Goal: Communication & Community: Answer question/provide support

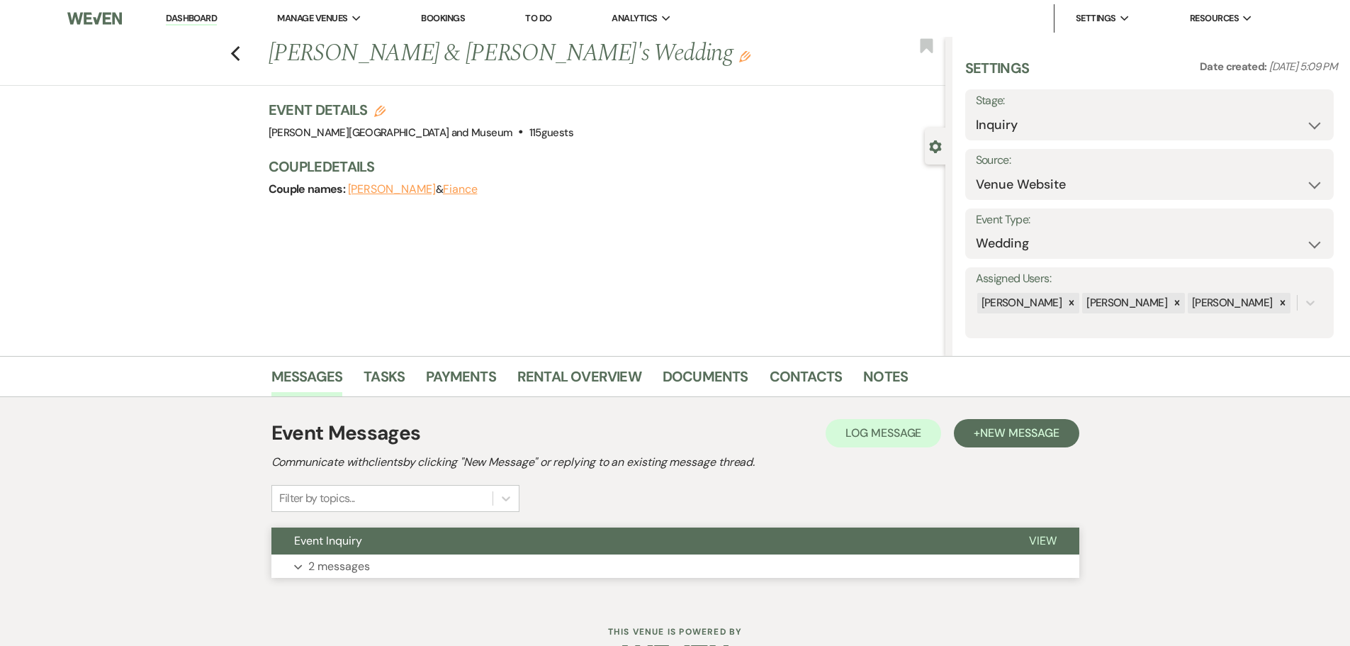
click at [376, 553] on button "Event Inquiry" at bounding box center [638, 540] width 735 height 27
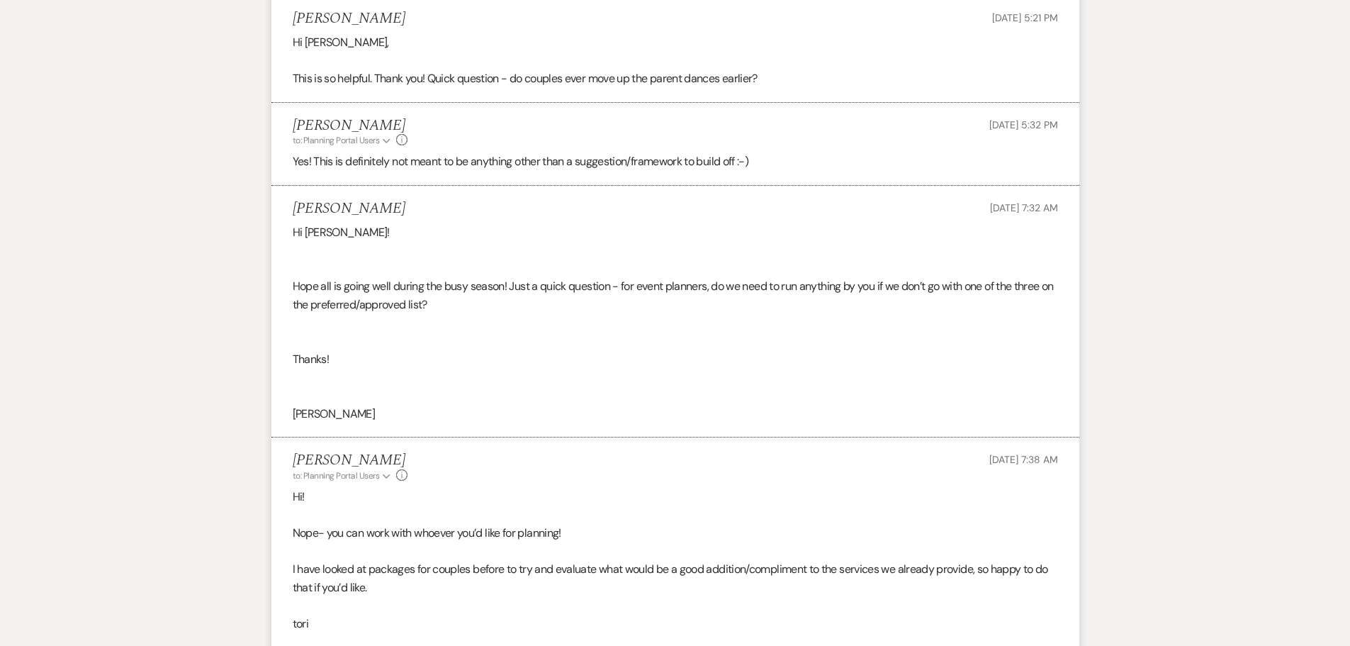
scroll to position [2496, 0]
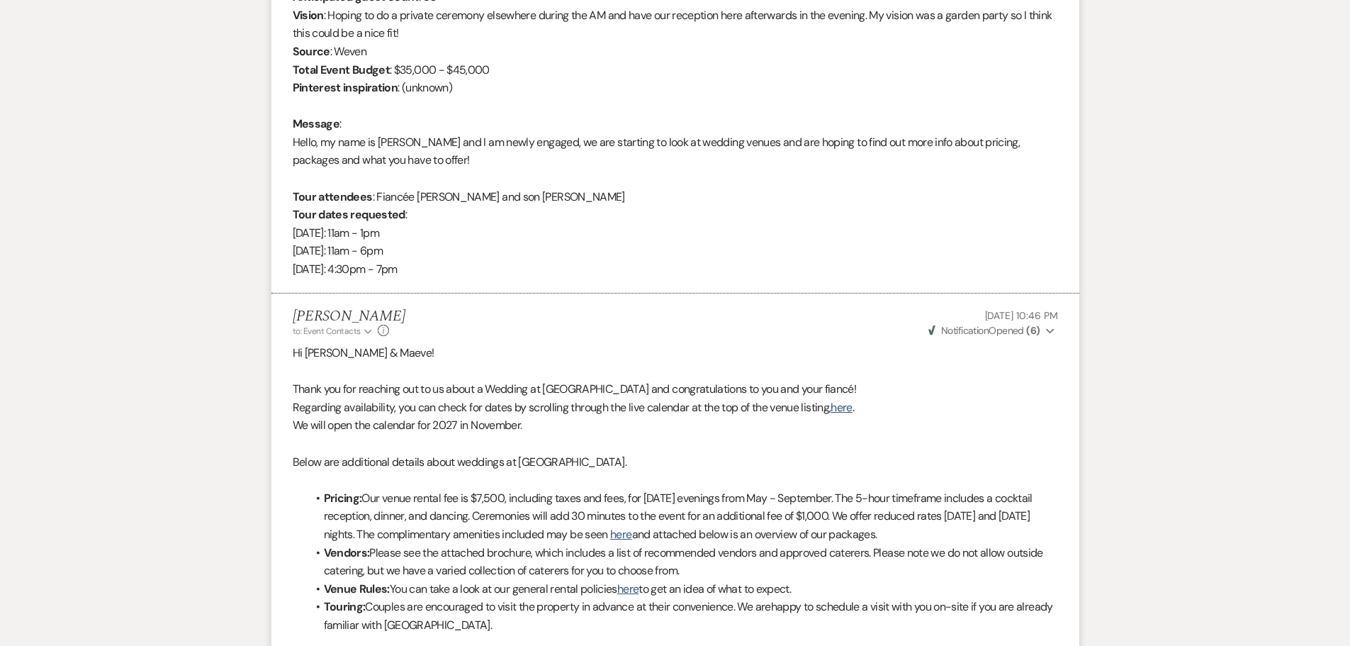
scroll to position [566, 0]
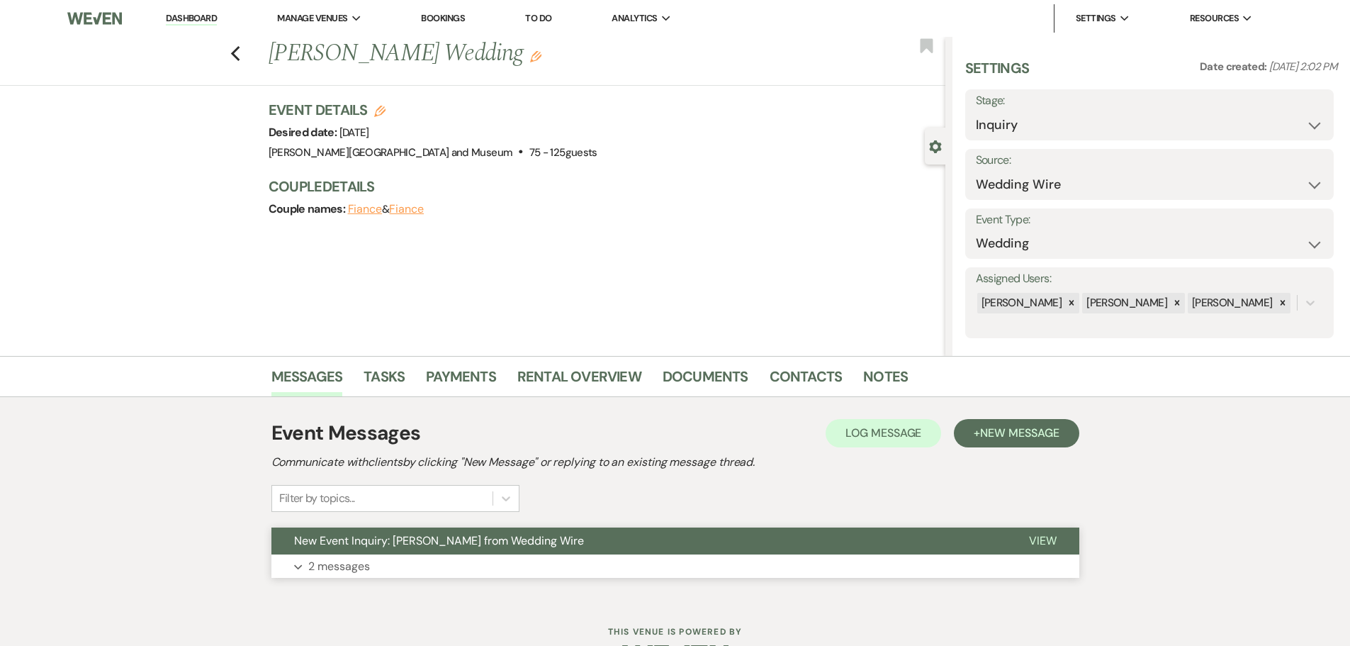
click at [354, 552] on button "New Event Inquiry: [PERSON_NAME] from Wedding Wire" at bounding box center [638, 540] width 735 height 27
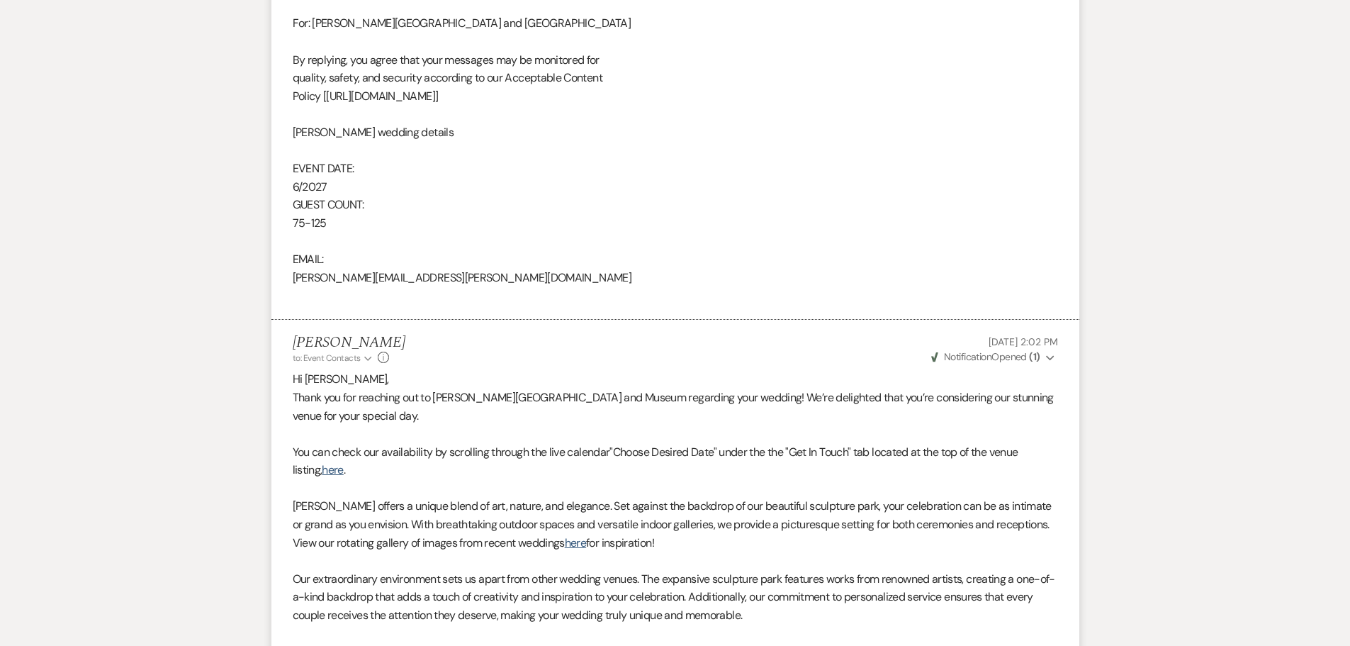
scroll to position [902, 0]
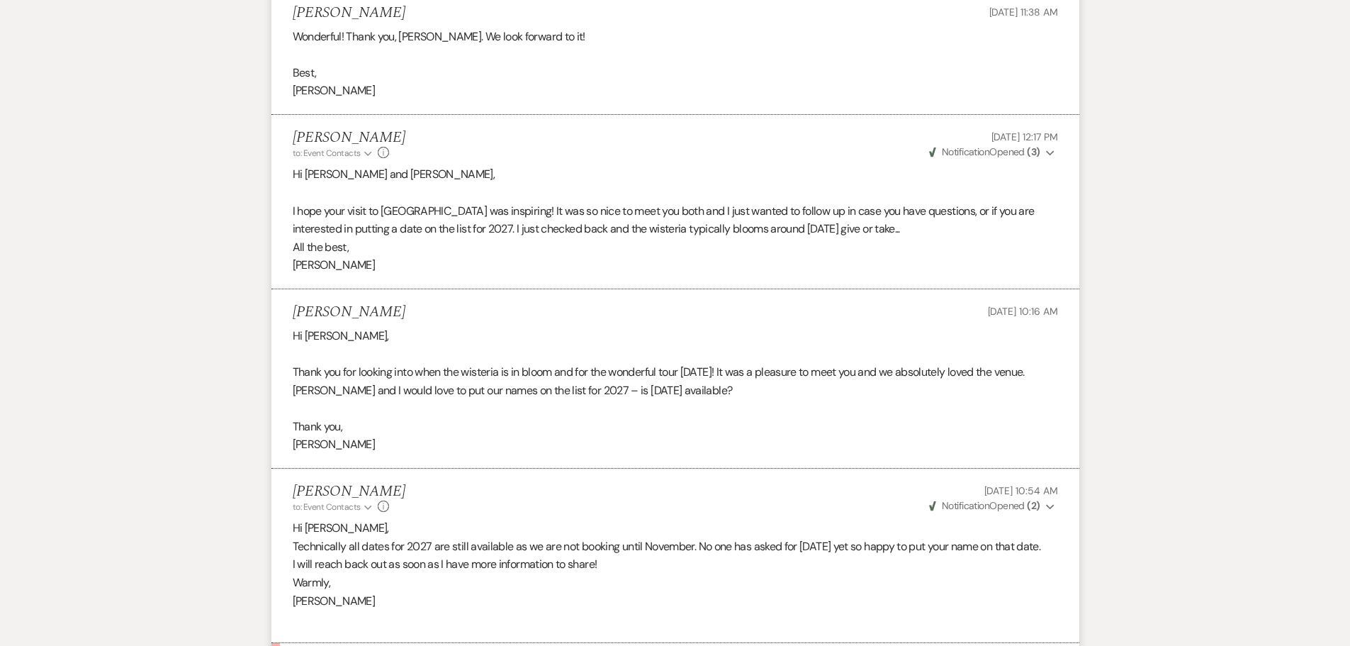
scroll to position [2224, 0]
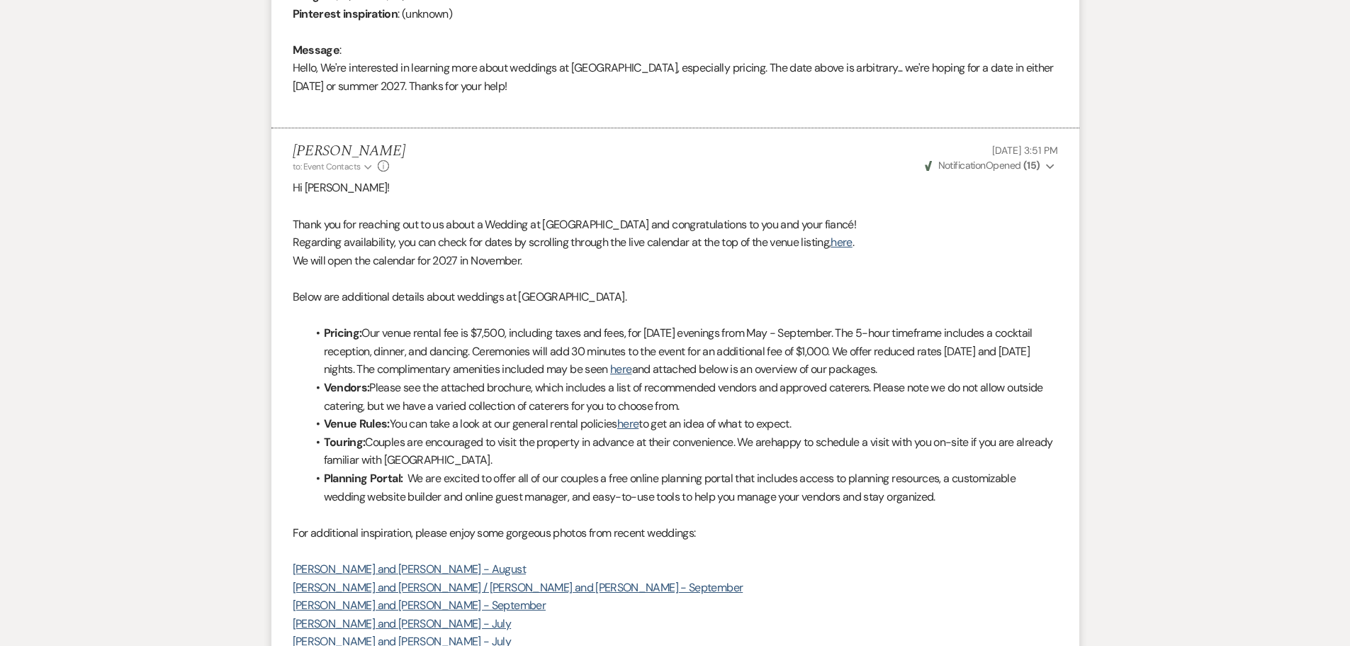
scroll to position [405, 0]
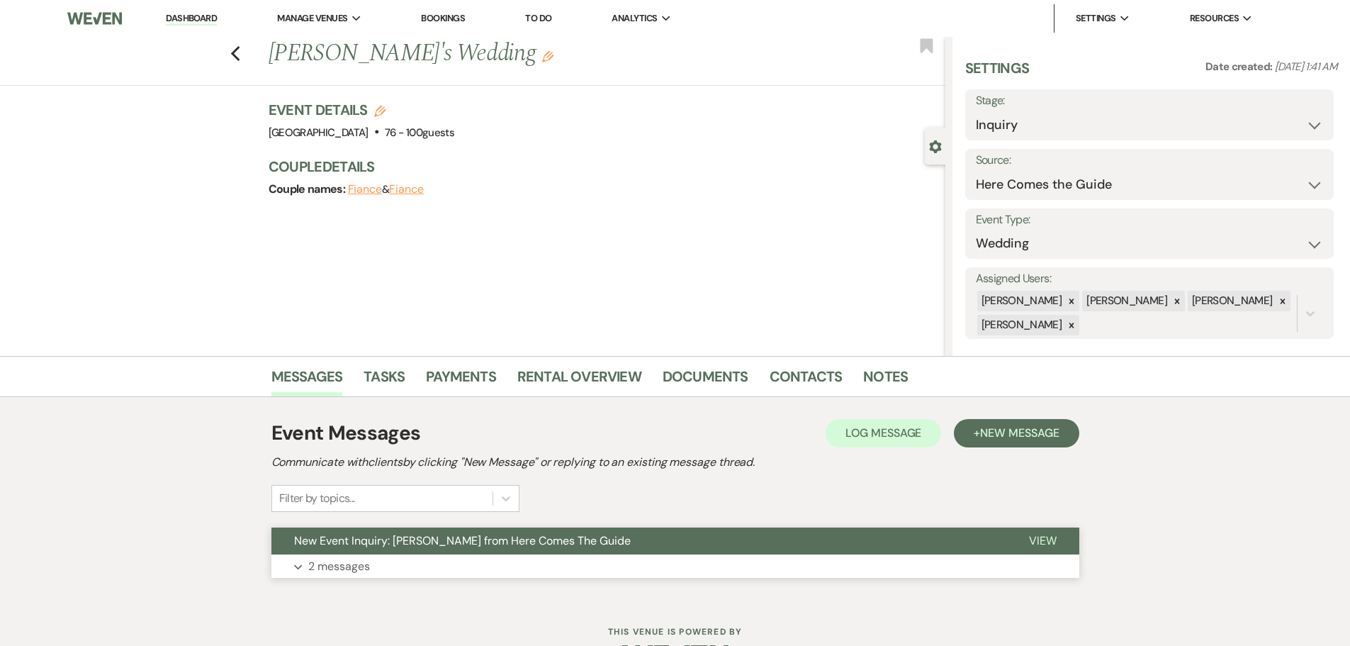
click at [413, 564] on button "Expand 2 messages" at bounding box center [675, 566] width 808 height 24
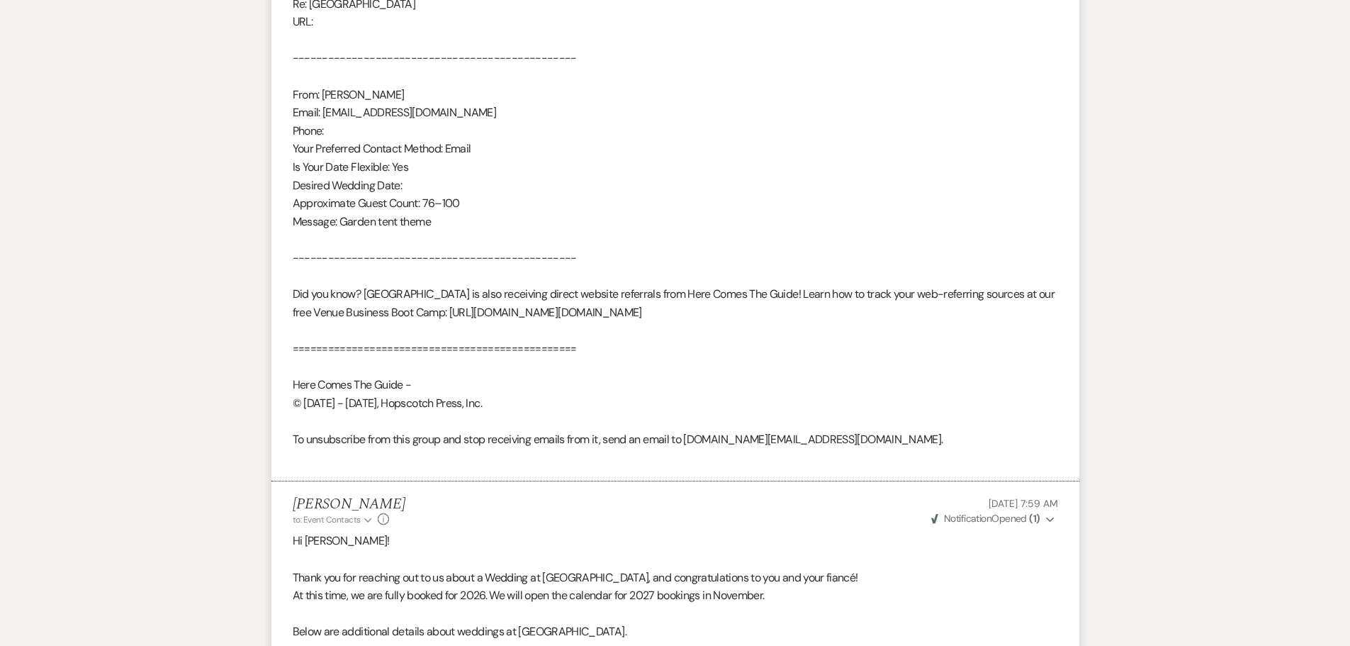
scroll to position [921, 0]
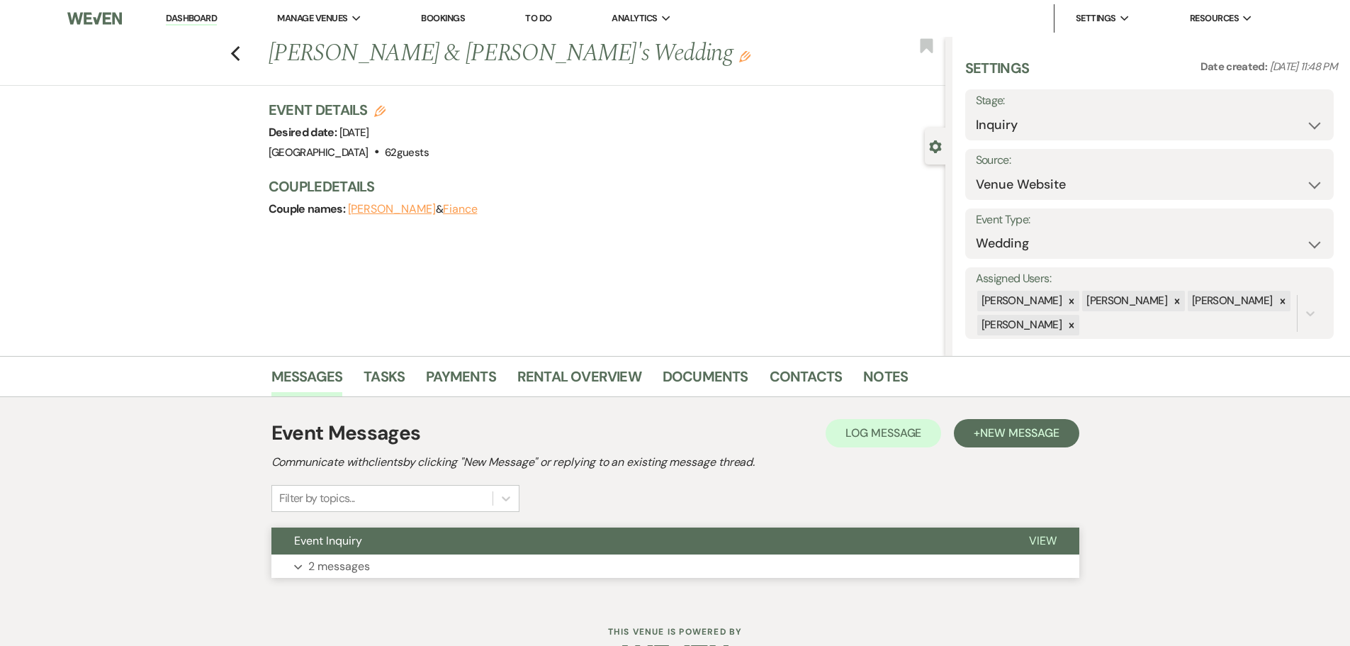
click at [398, 553] on button "Event Inquiry" at bounding box center [638, 540] width 735 height 27
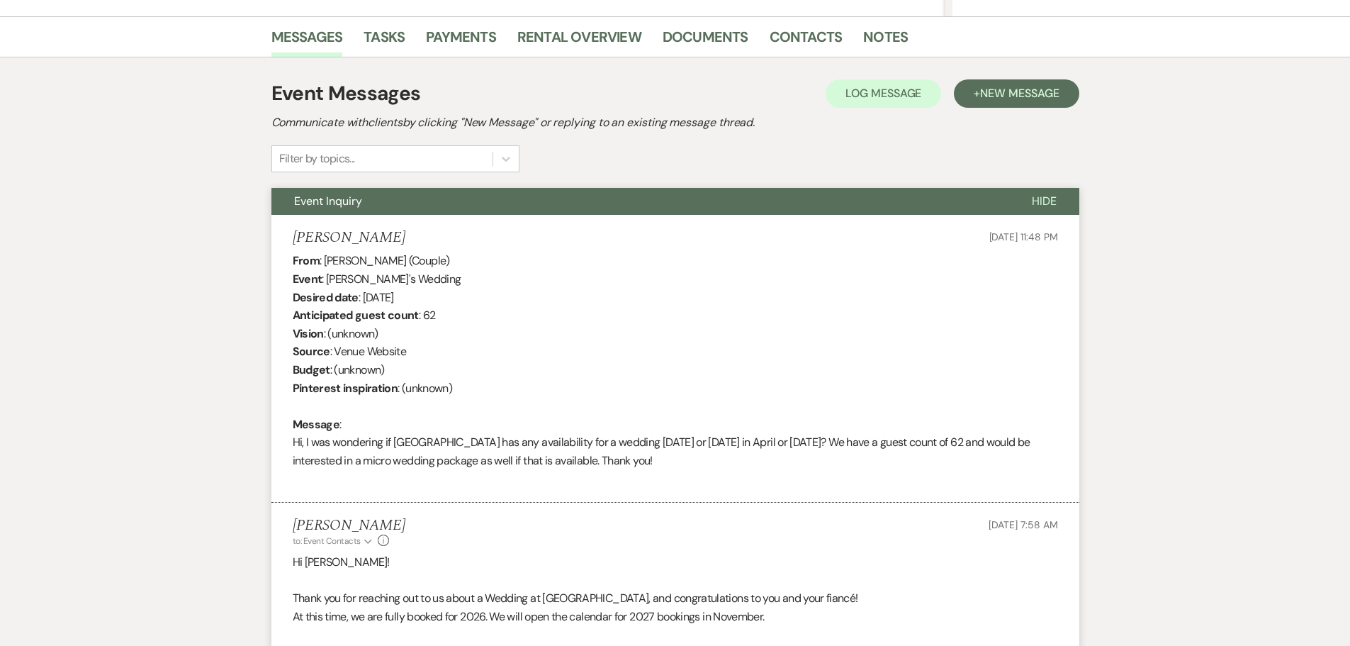
scroll to position [375, 0]
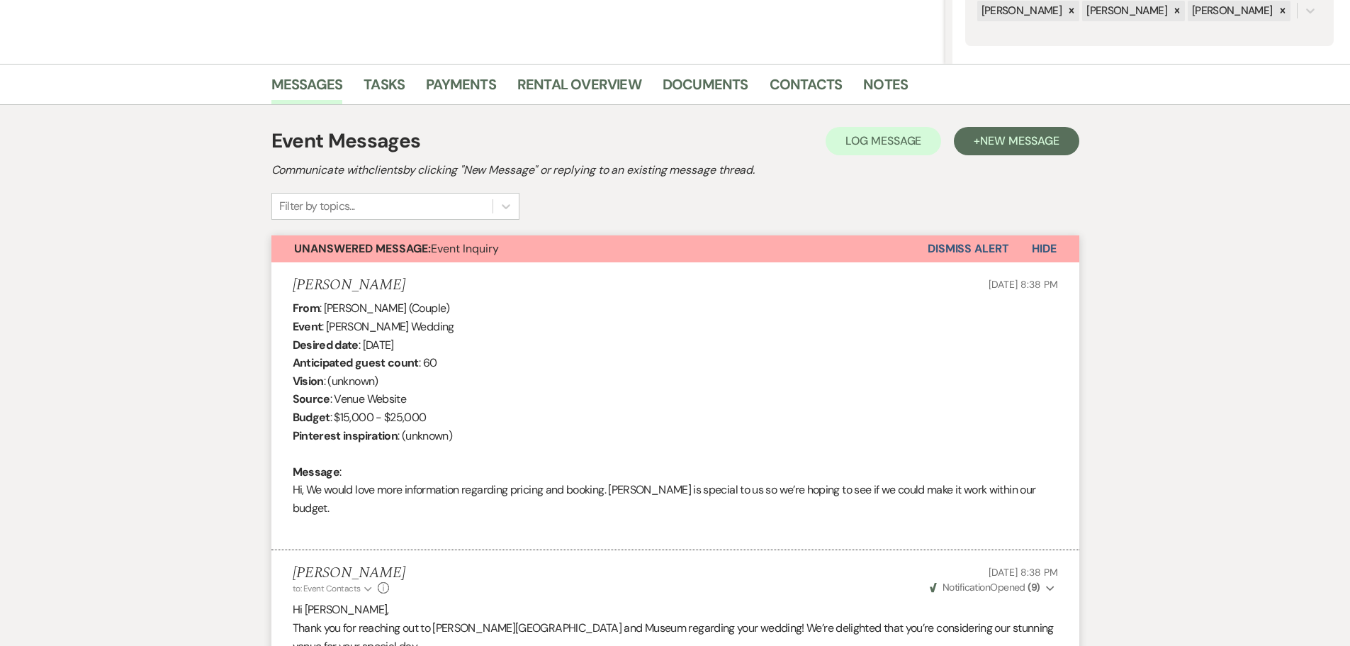
scroll to position [288, 0]
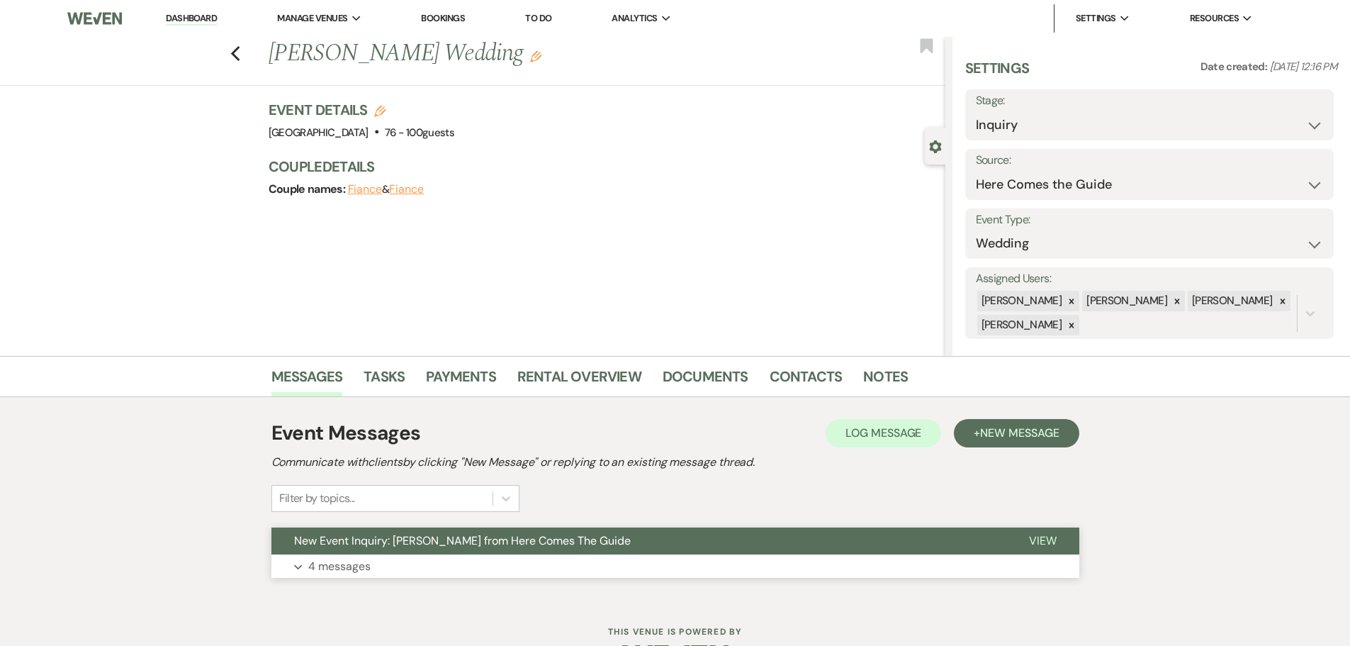
click at [439, 561] on button "Expand 4 messages" at bounding box center [675, 566] width 808 height 24
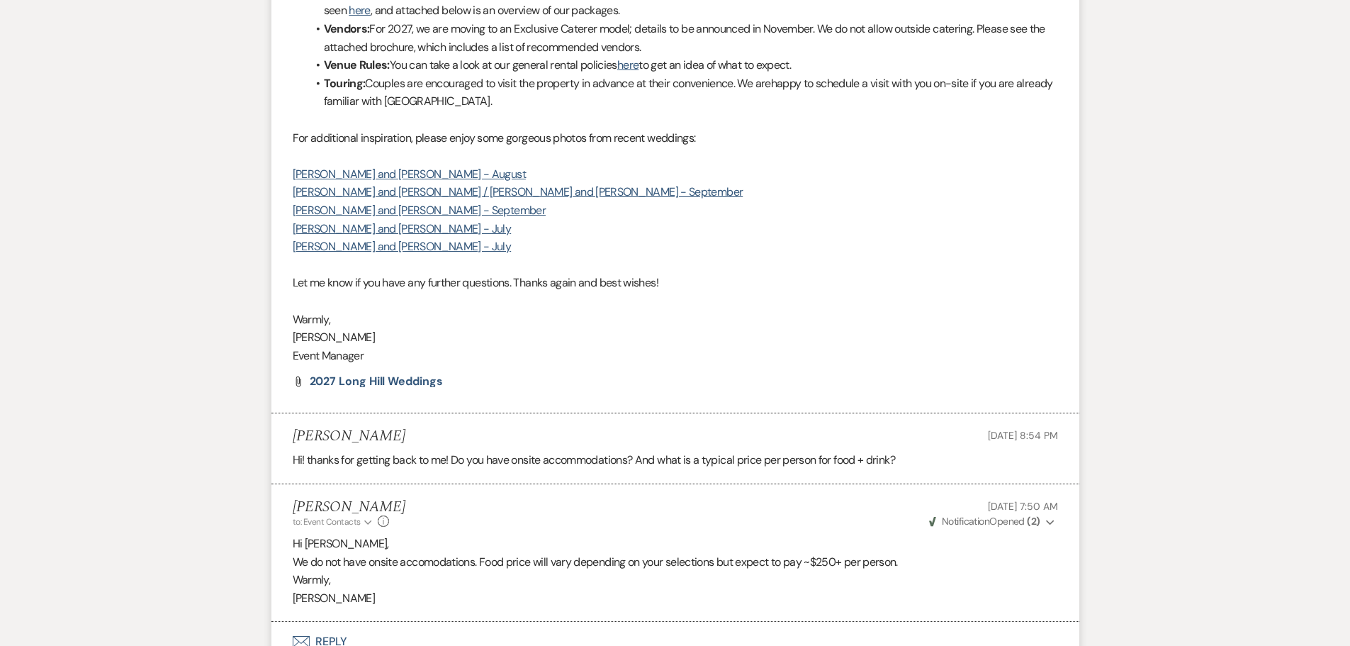
scroll to position [1630, 0]
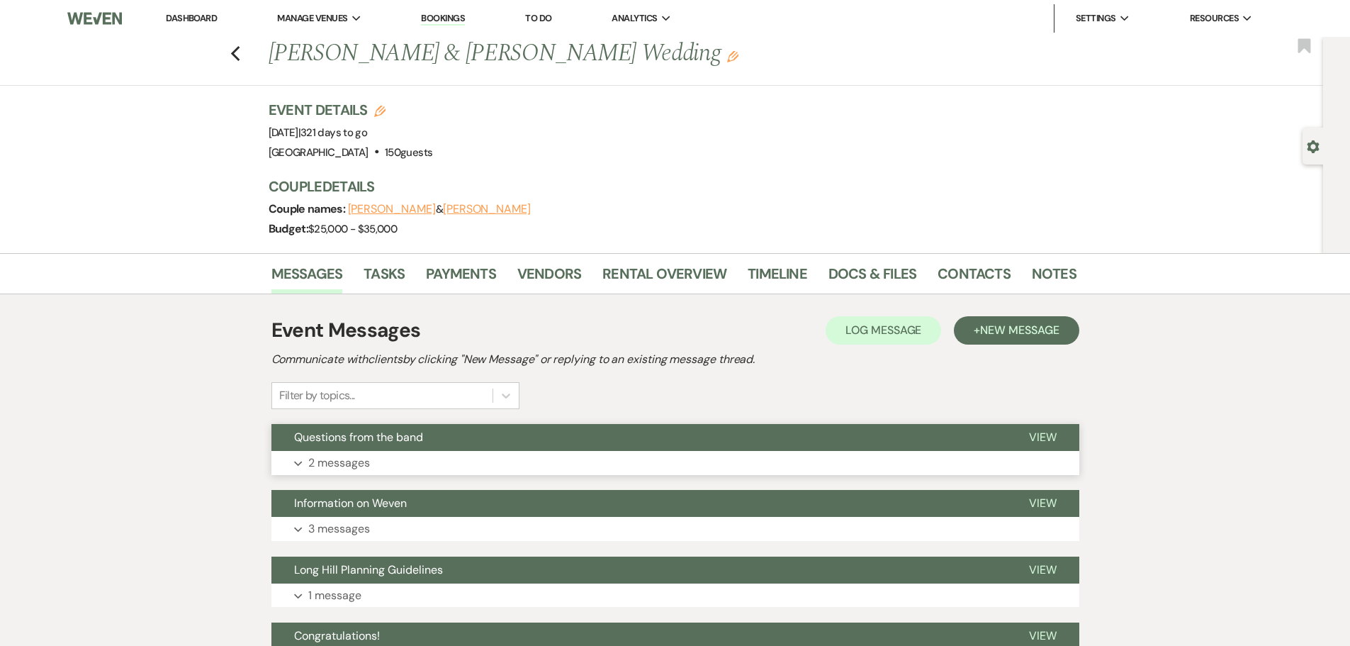
click at [464, 434] on button "Questions from the band" at bounding box center [638, 437] width 735 height 27
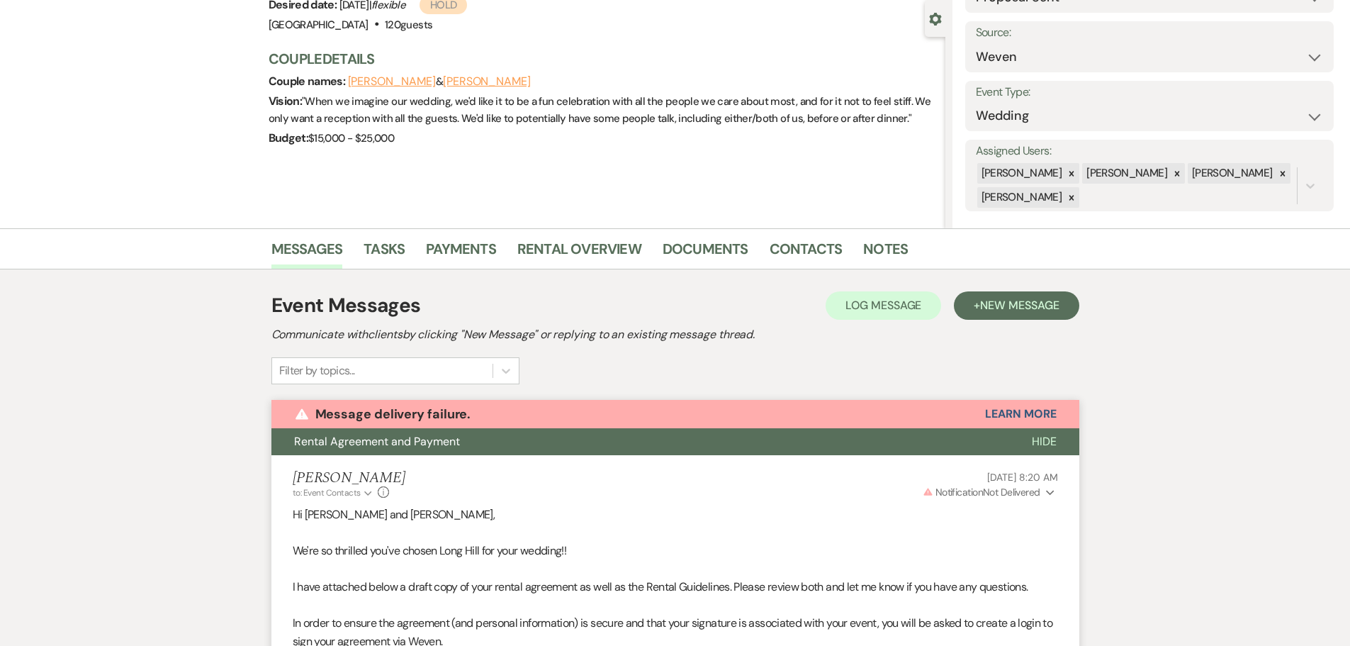
scroll to position [81, 0]
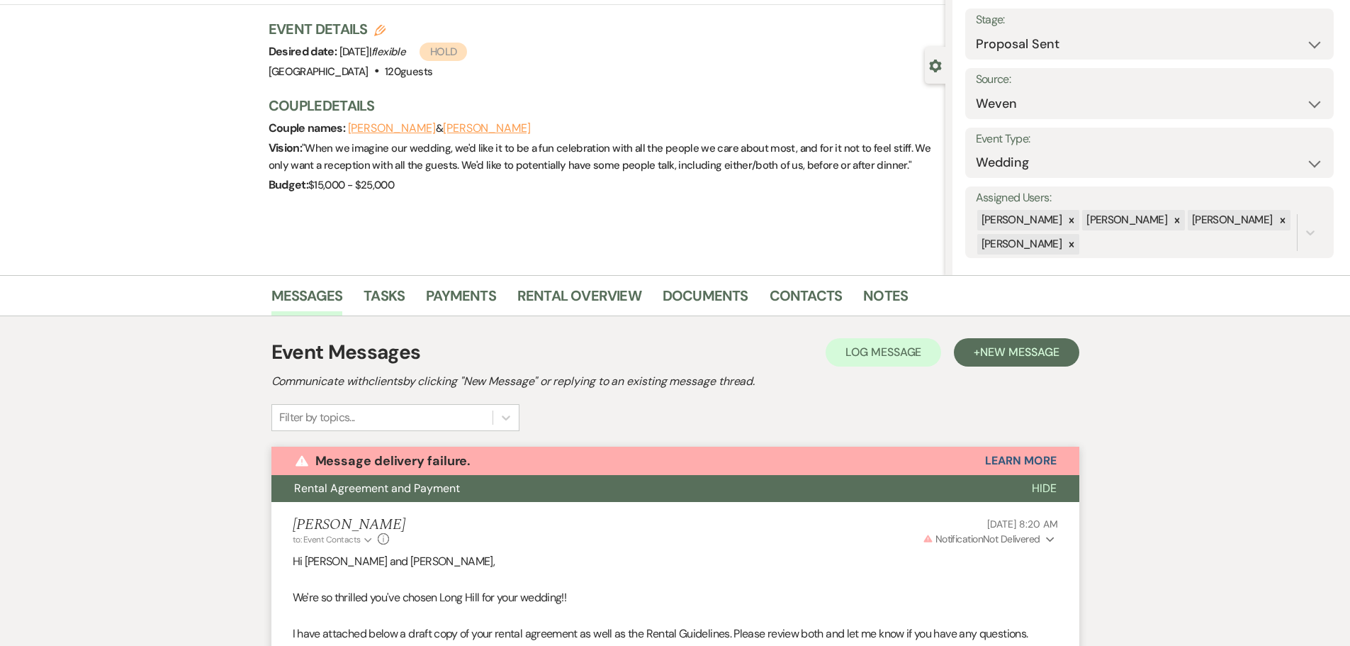
click at [423, 298] on li "Tasks" at bounding box center [395, 298] width 62 height 34
click at [434, 293] on link "Payments" at bounding box center [461, 299] width 70 height 31
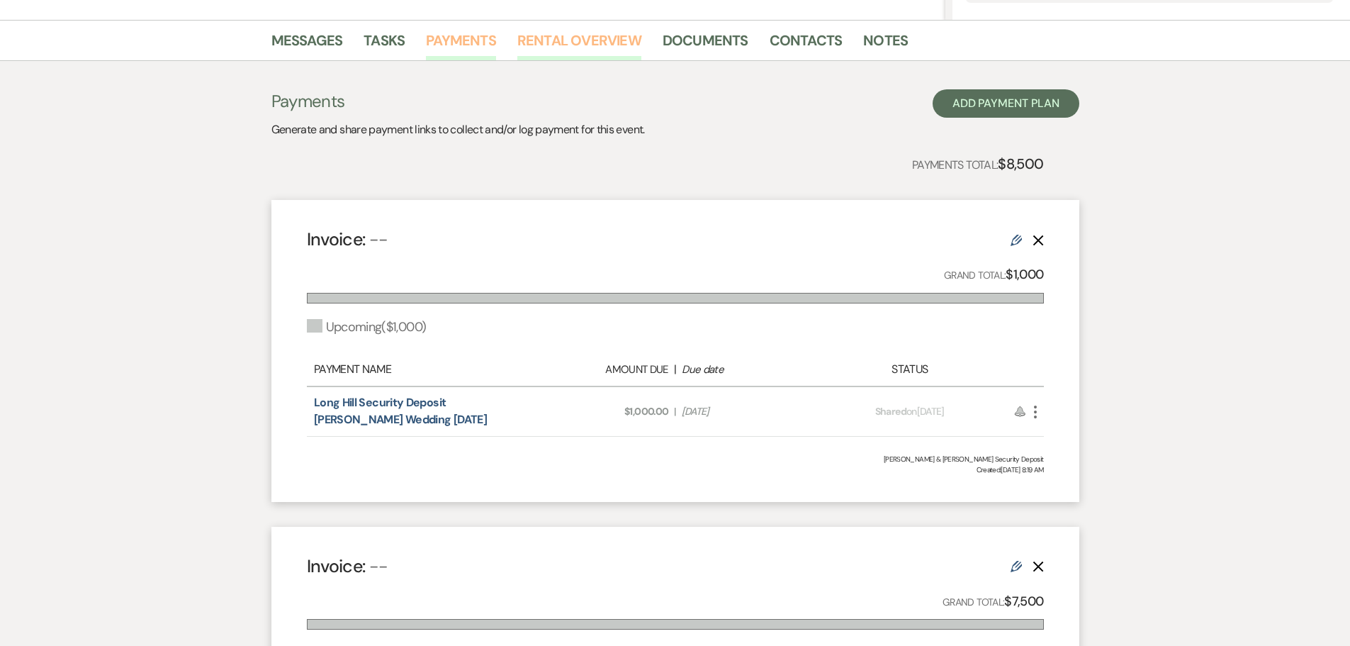
scroll to position [142, 0]
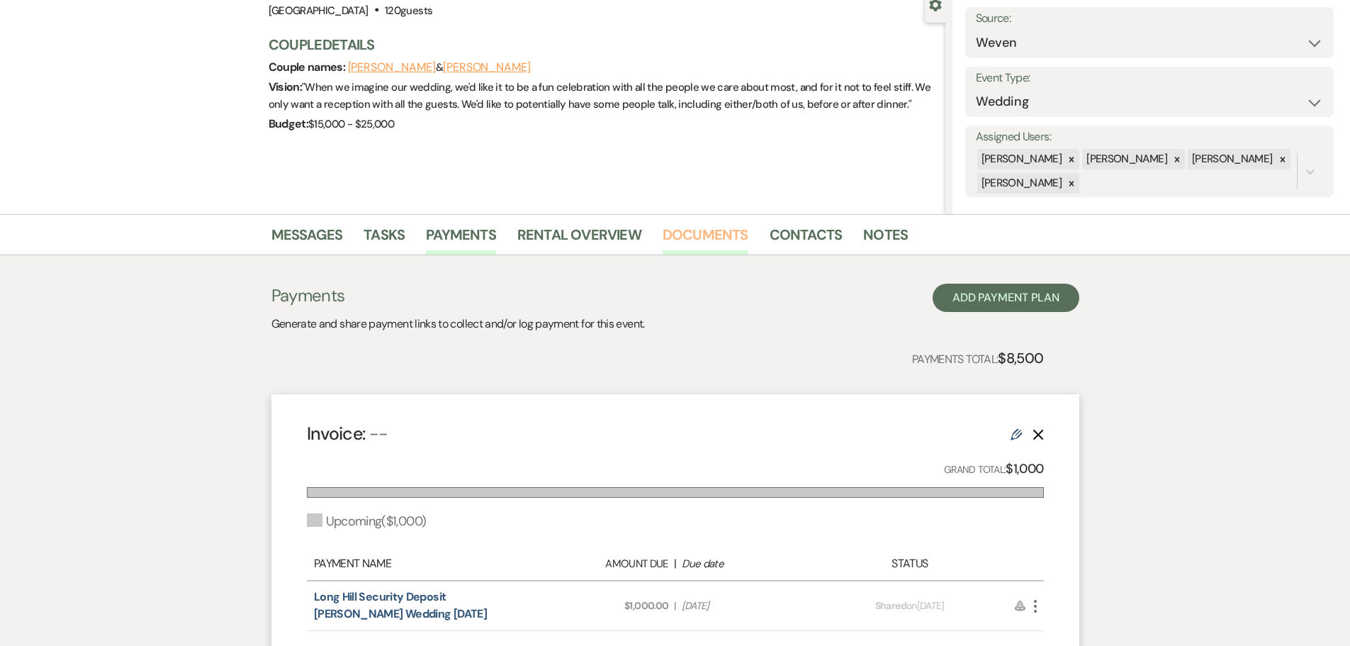
click at [697, 239] on link "Documents" at bounding box center [706, 238] width 86 height 31
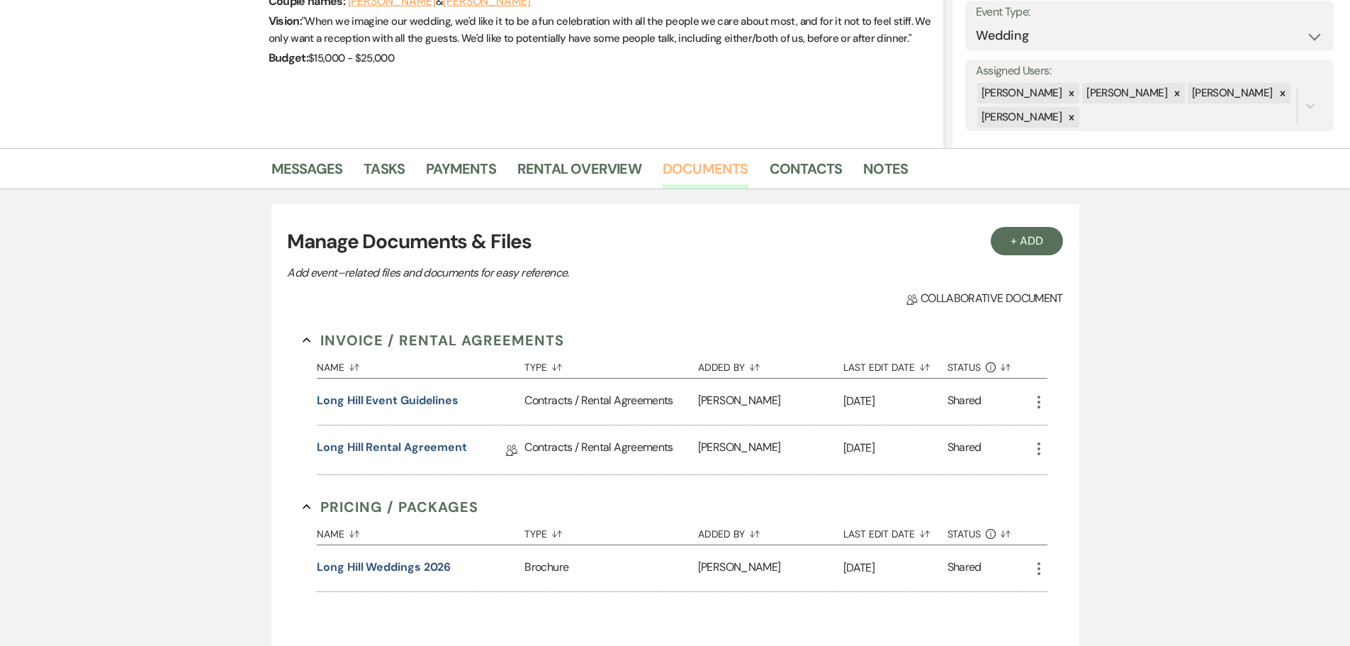
scroll to position [284, 0]
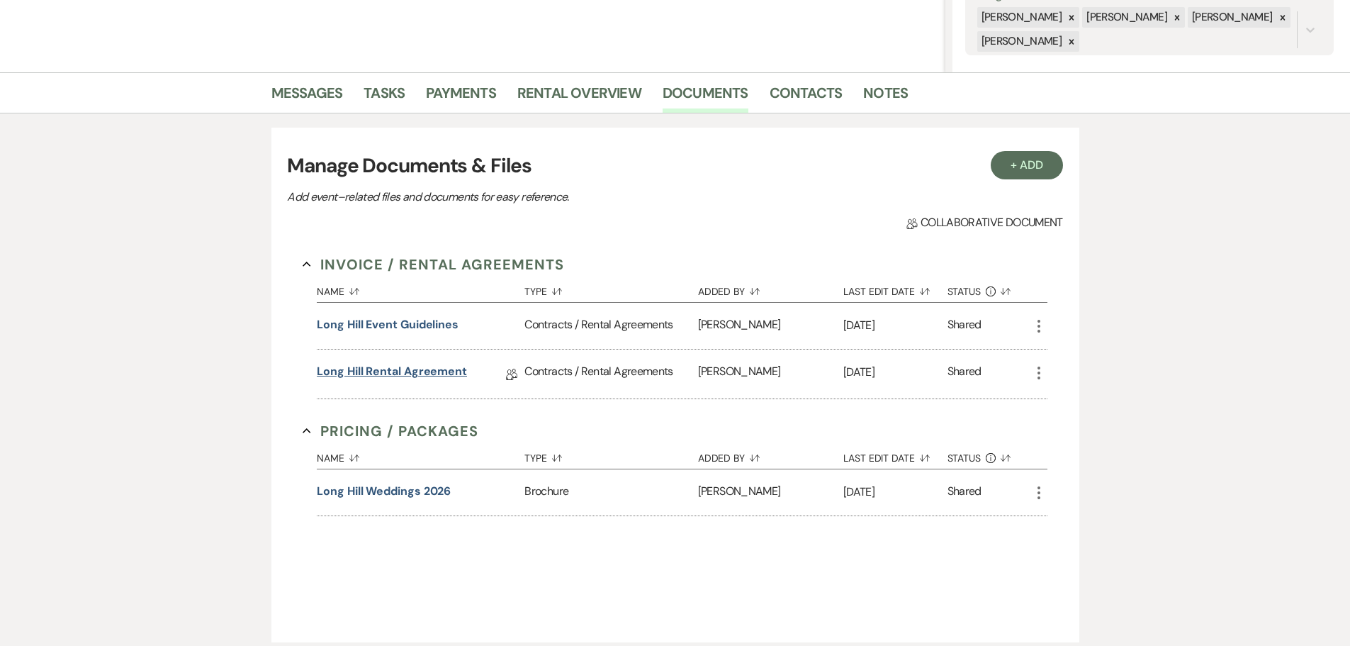
click at [392, 366] on link "Long Hill Rental Agreement" at bounding box center [392, 374] width 150 height 22
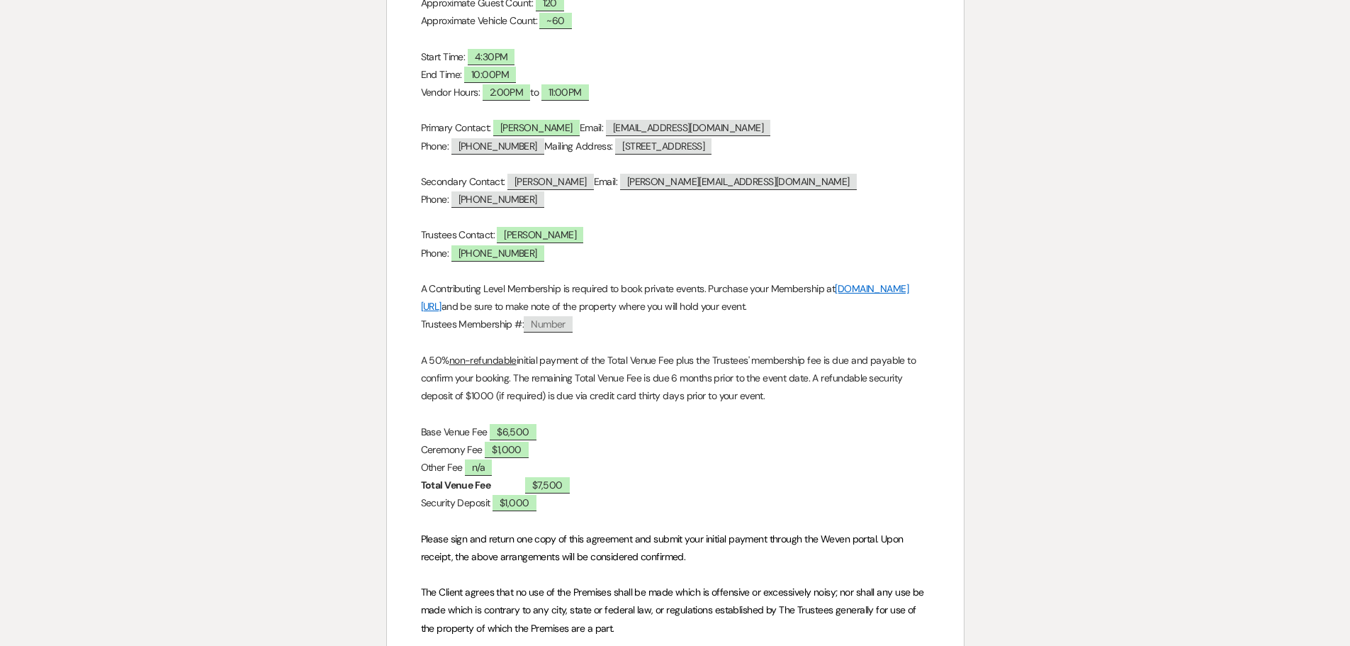
scroll to position [500, 0]
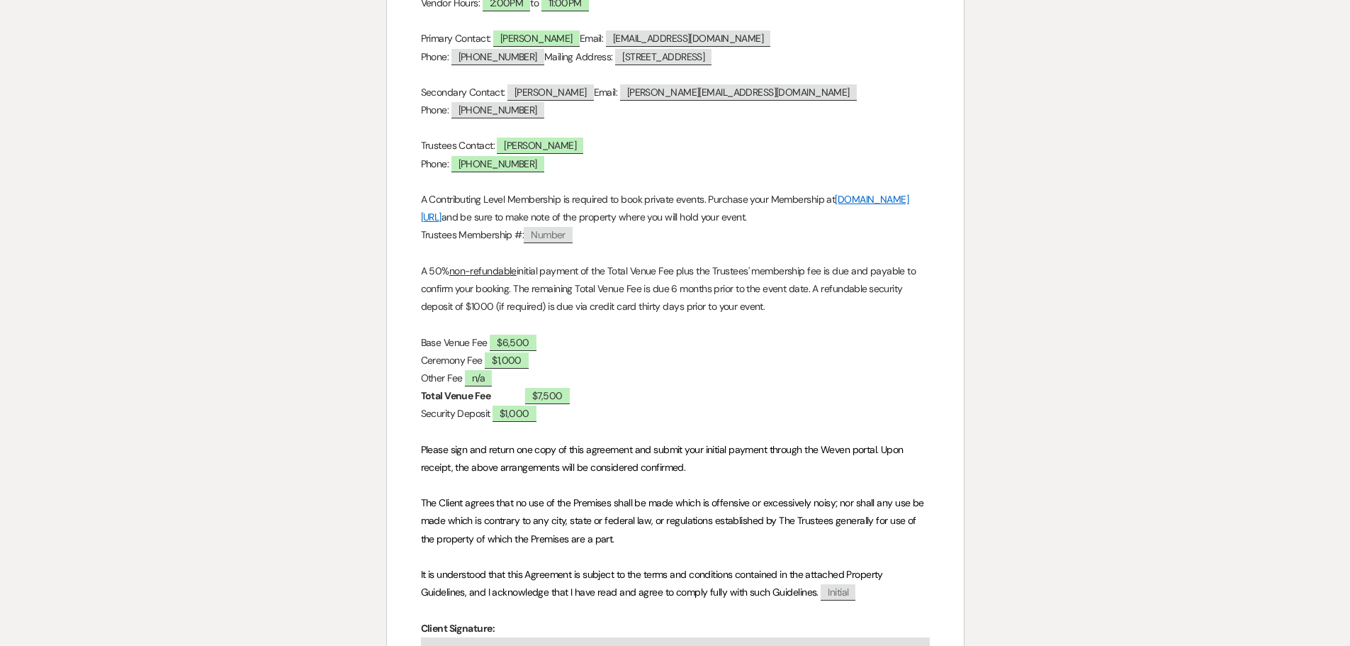
select select "6"
select select "1"
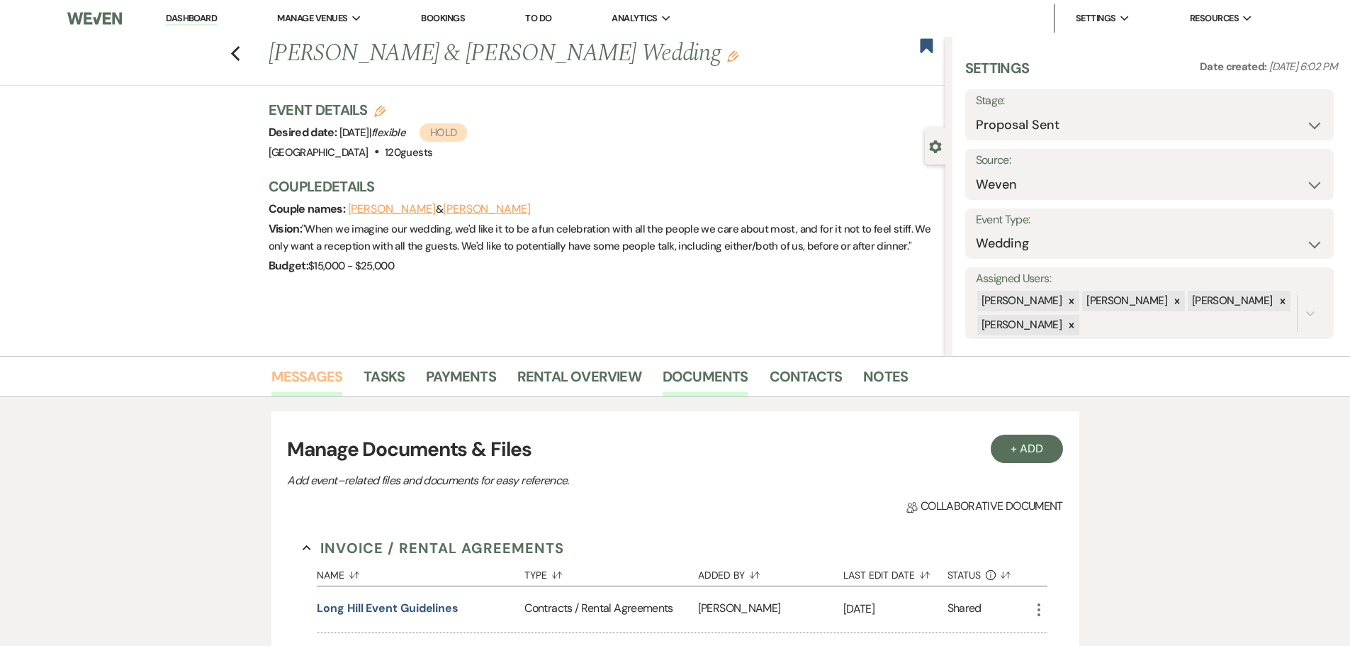
click at [303, 379] on link "Messages" at bounding box center [307, 380] width 72 height 31
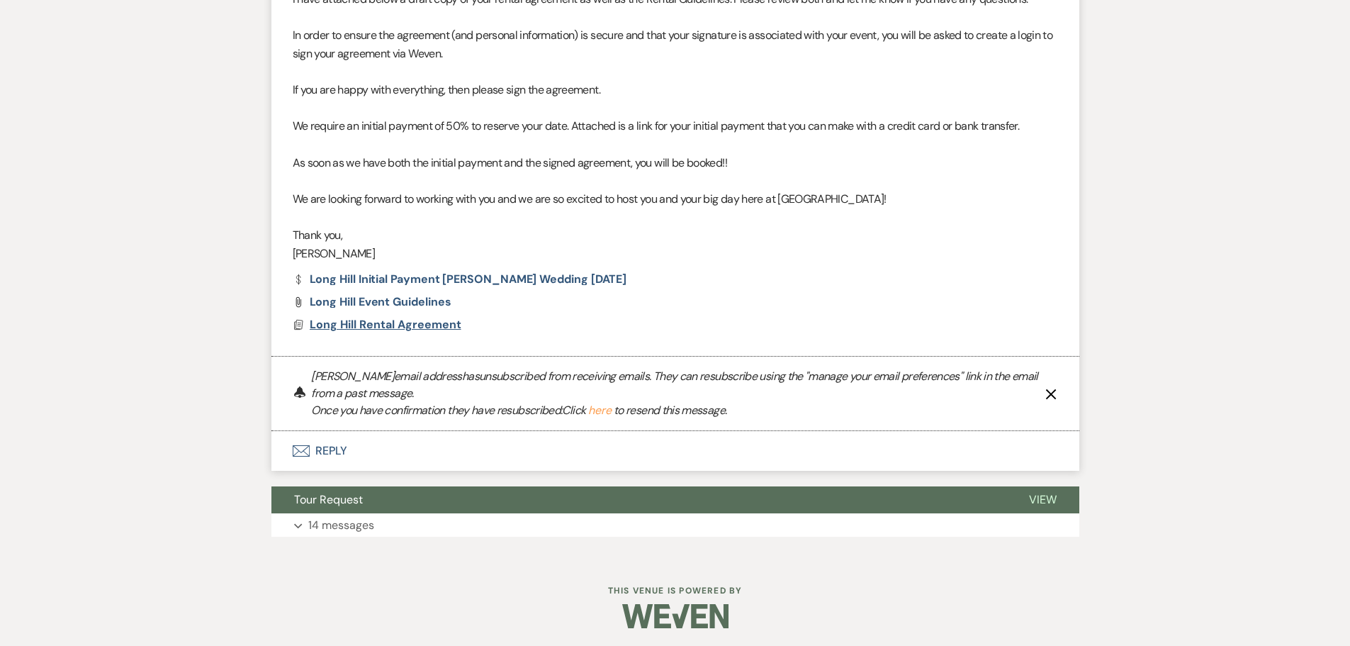
scroll to position [719, 0]
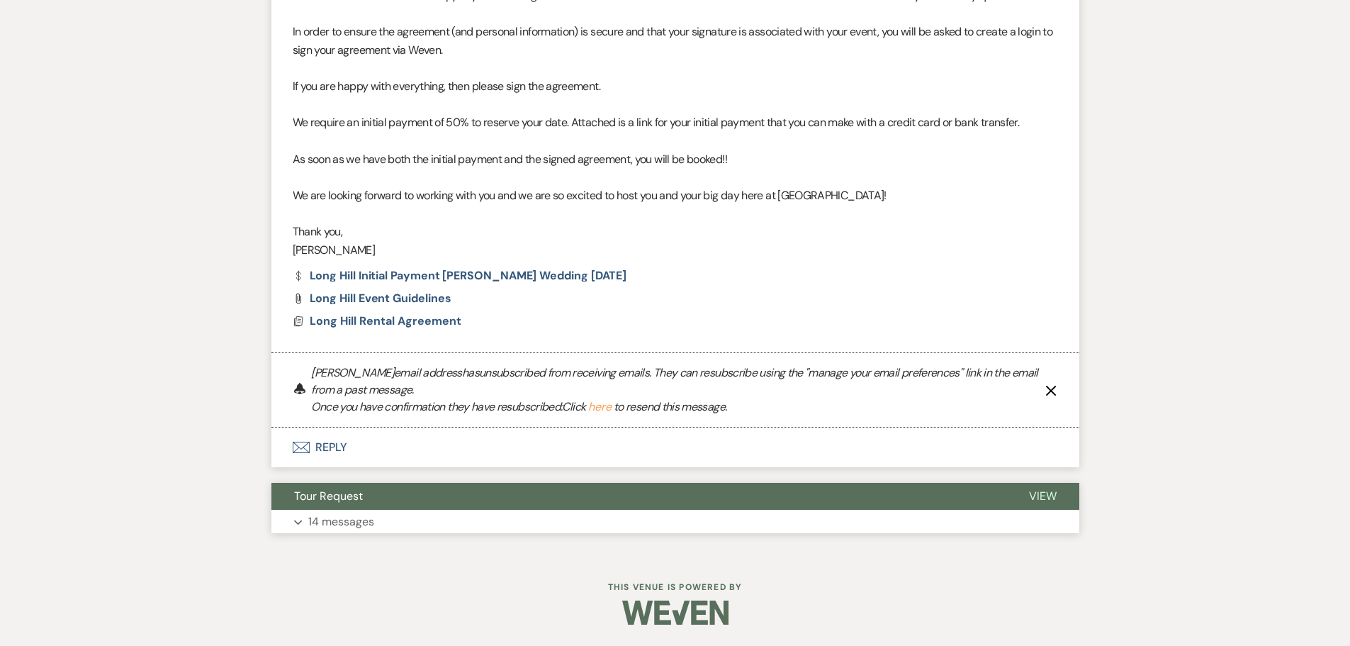
click at [366, 503] on button "Tour Request" at bounding box center [638, 496] width 735 height 27
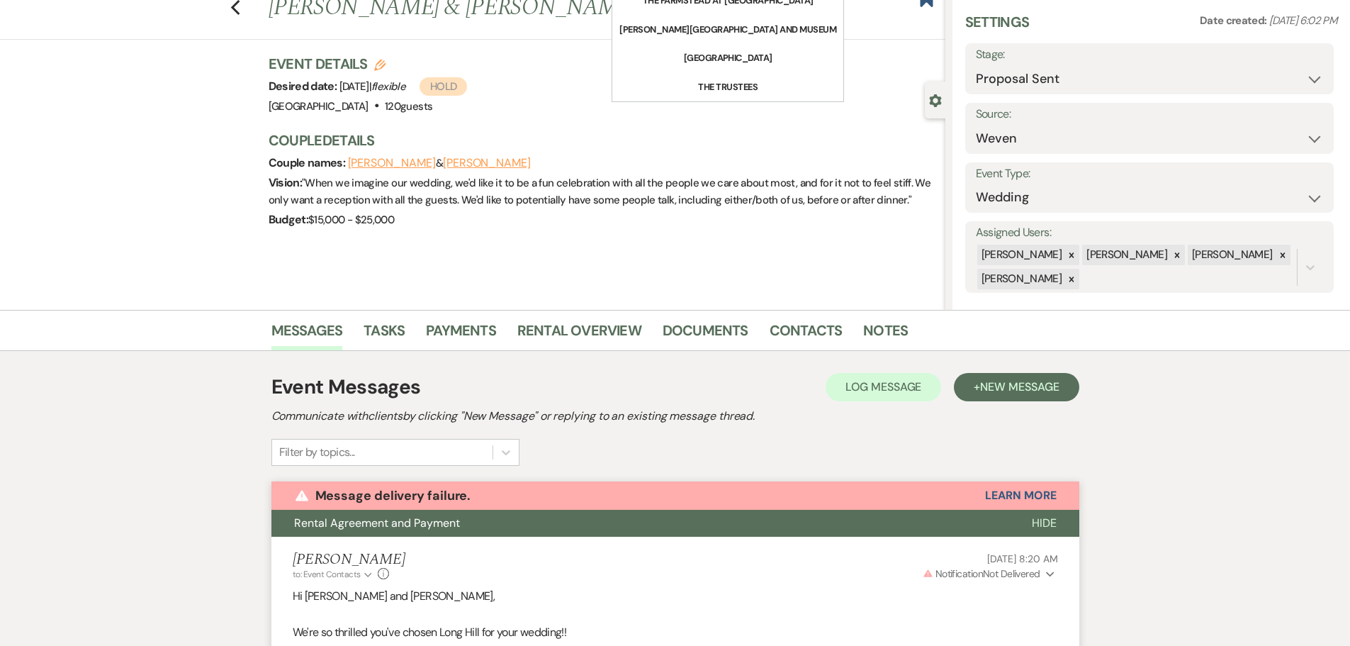
scroll to position [0, 0]
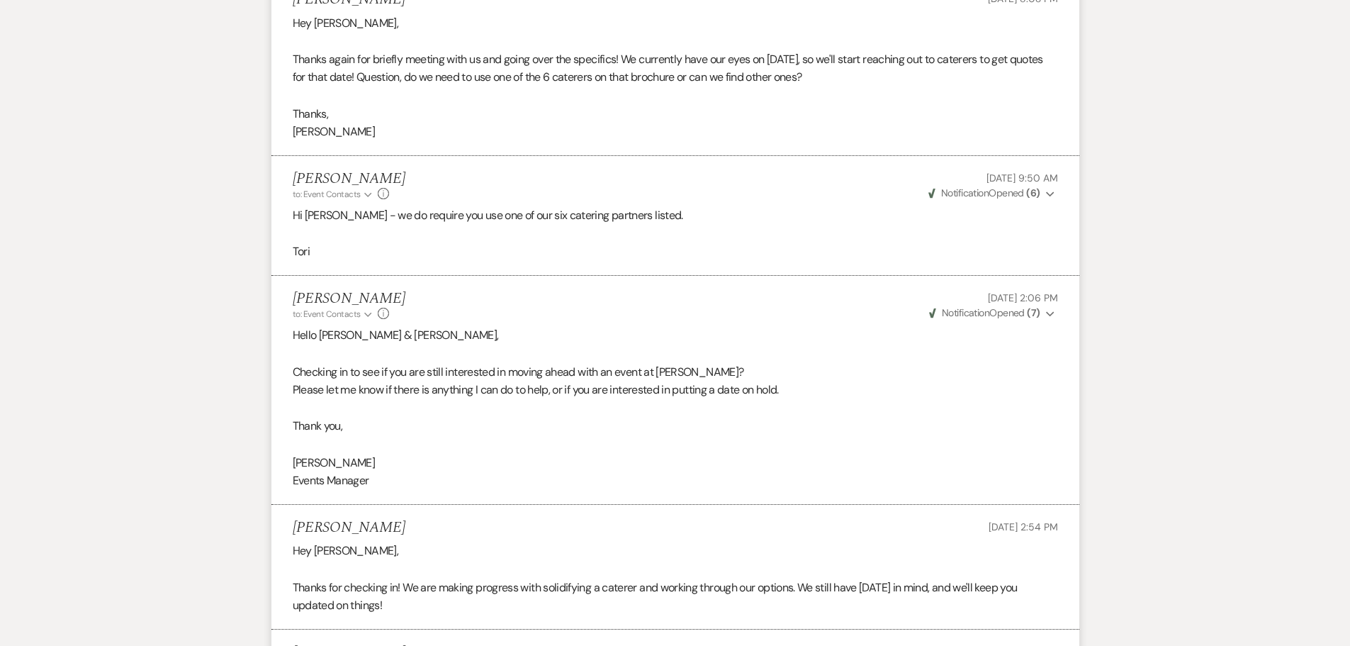
scroll to position [3763, 0]
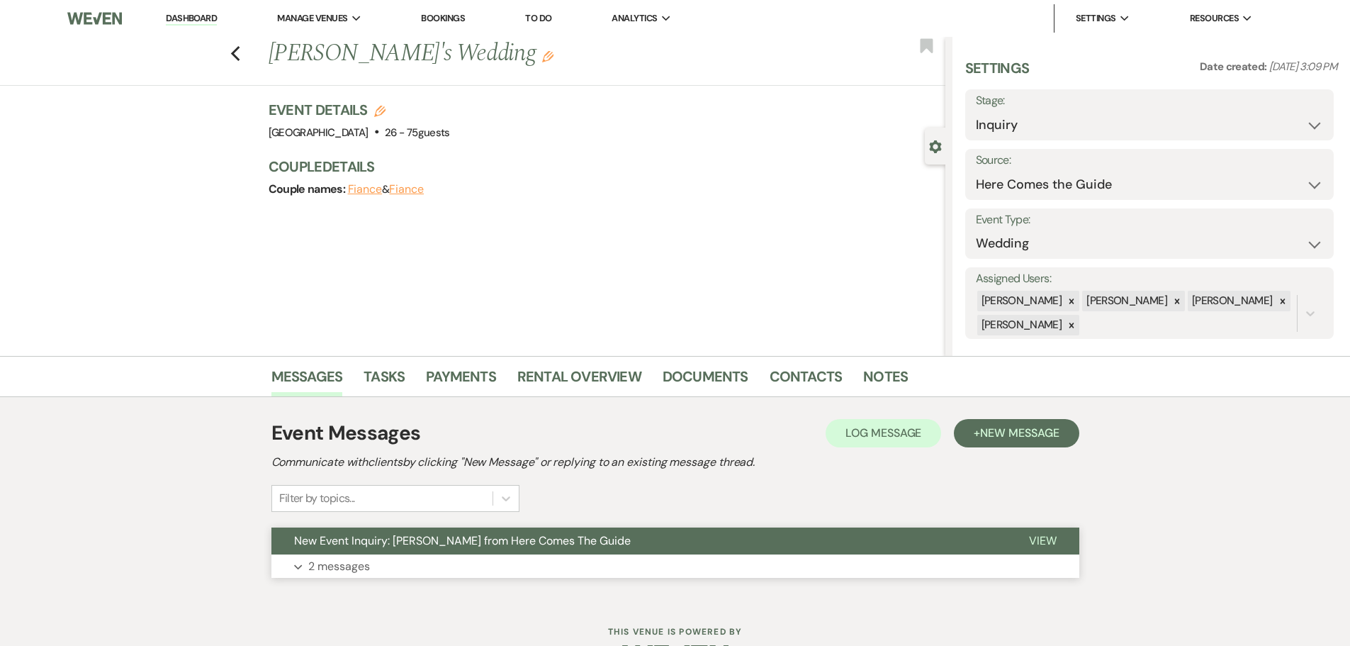
click at [394, 555] on button "Expand 2 messages" at bounding box center [675, 566] width 808 height 24
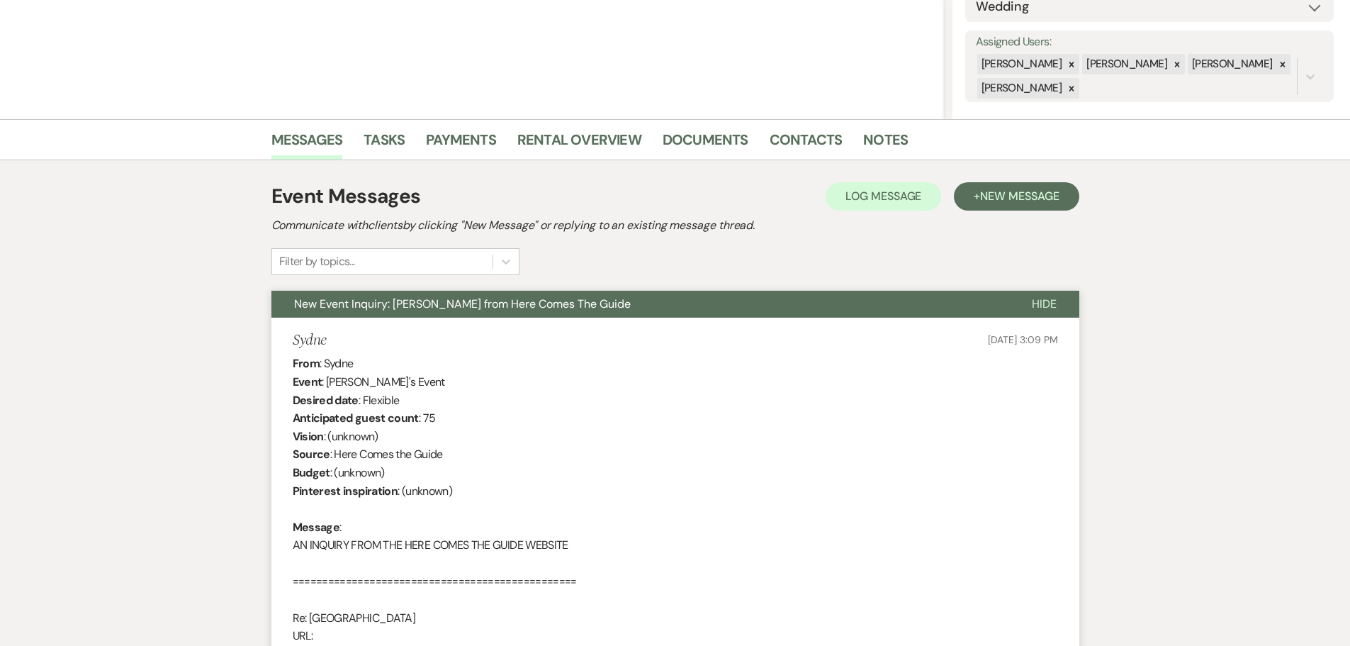
scroll to position [32, 0]
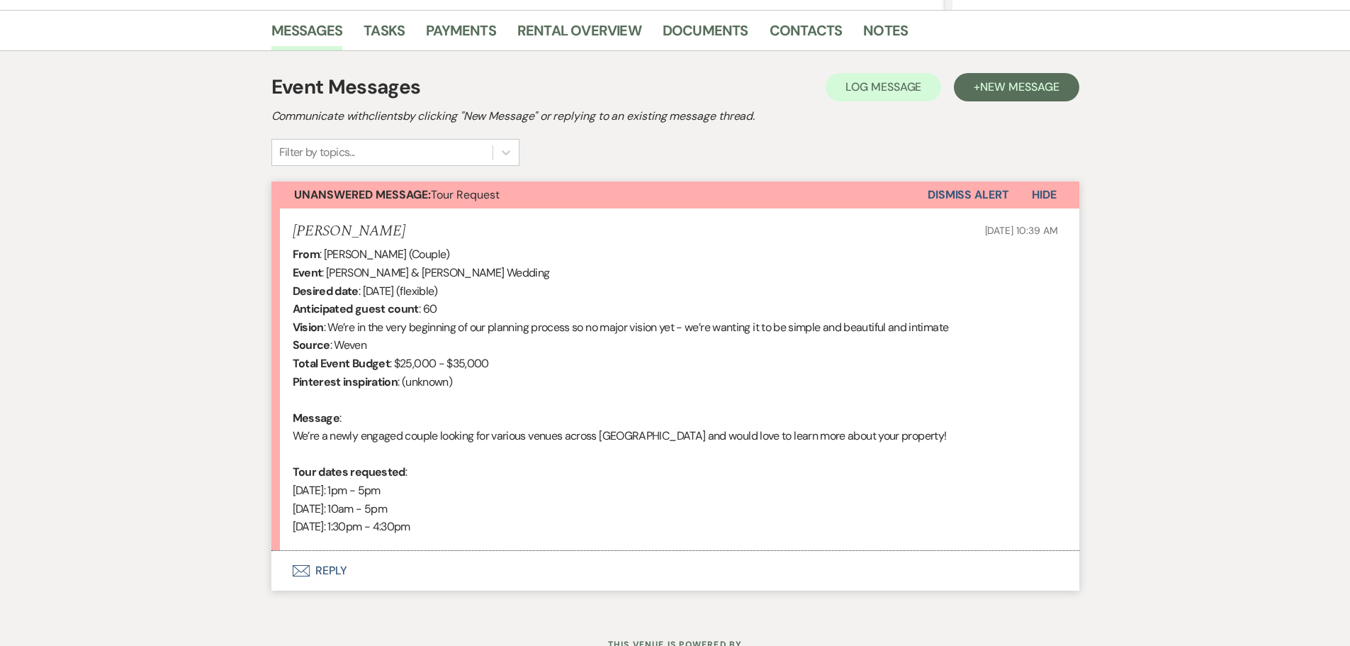
scroll to position [354, 0]
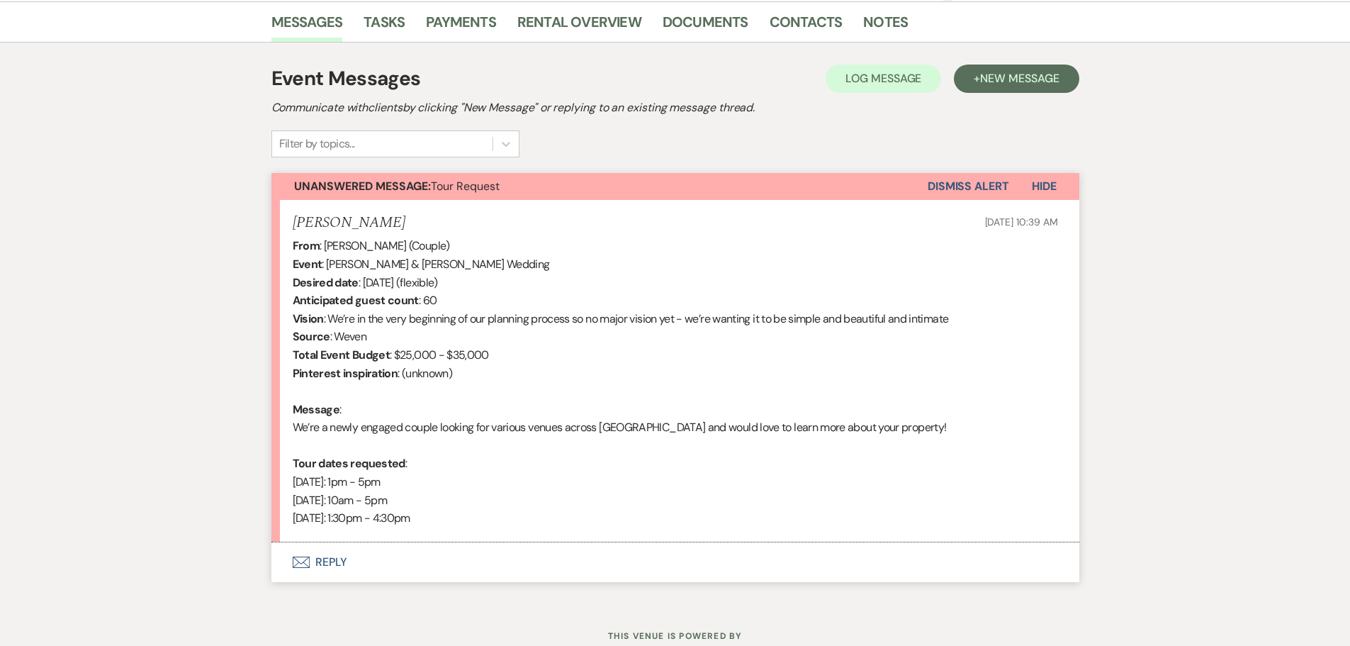
click at [366, 566] on button "Envelope Reply" at bounding box center [675, 562] width 808 height 40
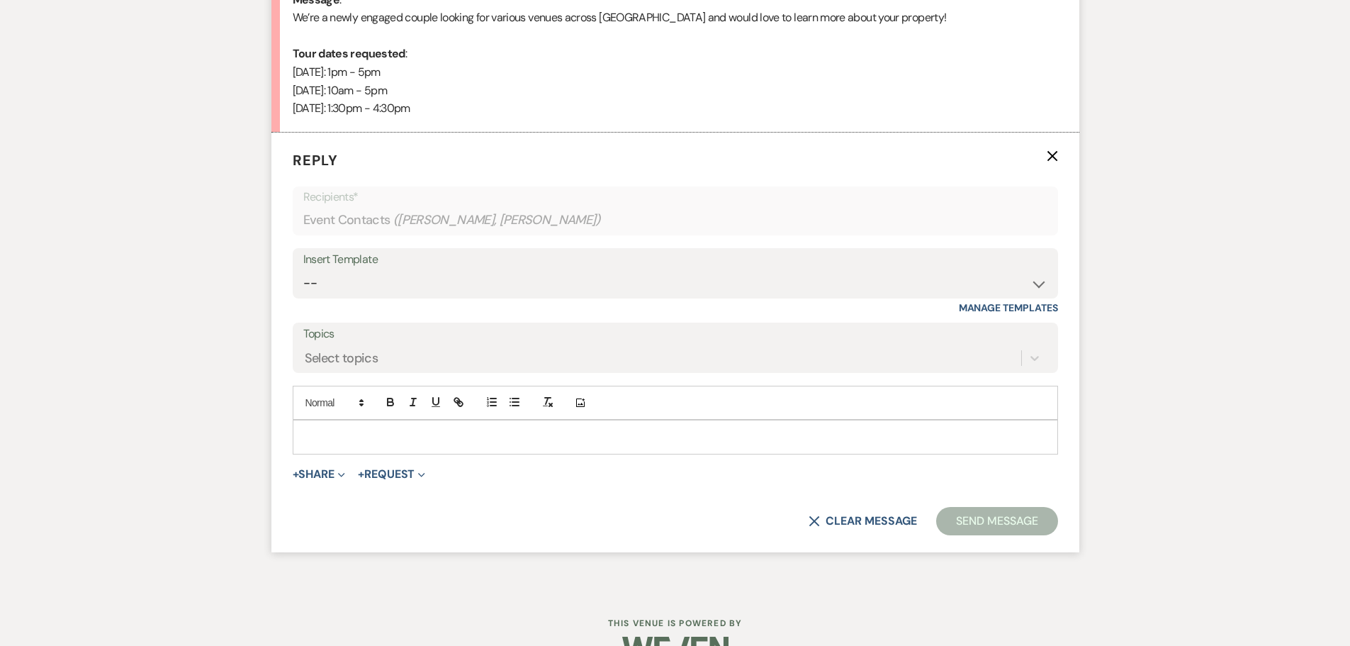
scroll to position [800, 0]
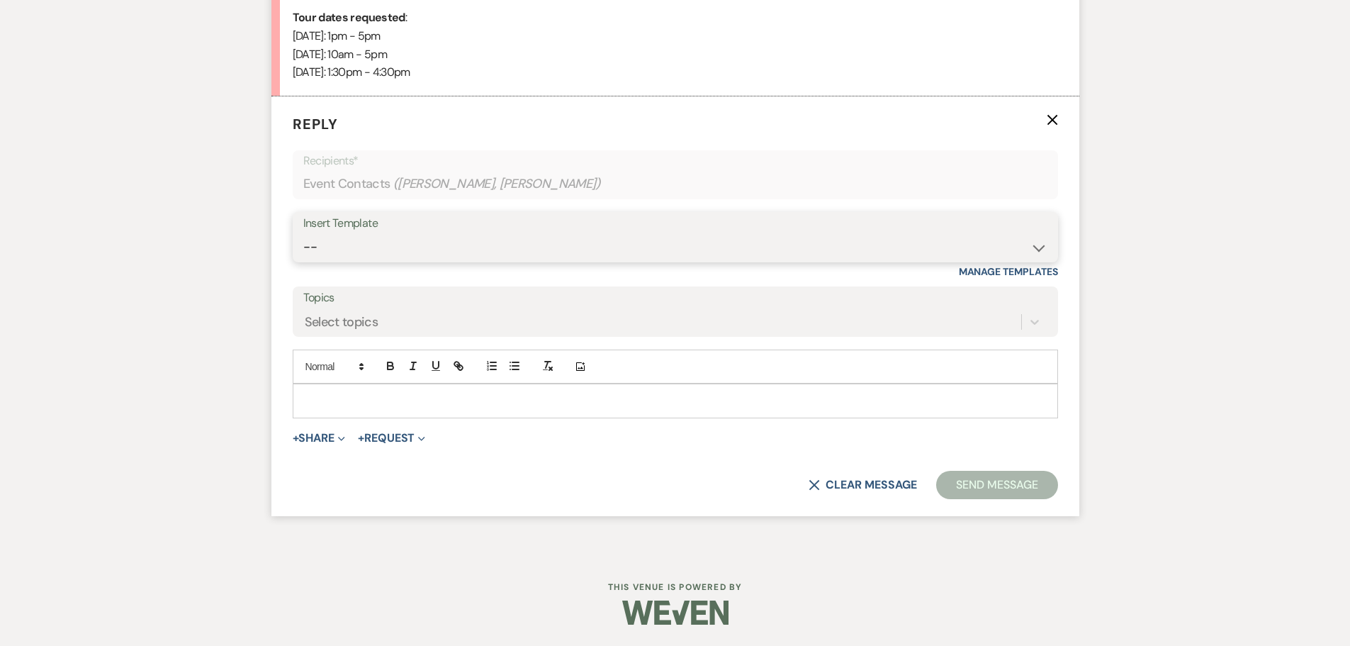
click at [706, 246] on select "-- Wedding Inquiry Response Contract (Pre-Booked Leads) Post Event Thank You 20…" at bounding box center [675, 247] width 744 height 28
select select "505"
click at [303, 233] on select "-- Wedding Inquiry Response Contract (Pre-Booked Leads) Post Event Thank You 20…" at bounding box center [675, 247] width 744 height 28
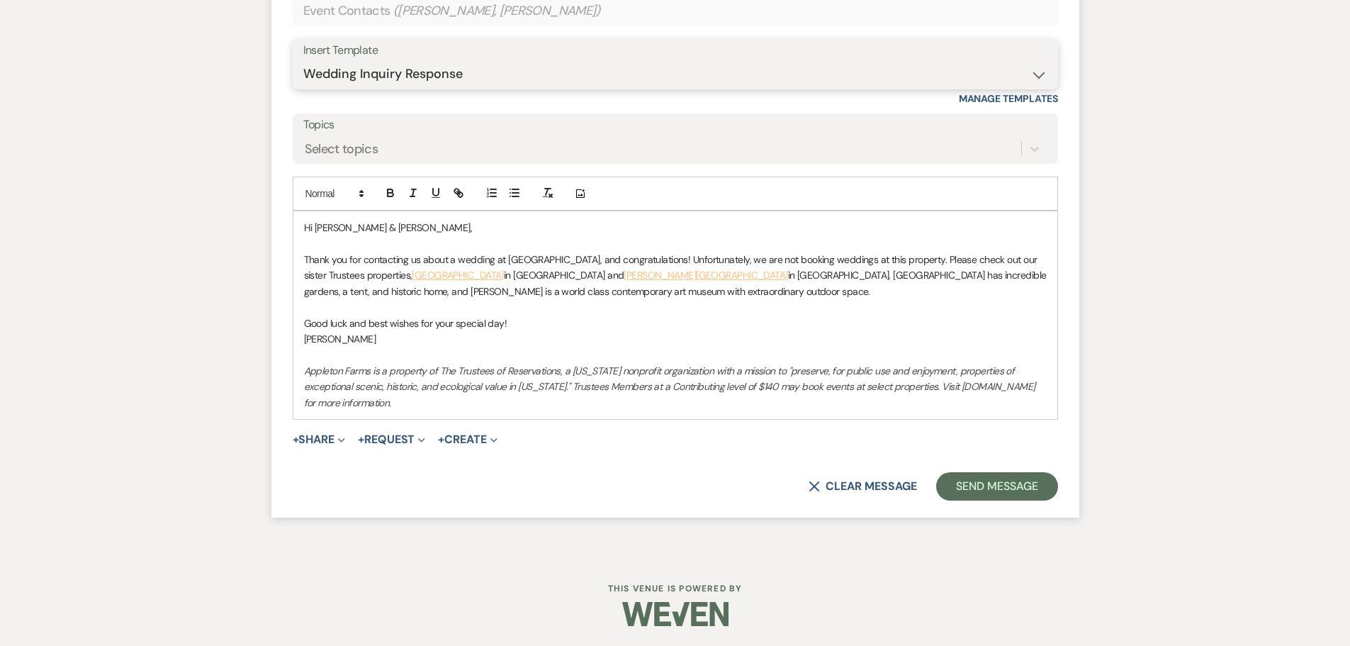
scroll to position [975, 0]
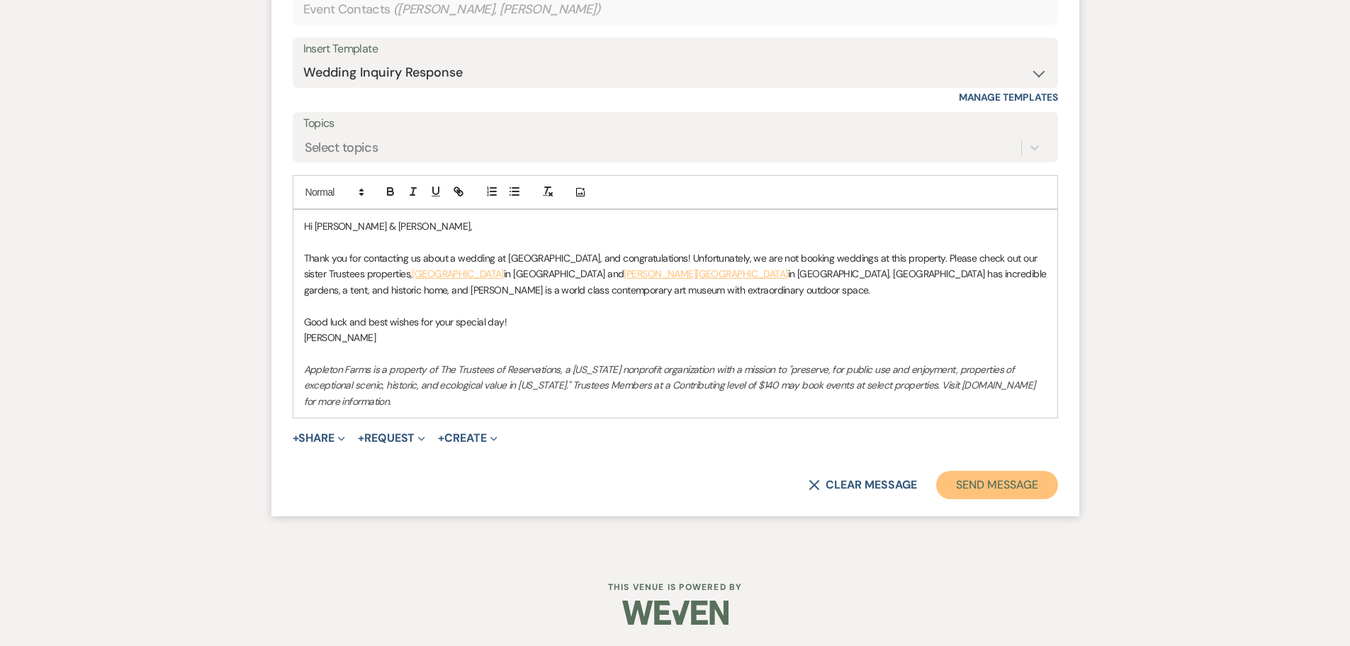
click at [1003, 483] on button "Send Message" at bounding box center [996, 485] width 121 height 28
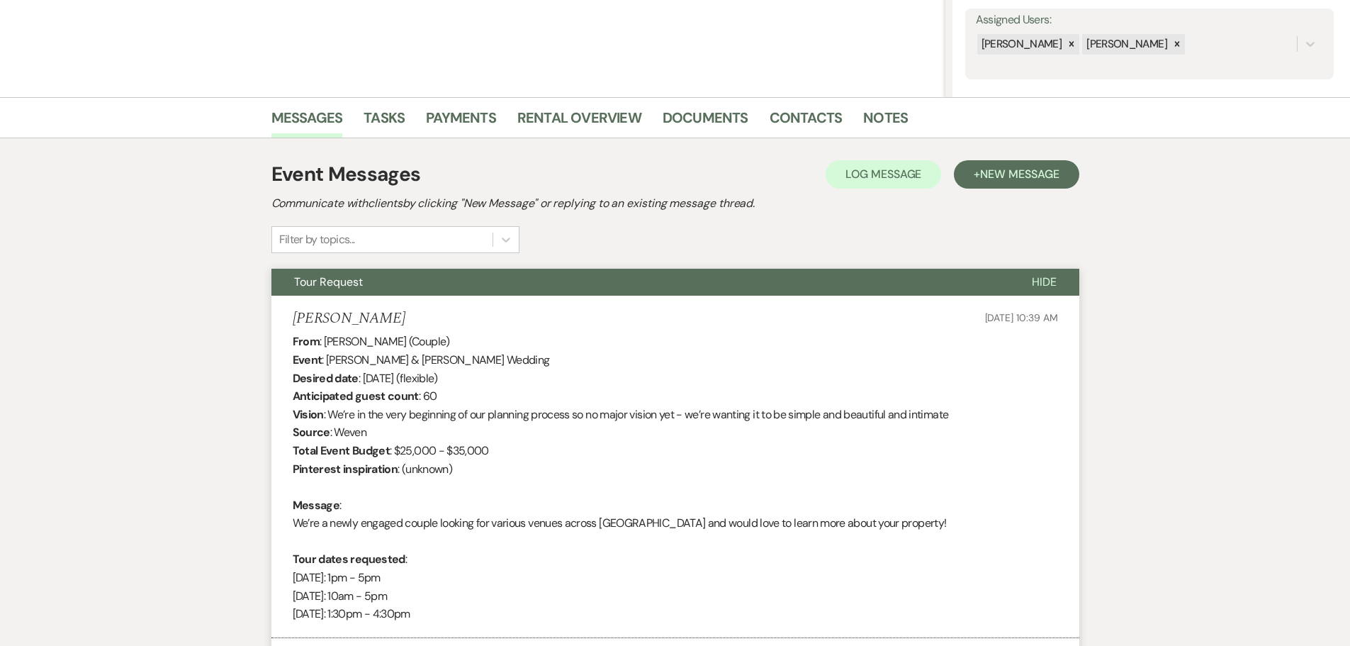
scroll to position [77, 0]
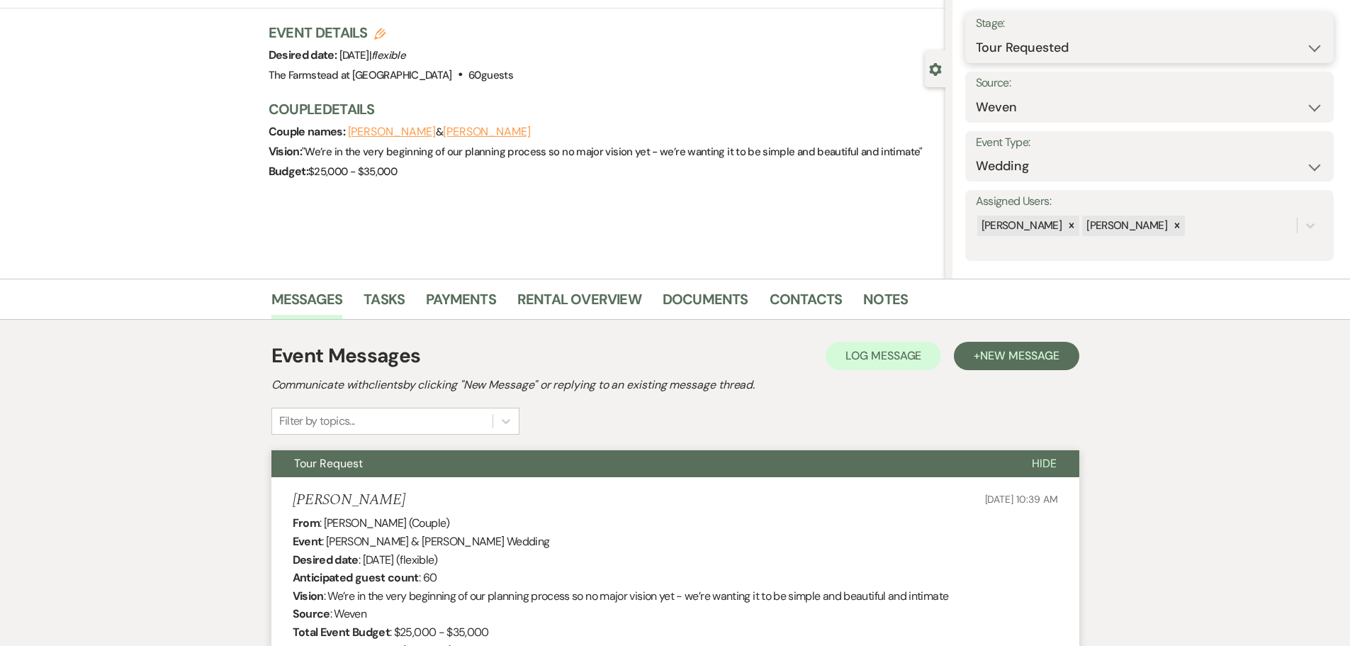
click at [1152, 46] on select "Inquiry Follow Up Tour Requested Tour Confirmed Toured Proposal Sent Booked Lost" at bounding box center [1149, 48] width 347 height 28
select select "8"
click at [976, 34] on select "Inquiry Follow Up Tour Requested Tour Confirmed Toured Proposal Sent Booked Lost" at bounding box center [1149, 48] width 347 height 28
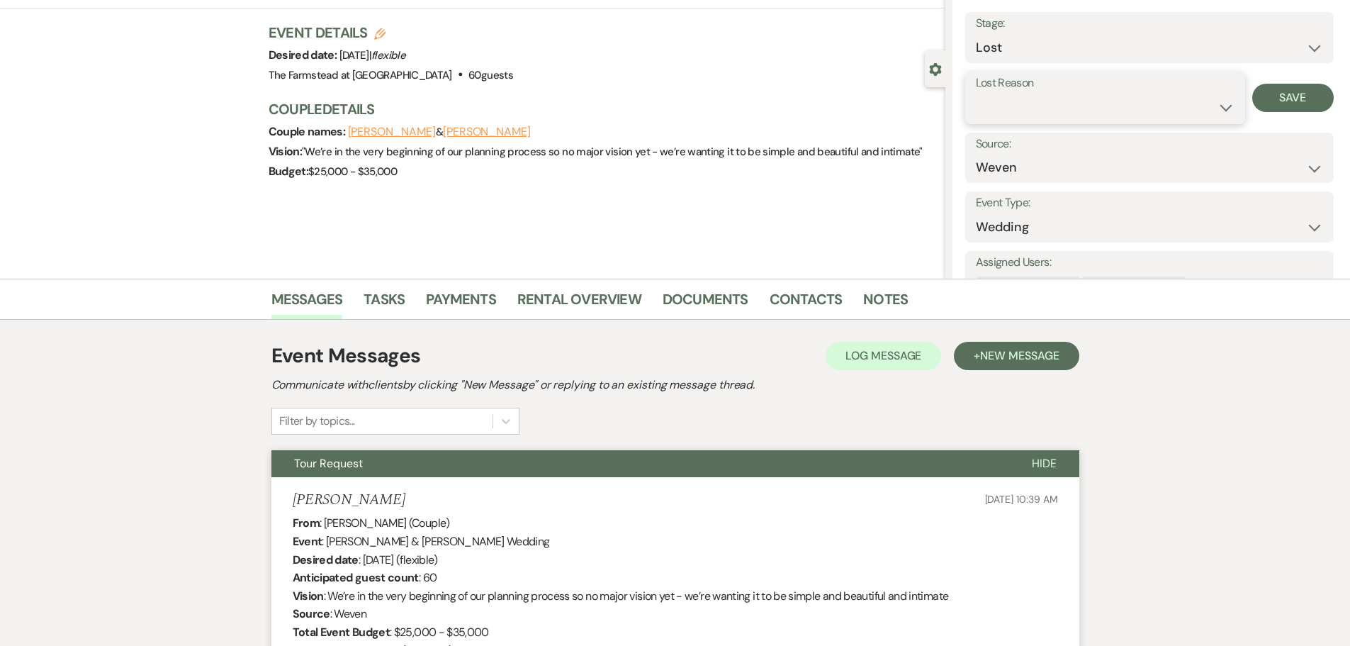
click at [1055, 105] on select "Booked Elsewhere Budget Date Unavailable No Response Not a Good Match Capacity …" at bounding box center [1105, 108] width 259 height 28
select select "10"
click at [976, 94] on select "Booked Elsewhere Budget Date Unavailable No Response Not a Good Match Capacity …" at bounding box center [1105, 108] width 259 height 28
click at [1283, 96] on button "Save" at bounding box center [1293, 98] width 82 height 28
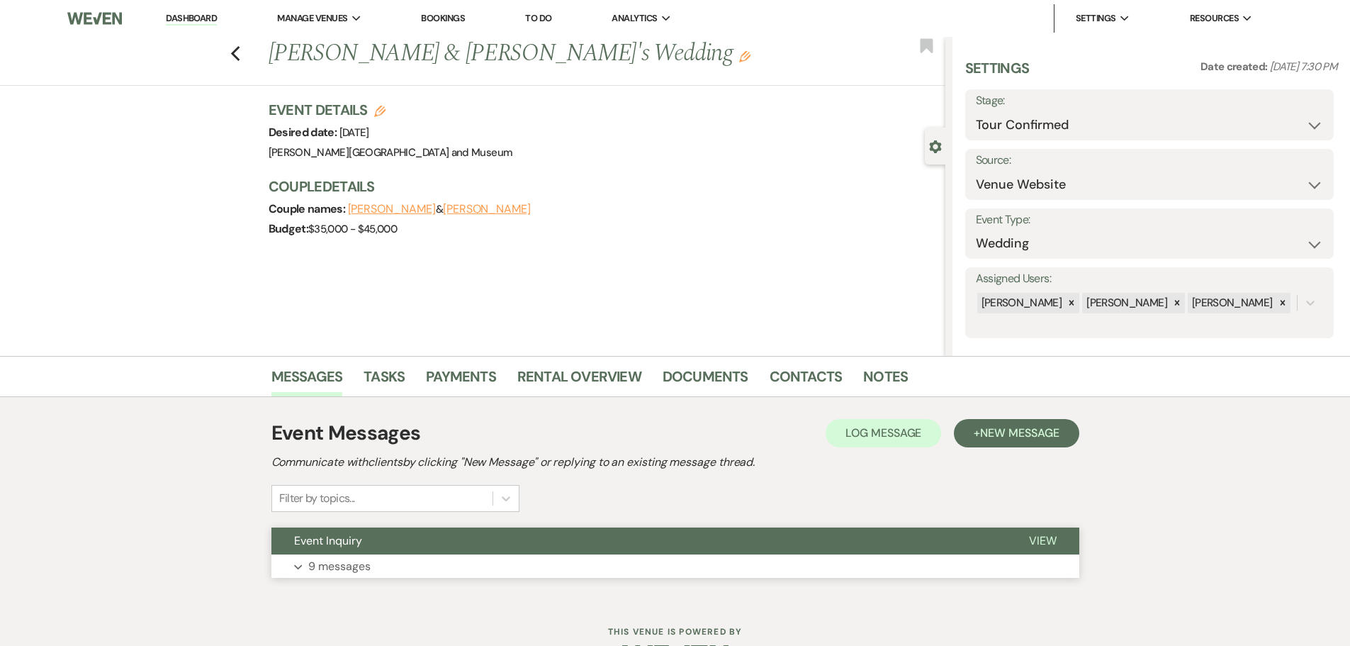
click at [402, 540] on button "Event Inquiry" at bounding box center [638, 540] width 735 height 27
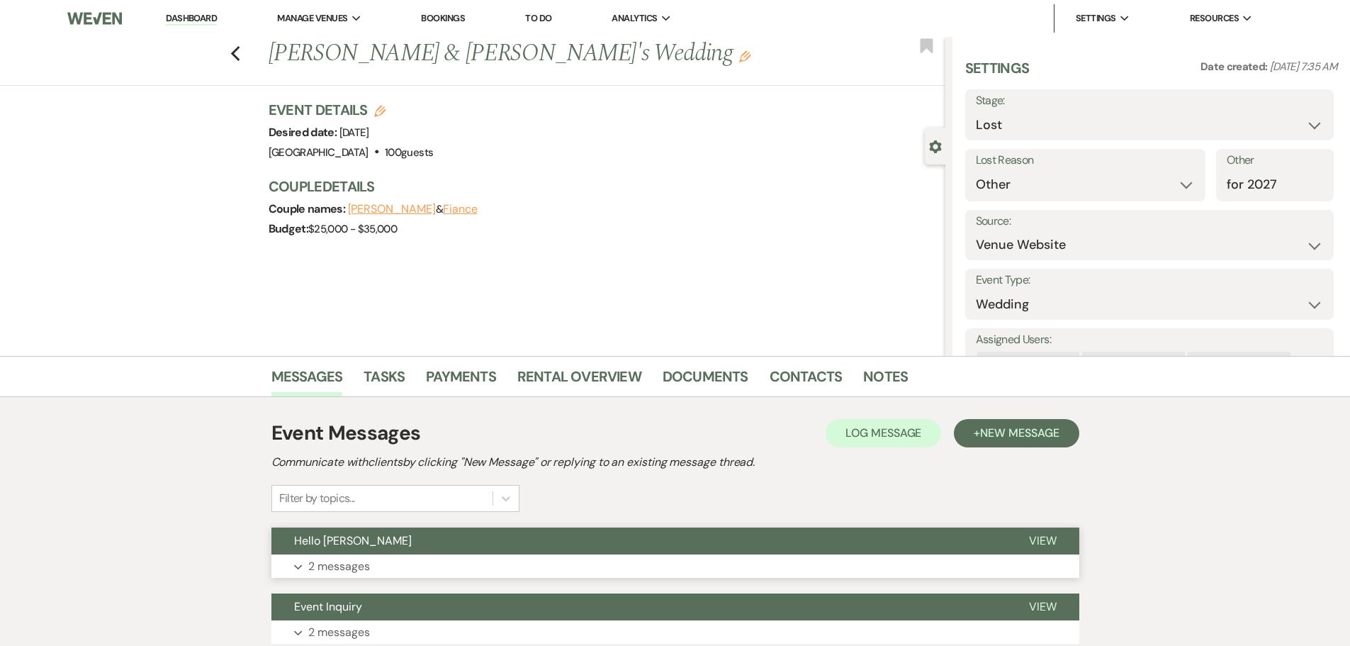
click at [384, 546] on button "Hello [PERSON_NAME]" at bounding box center [638, 540] width 735 height 27
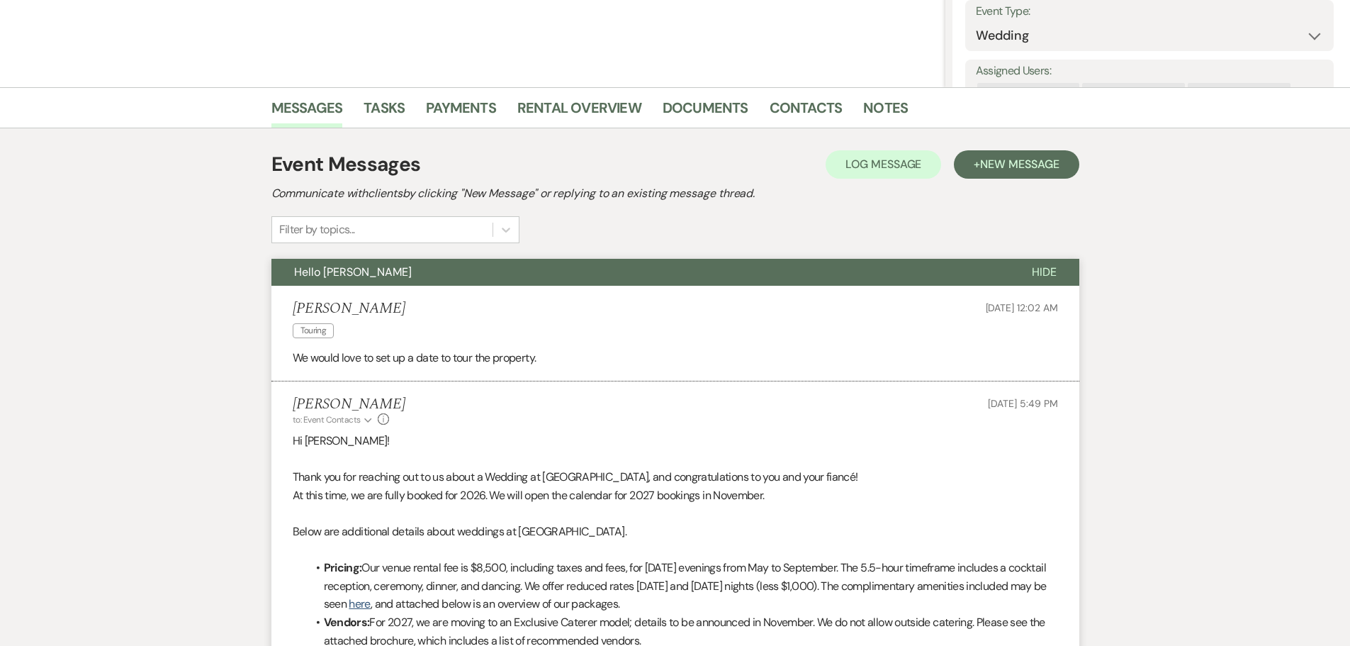
scroll to position [279, 0]
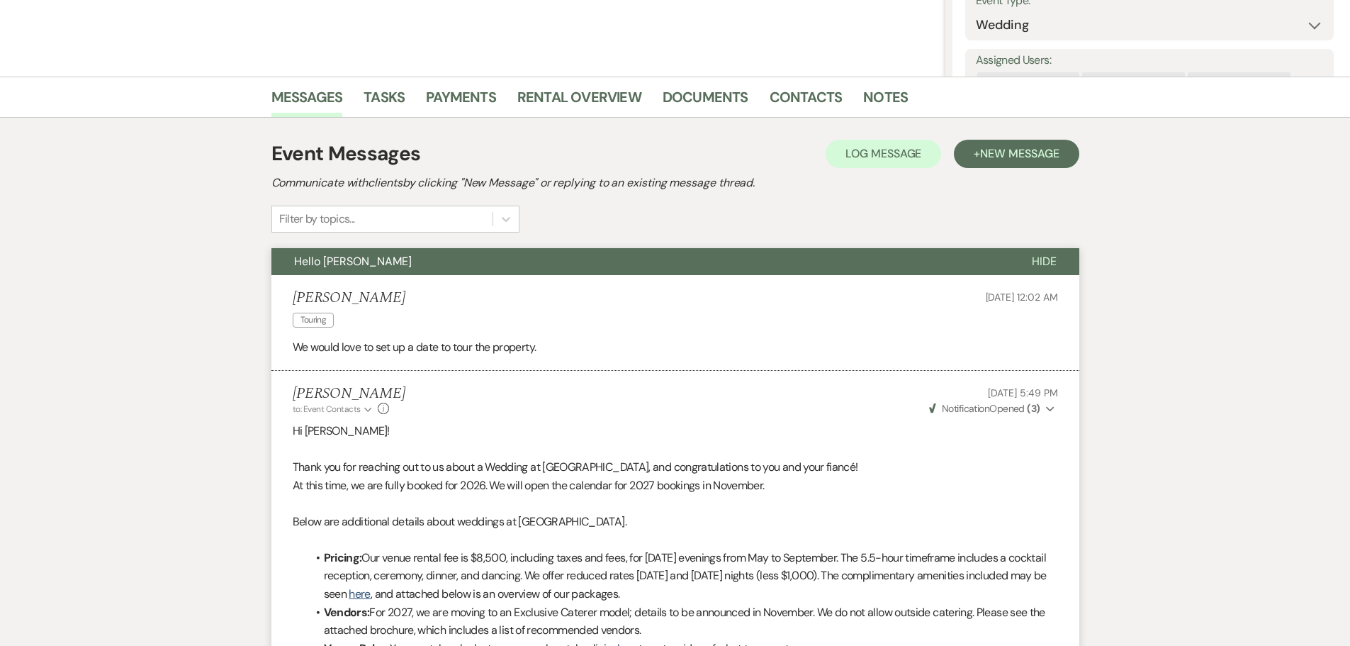
click at [316, 264] on span "Hello [PERSON_NAME]" at bounding box center [353, 261] width 118 height 15
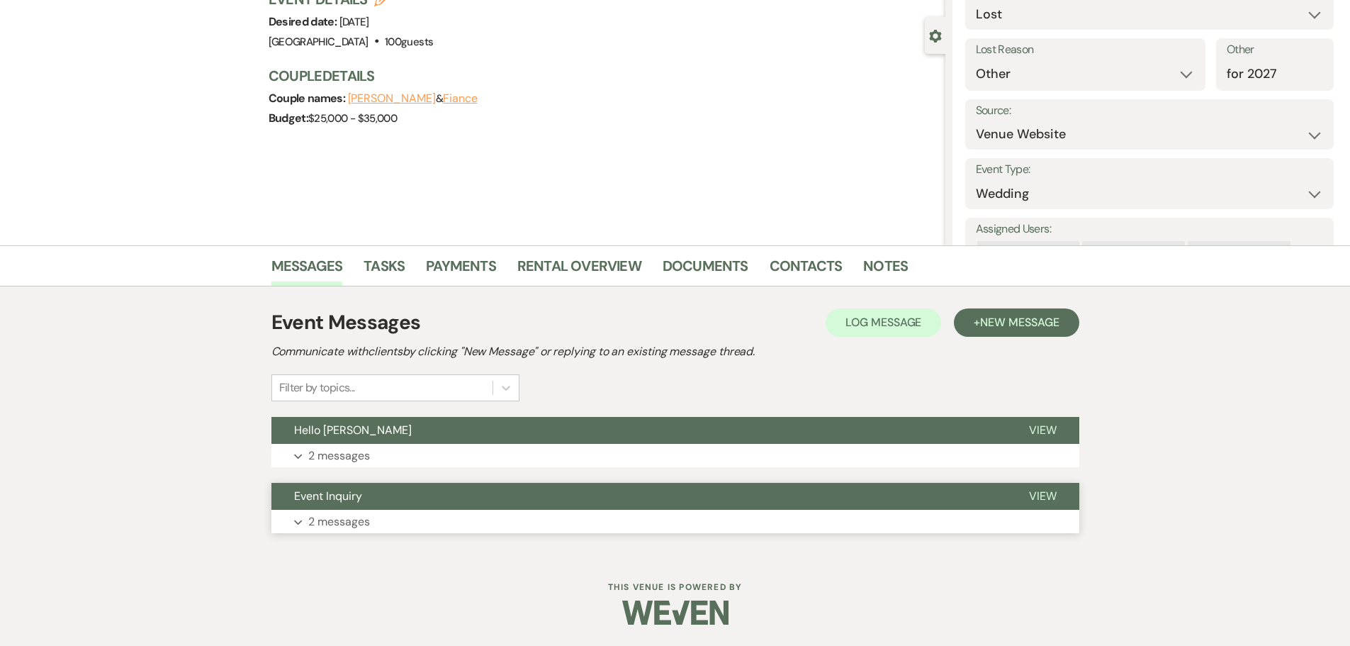
click at [348, 493] on span "Event Inquiry" at bounding box center [328, 495] width 68 height 15
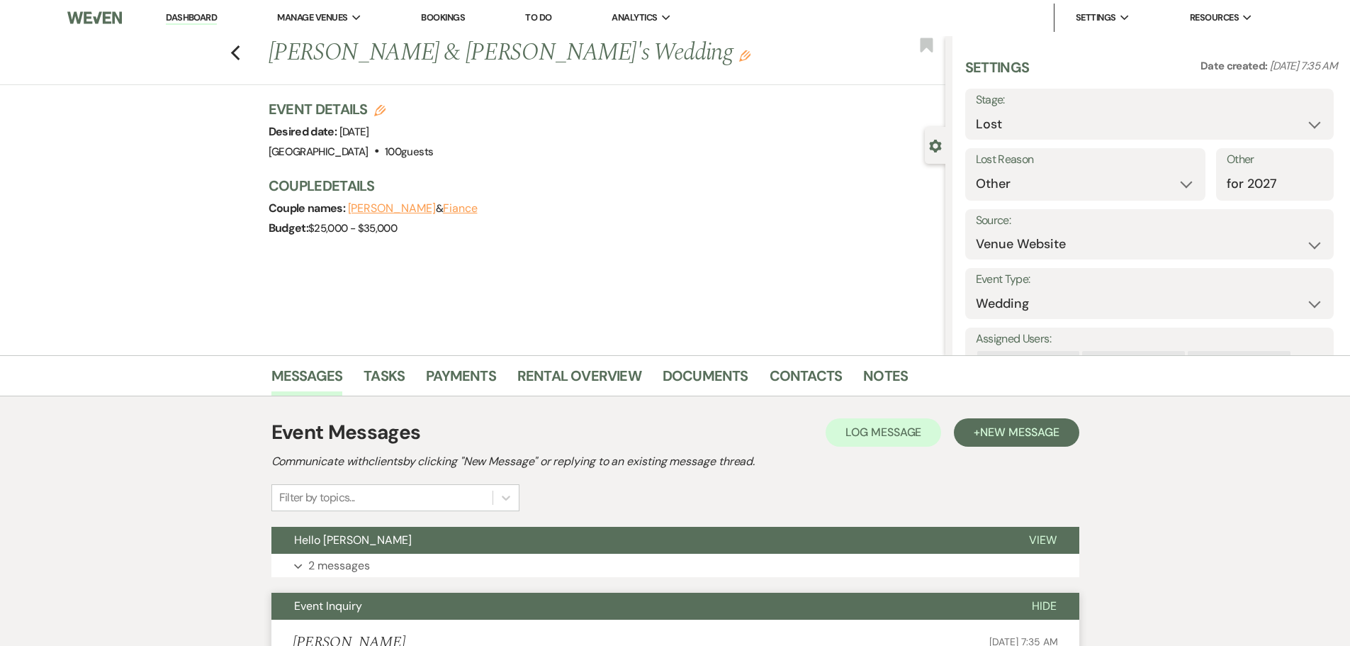
scroll to position [0, 0]
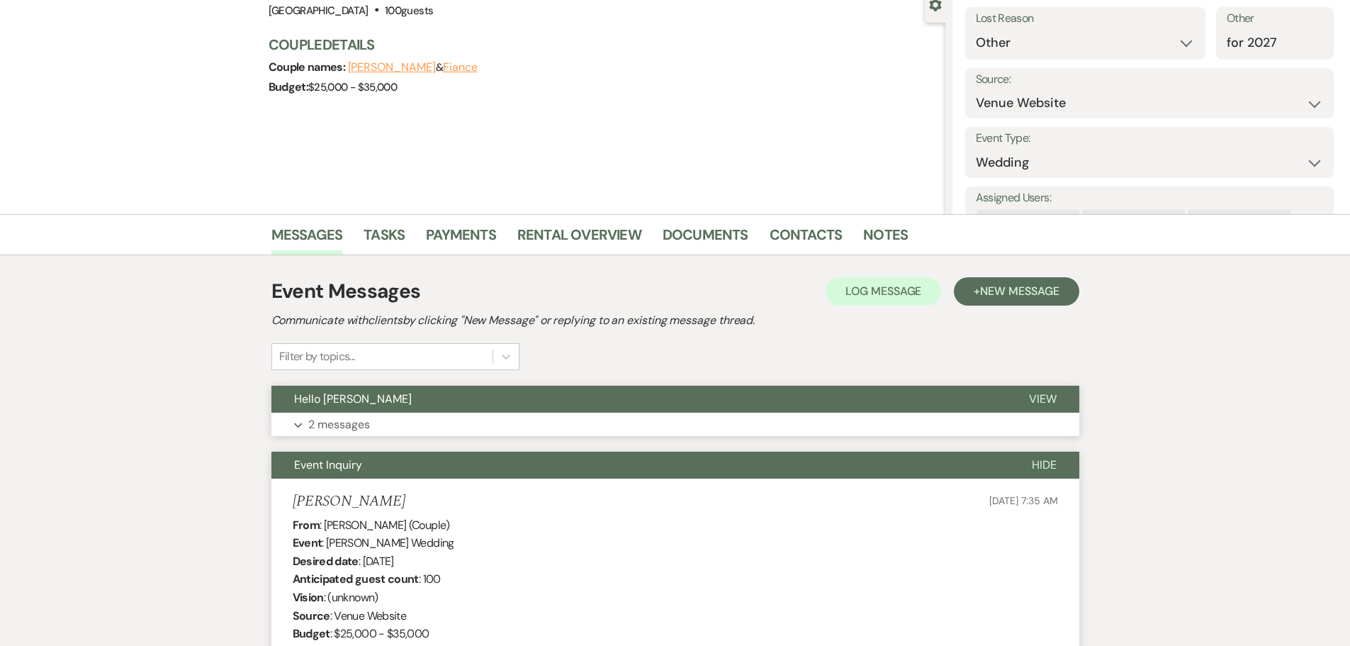
click at [366, 421] on p "2 messages" at bounding box center [339, 424] width 62 height 18
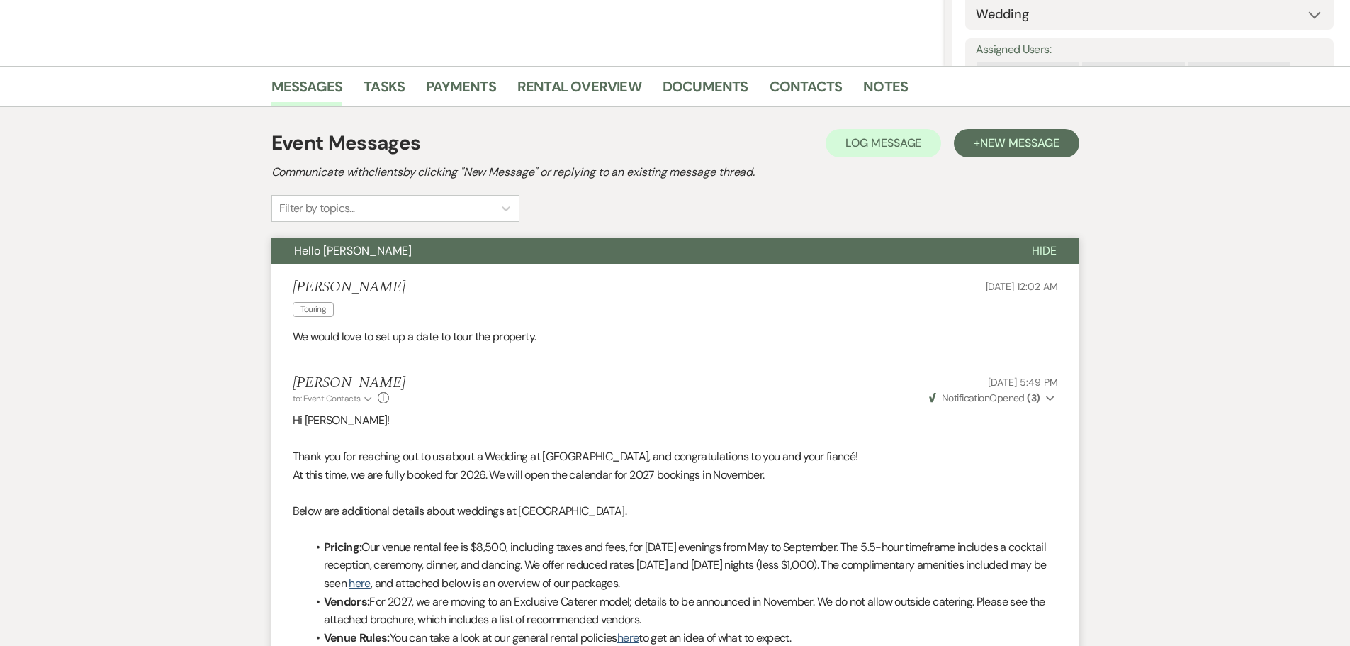
scroll to position [279, 0]
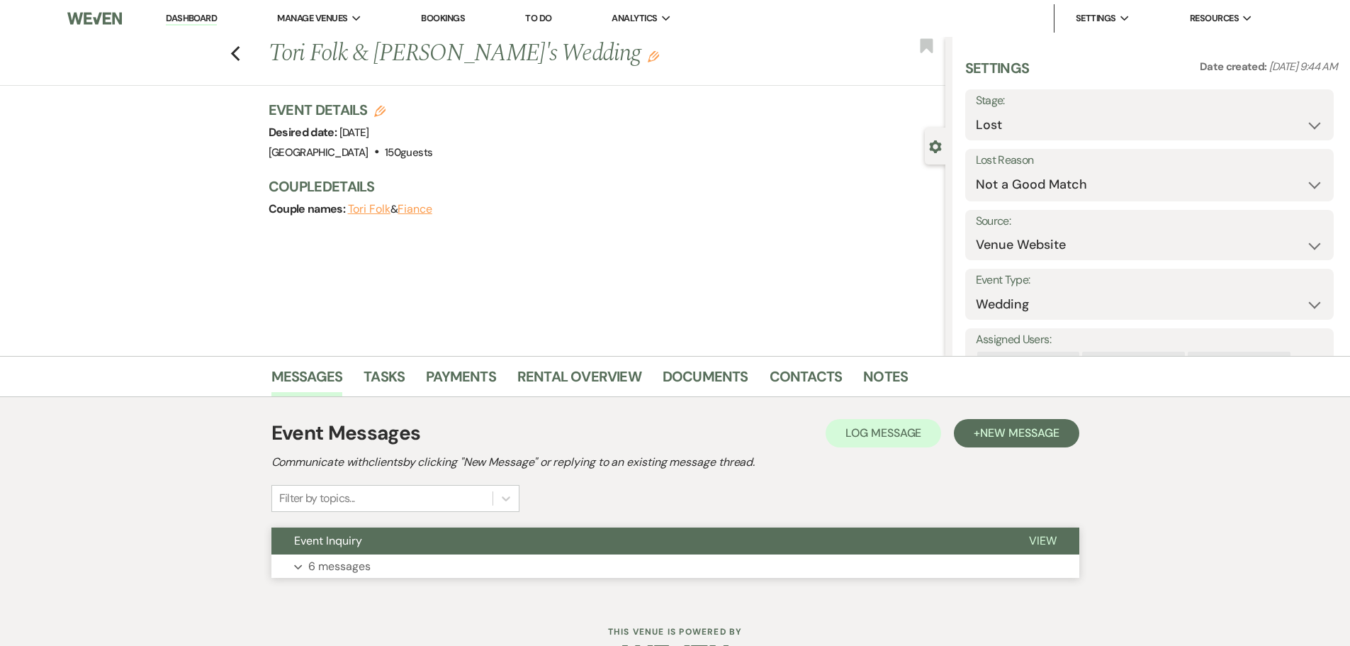
click at [383, 555] on button "Expand 6 messages" at bounding box center [675, 566] width 808 height 24
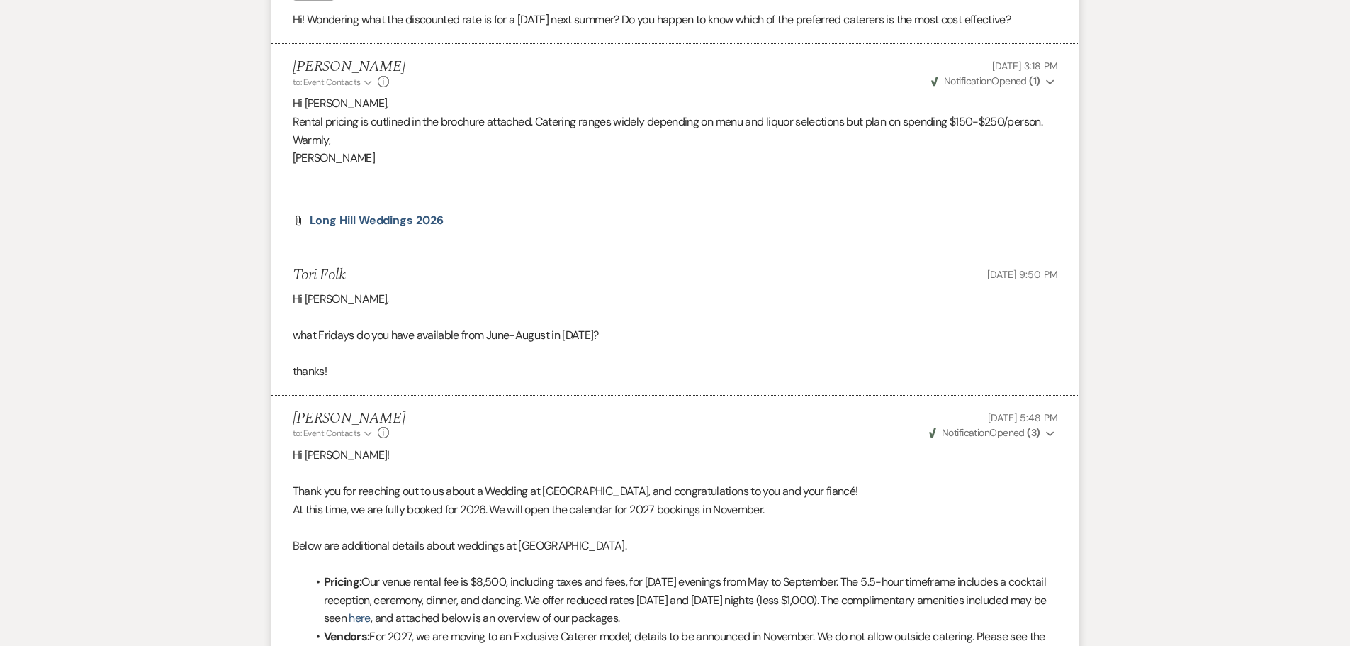
scroll to position [1630, 0]
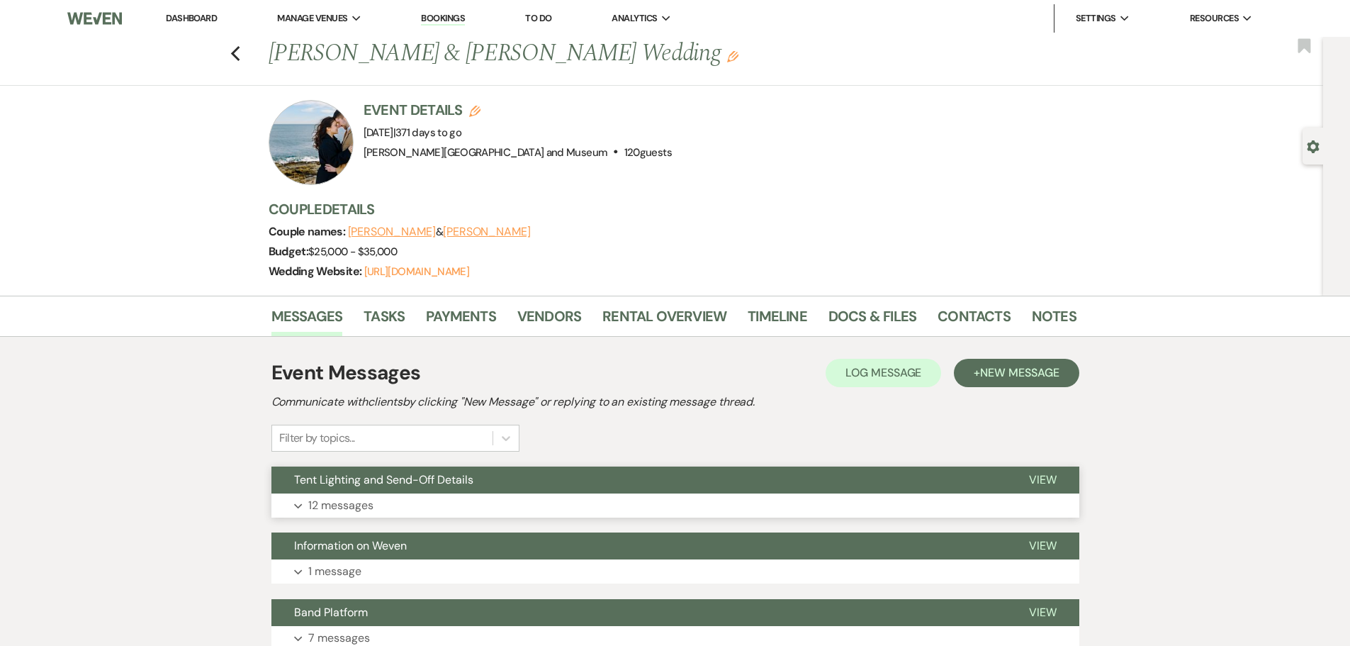
click at [409, 495] on button "Expand 12 messages" at bounding box center [675, 505] width 808 height 24
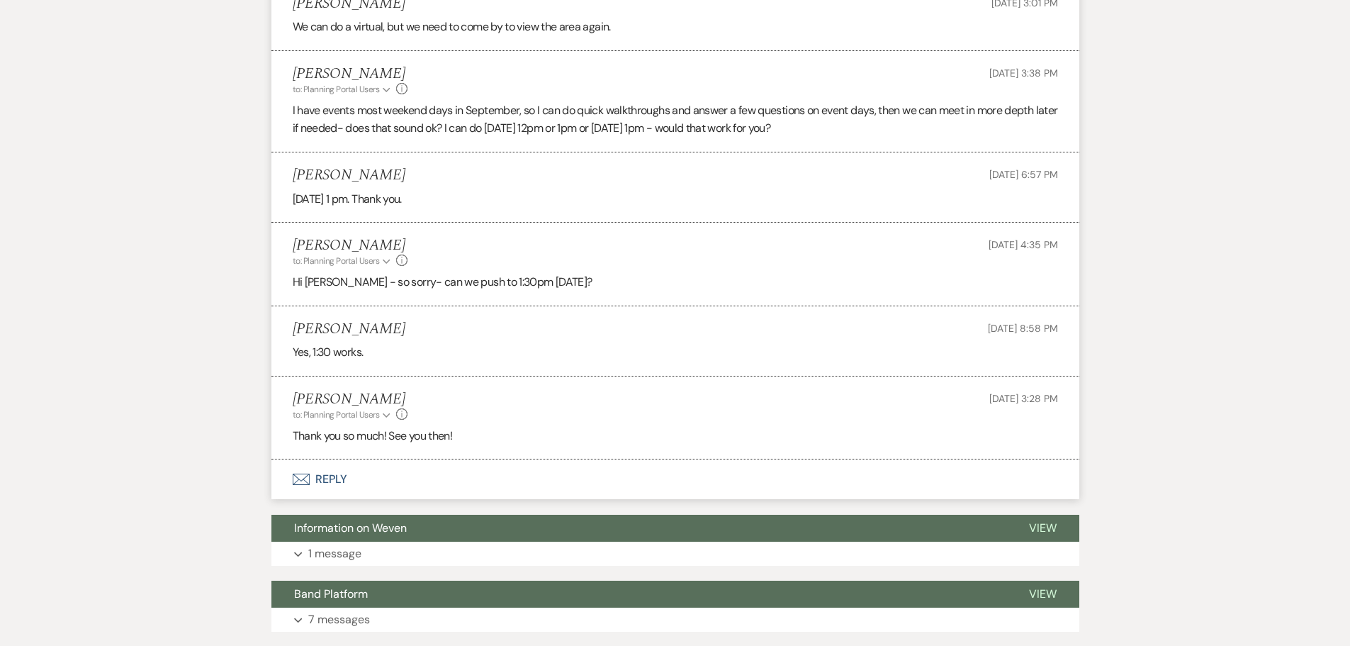
scroll to position [1447, 0]
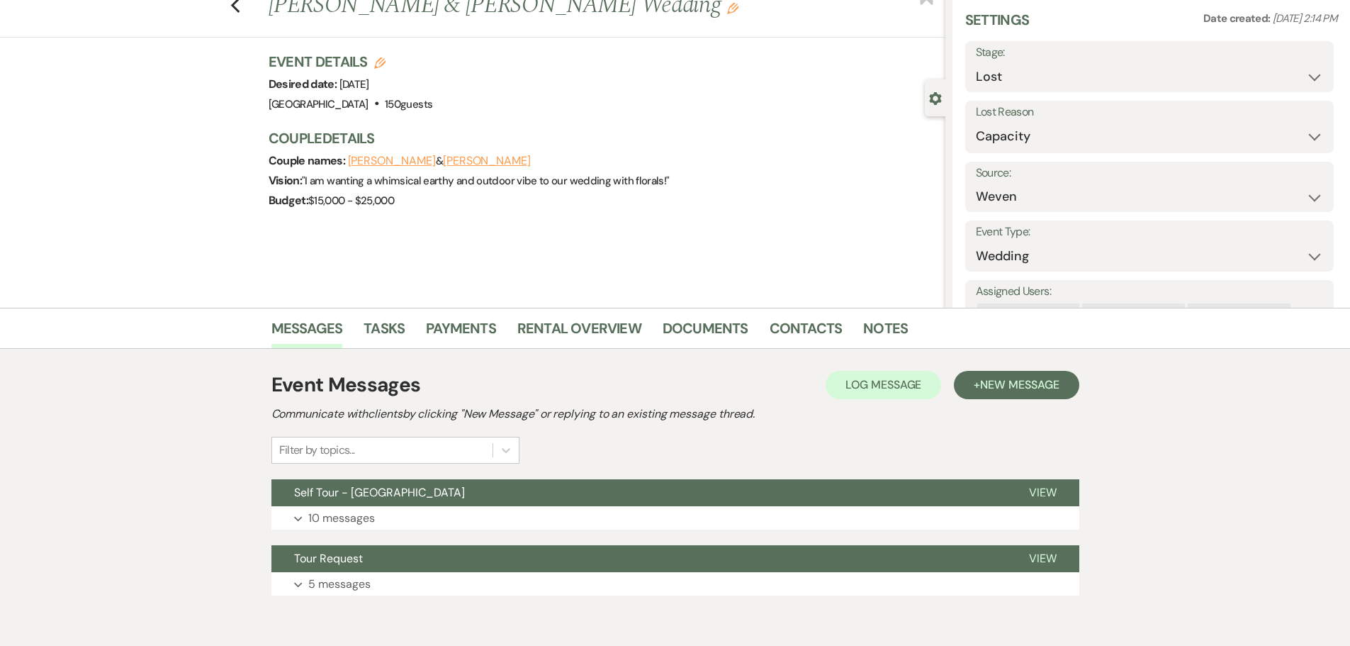
scroll to position [111, 0]
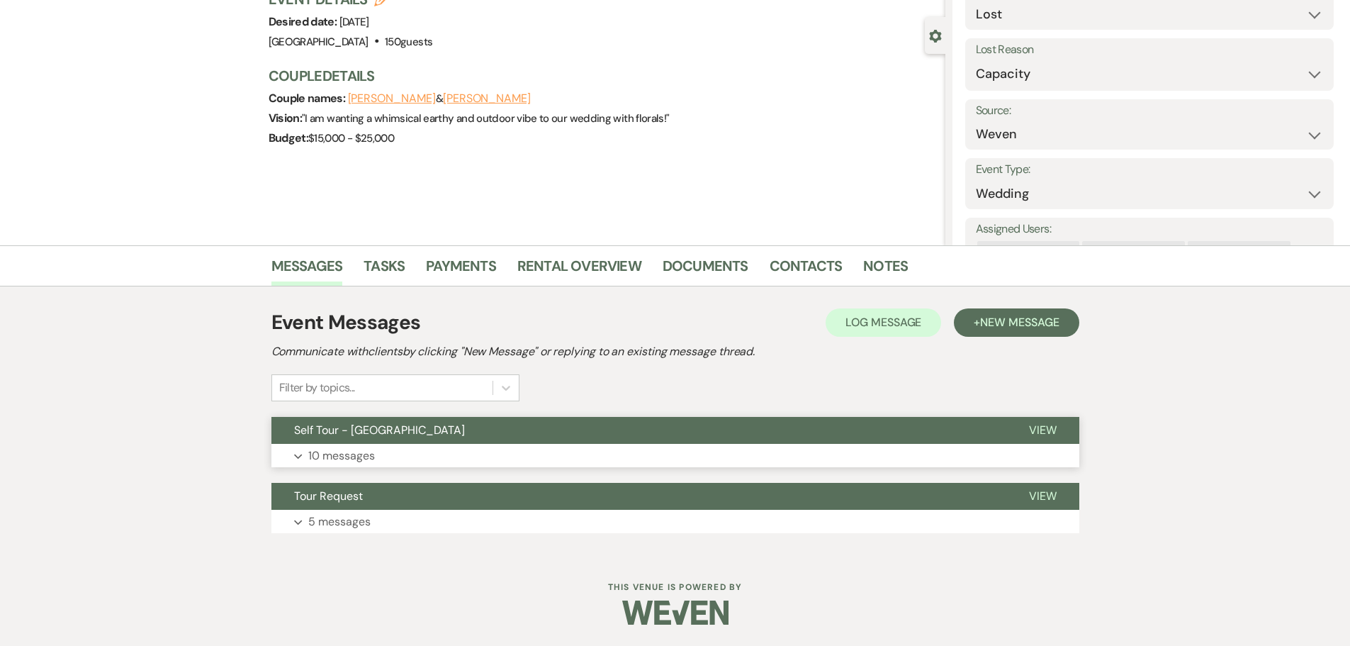
click at [422, 448] on button "Expand 10 messages" at bounding box center [675, 456] width 808 height 24
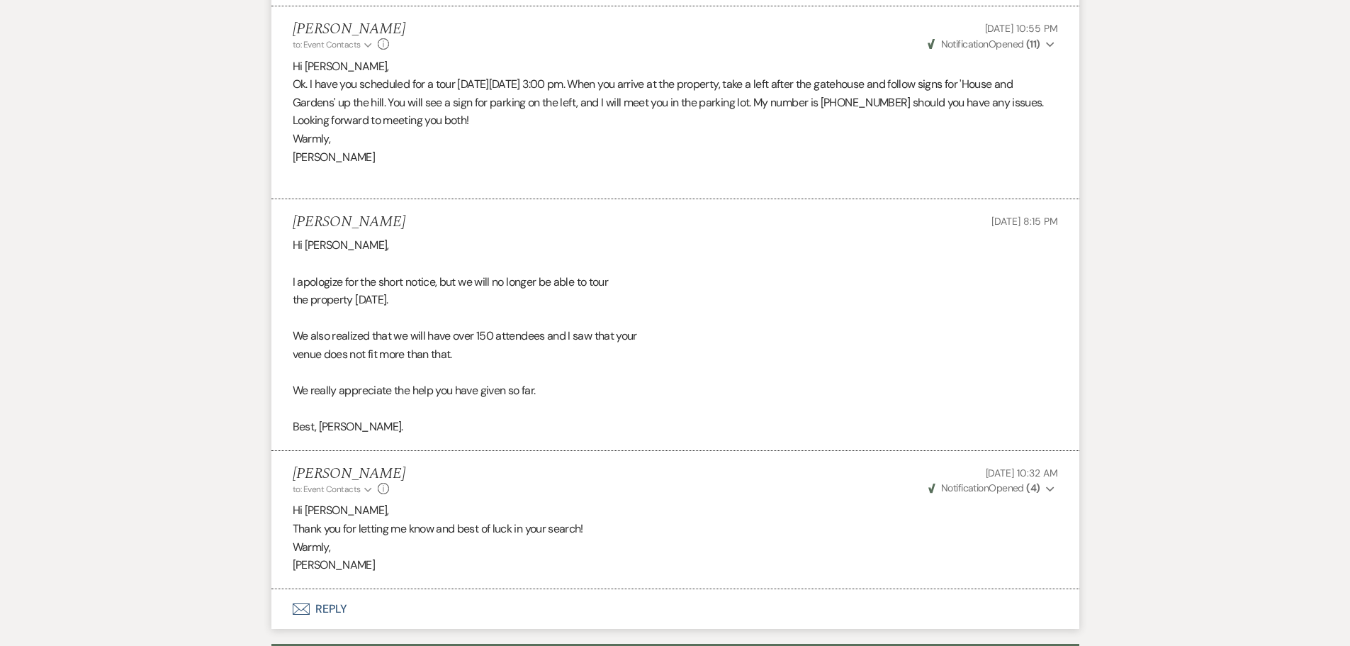
scroll to position [2188, 0]
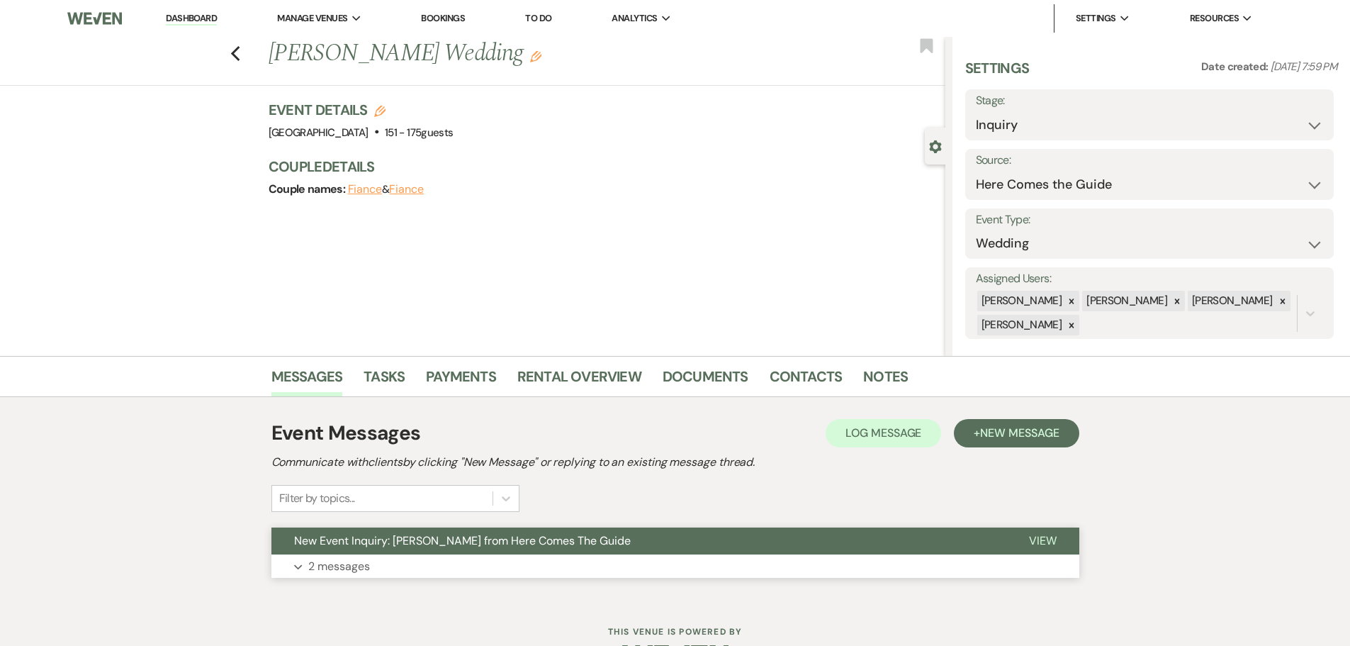
click at [404, 541] on span "New Event Inquiry: Kattia Leger from Here Comes The Guide" at bounding box center [462, 540] width 337 height 15
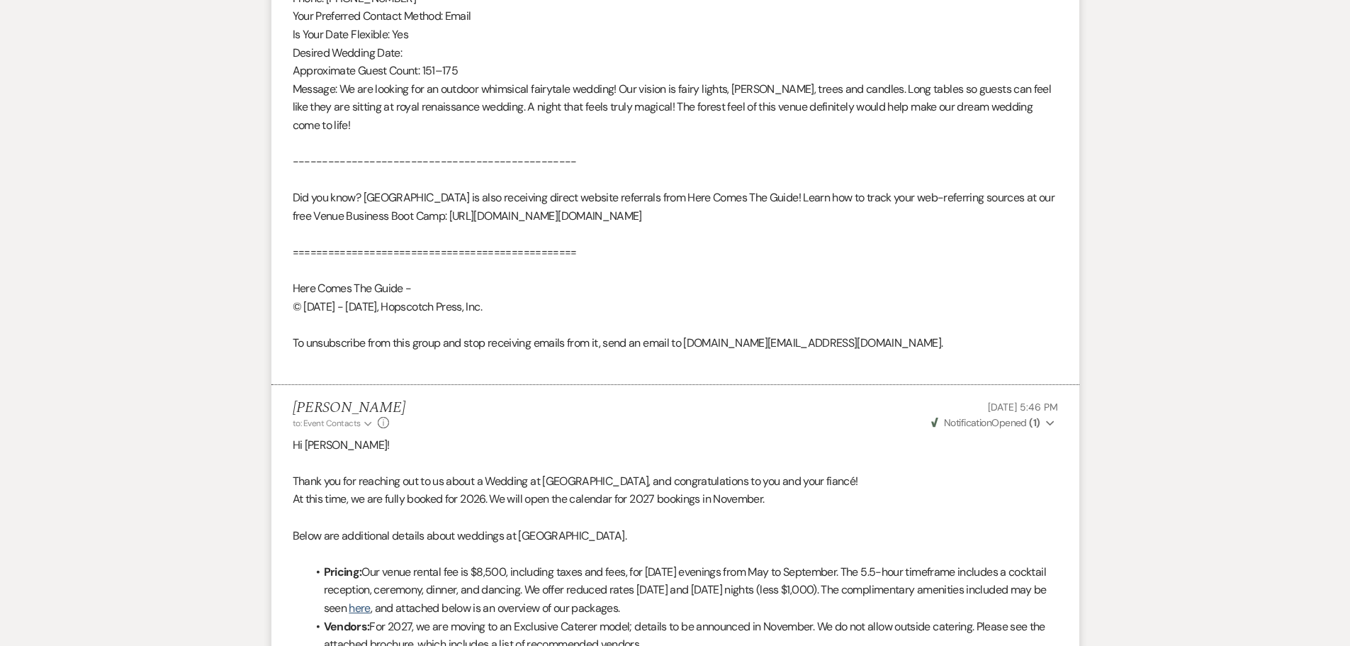
scroll to position [992, 0]
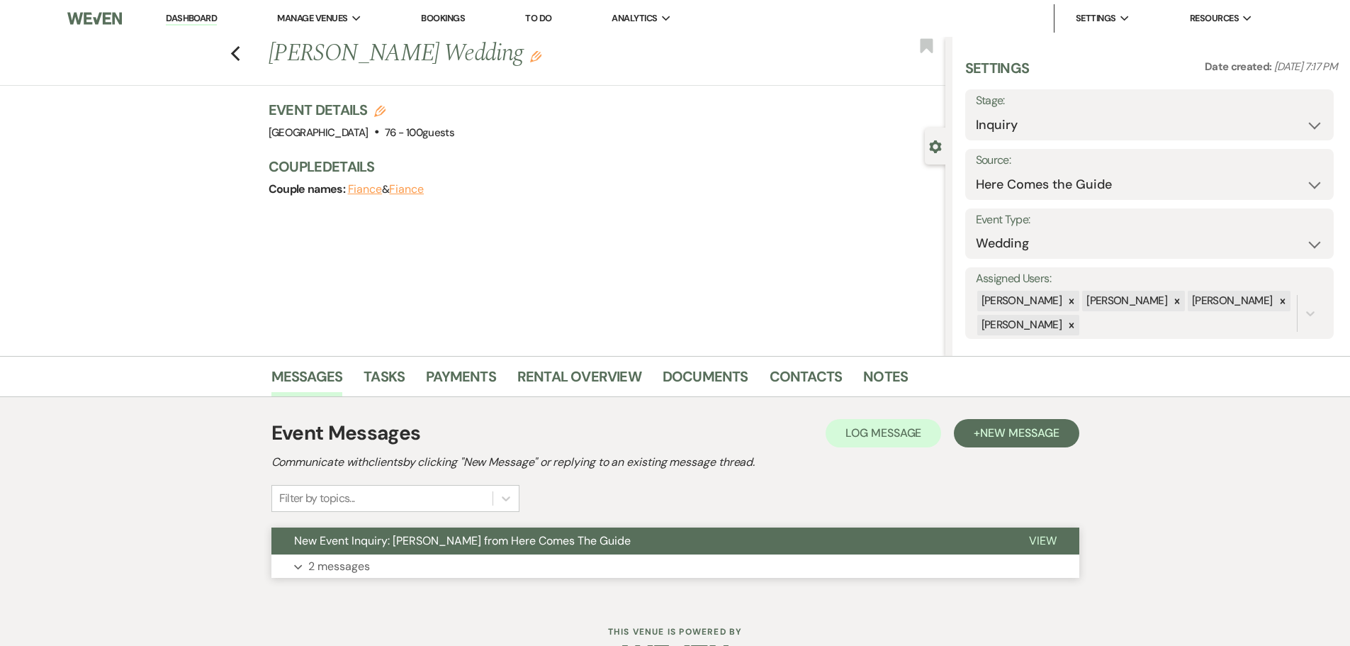
click at [360, 564] on p "2 messages" at bounding box center [339, 566] width 62 height 18
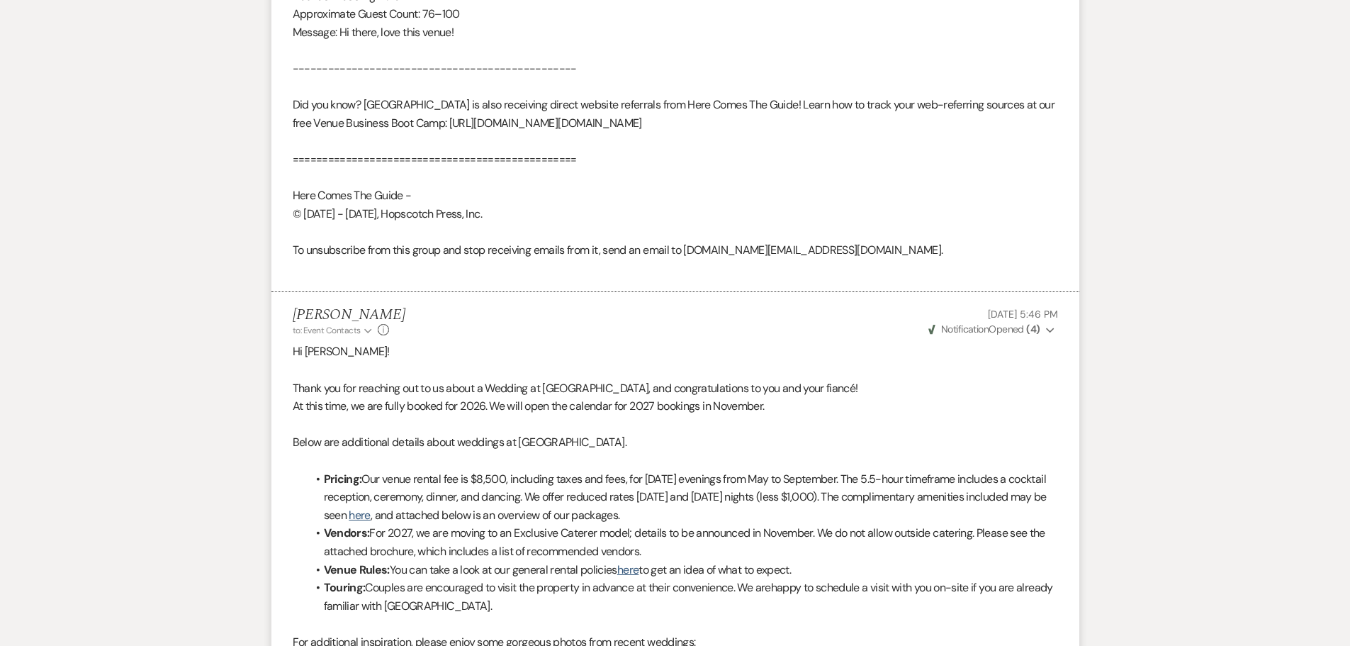
scroll to position [1063, 0]
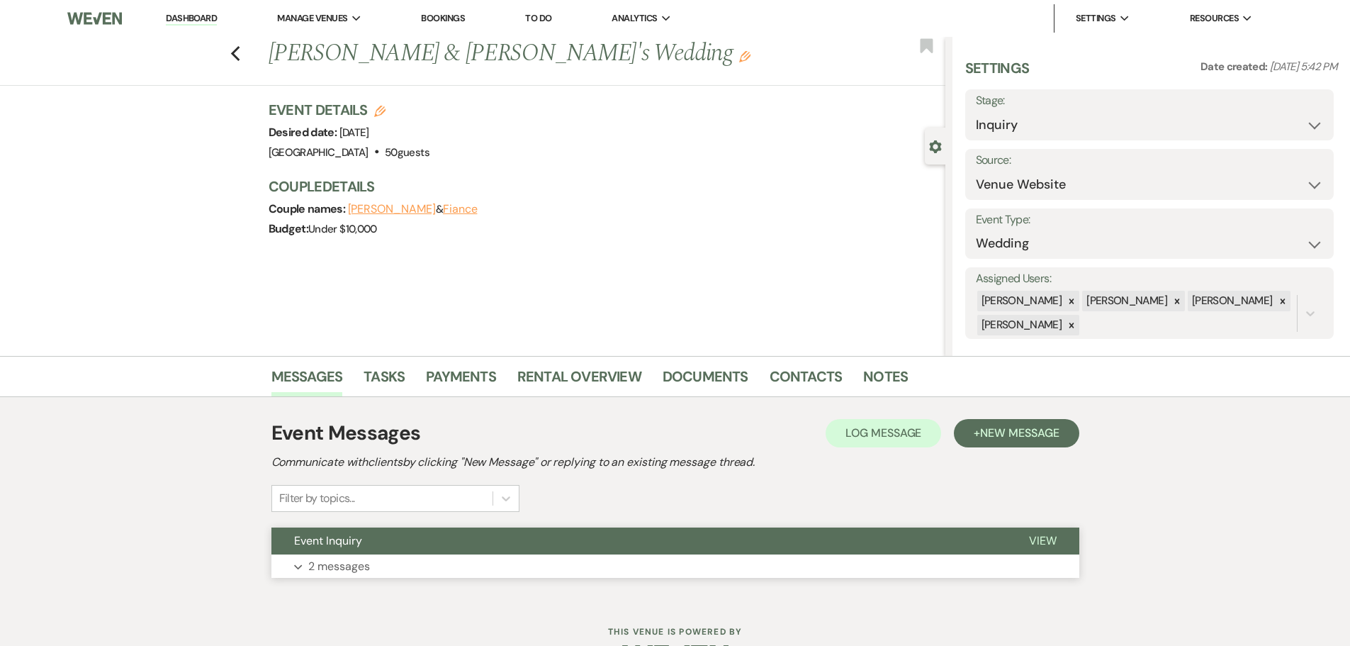
click at [453, 546] on button "Event Inquiry" at bounding box center [638, 540] width 735 height 27
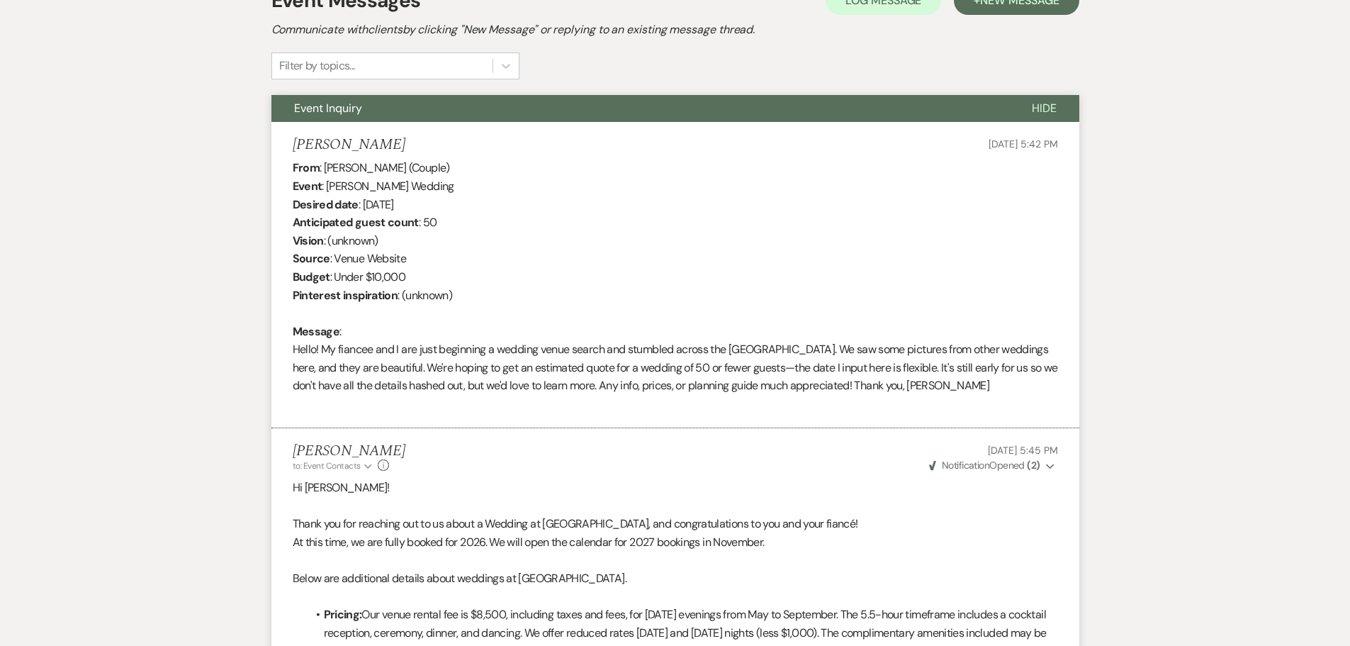
scroll to position [455, 0]
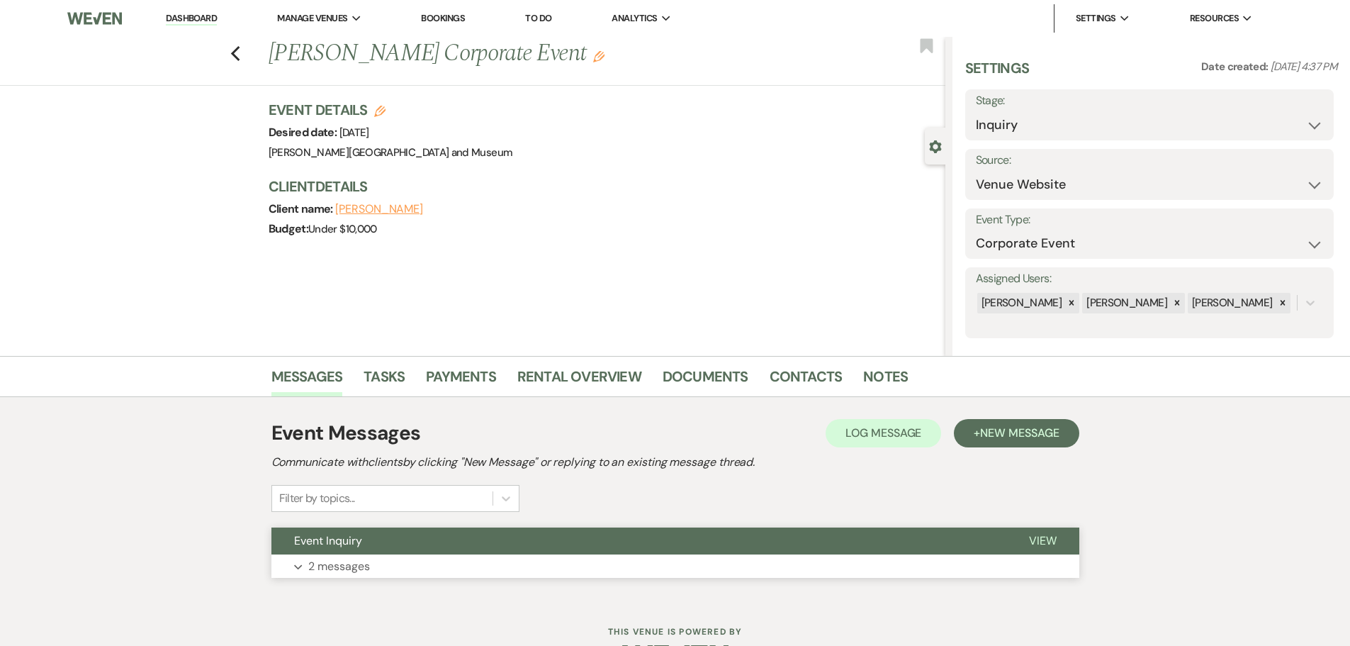
click at [437, 566] on button "Expand 2 messages" at bounding box center [675, 566] width 808 height 24
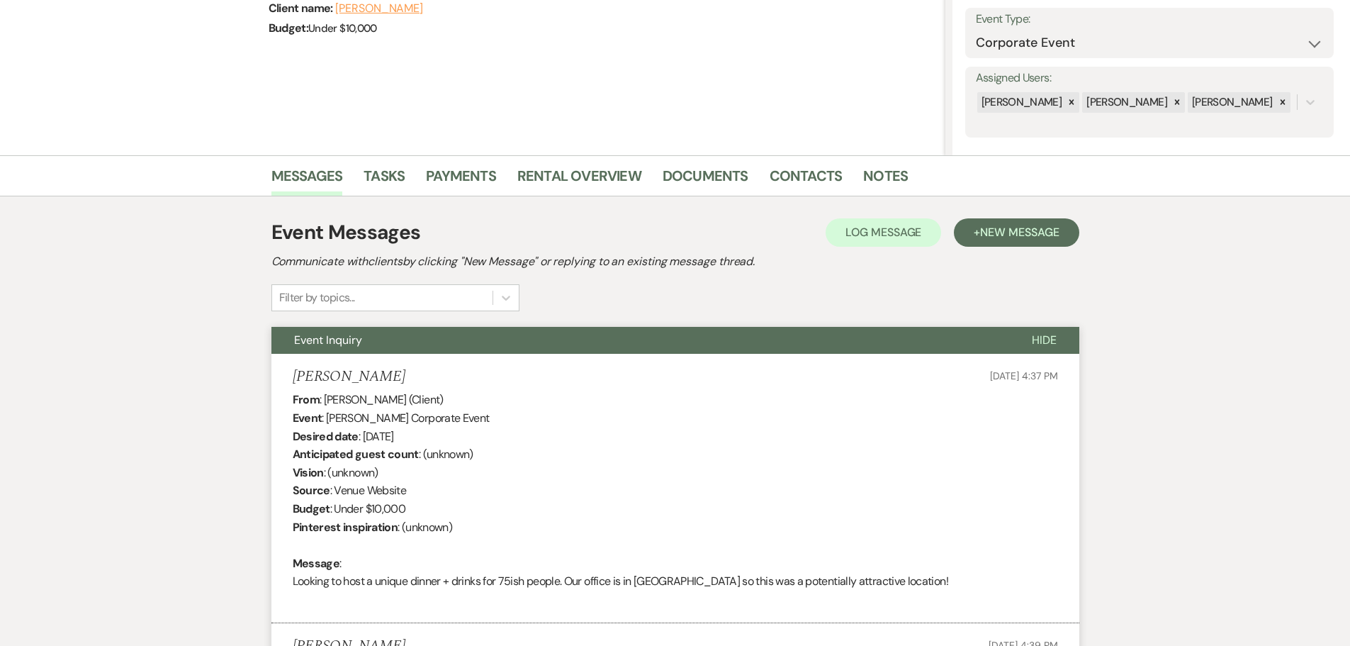
scroll to position [154, 0]
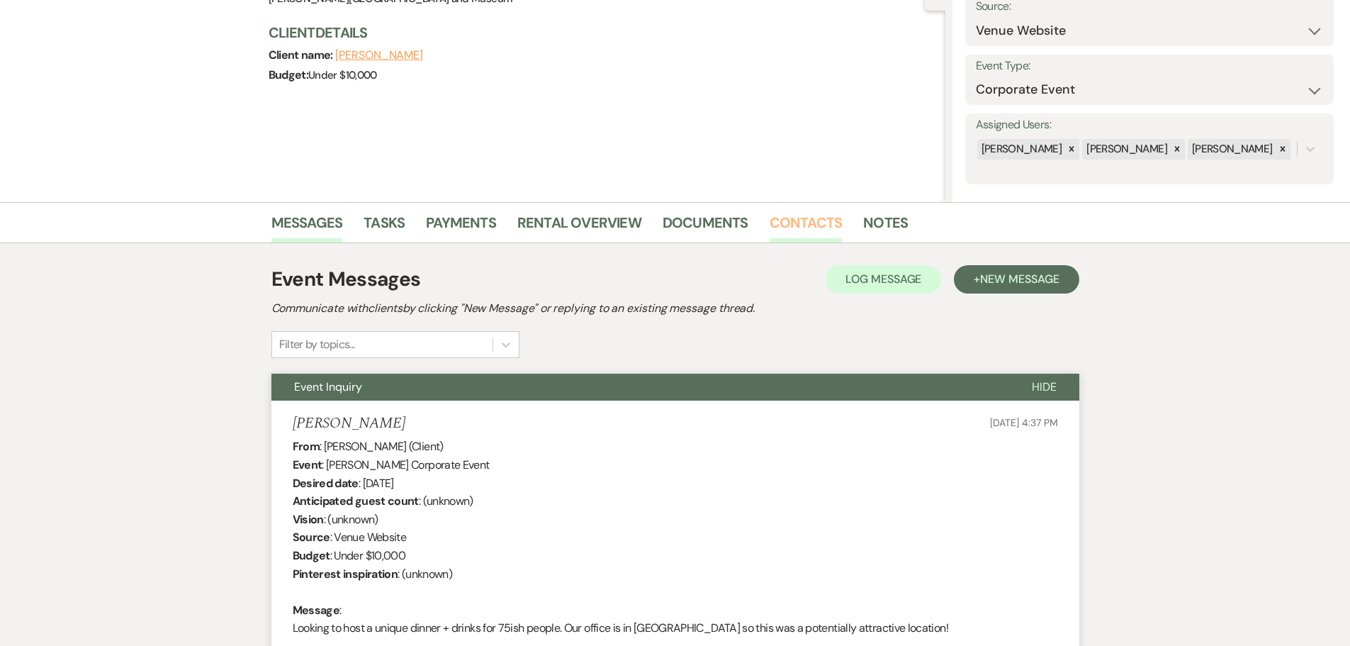
click at [809, 223] on link "Contacts" at bounding box center [806, 226] width 73 height 31
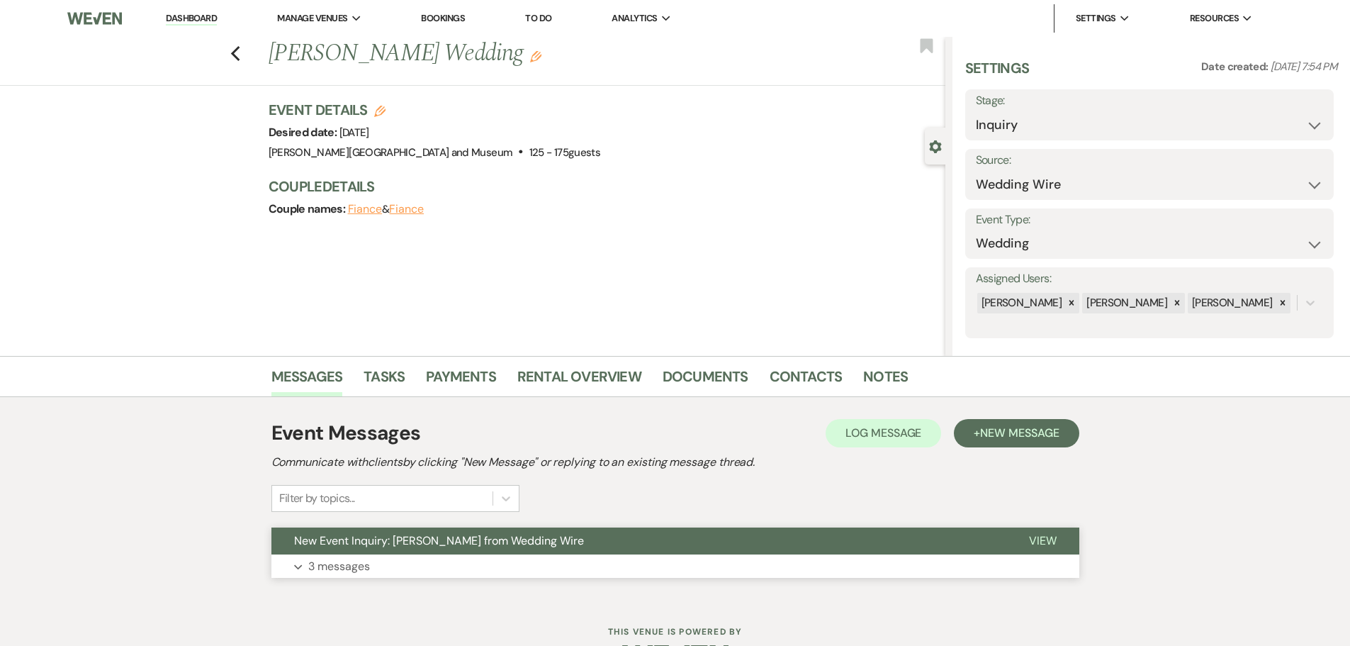
click at [413, 528] on button "New Event Inquiry: [PERSON_NAME] from Wedding Wire" at bounding box center [638, 540] width 735 height 27
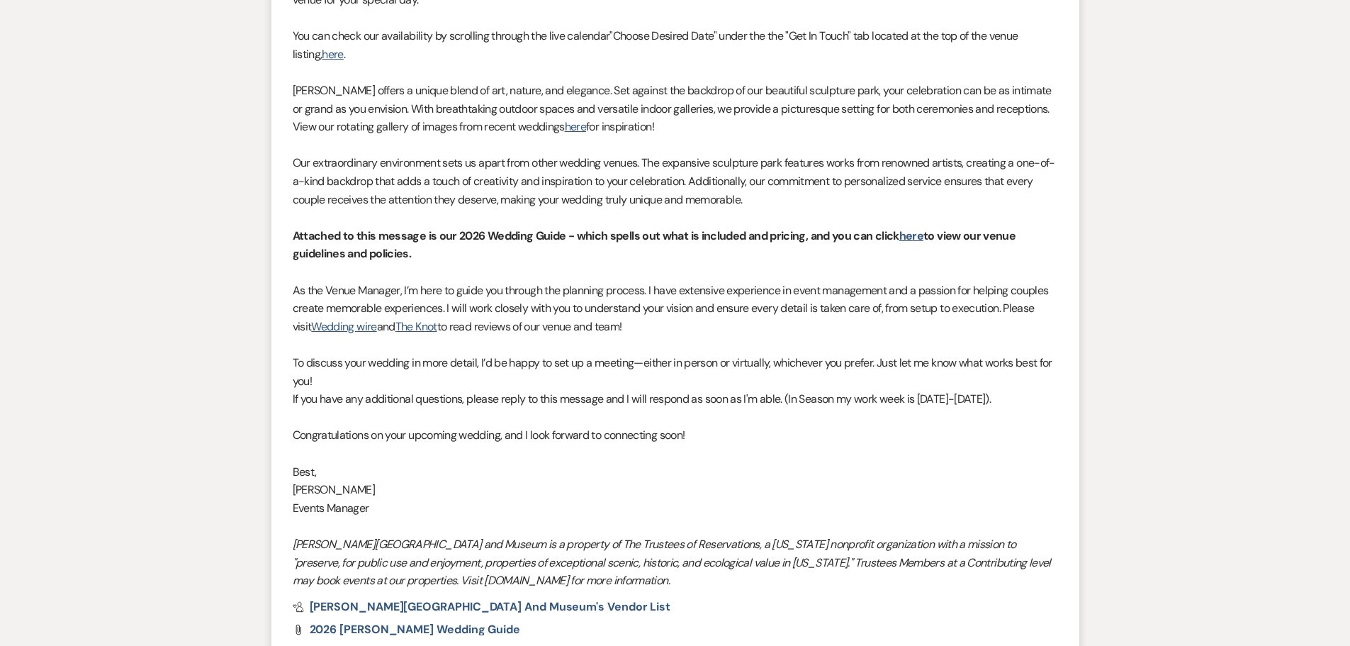
scroll to position [937, 0]
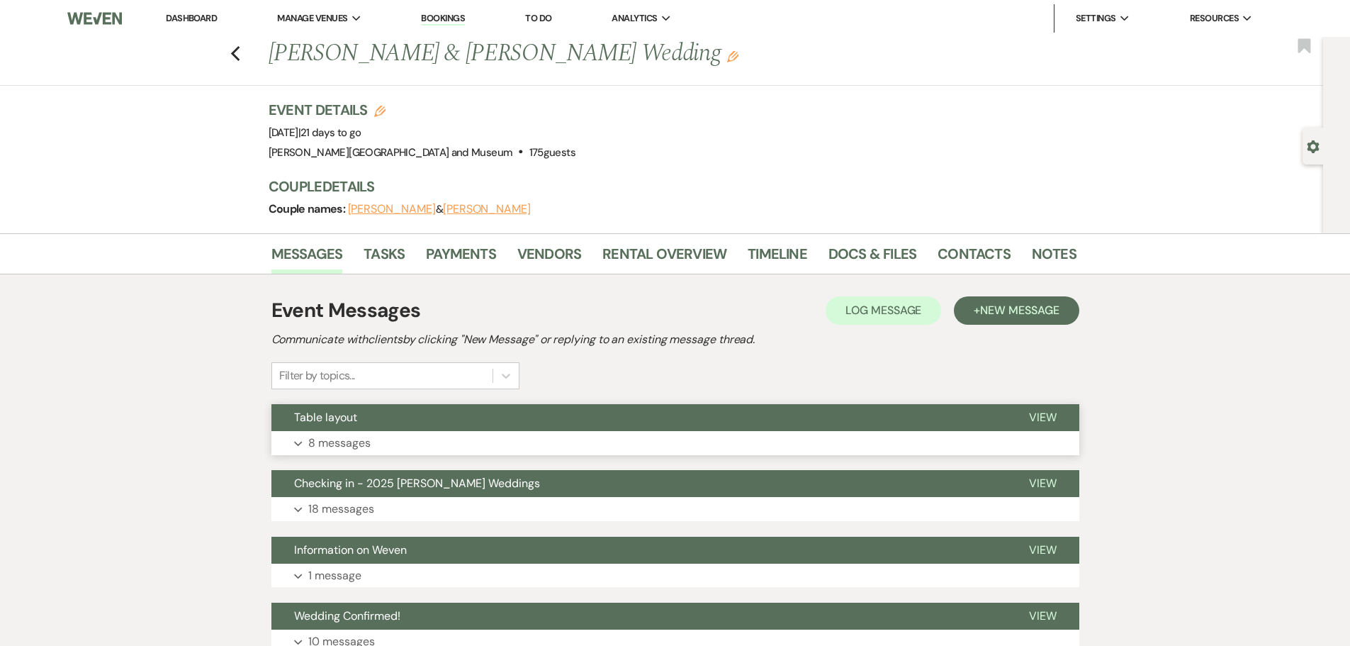
click at [418, 412] on button "Table layout" at bounding box center [638, 417] width 735 height 27
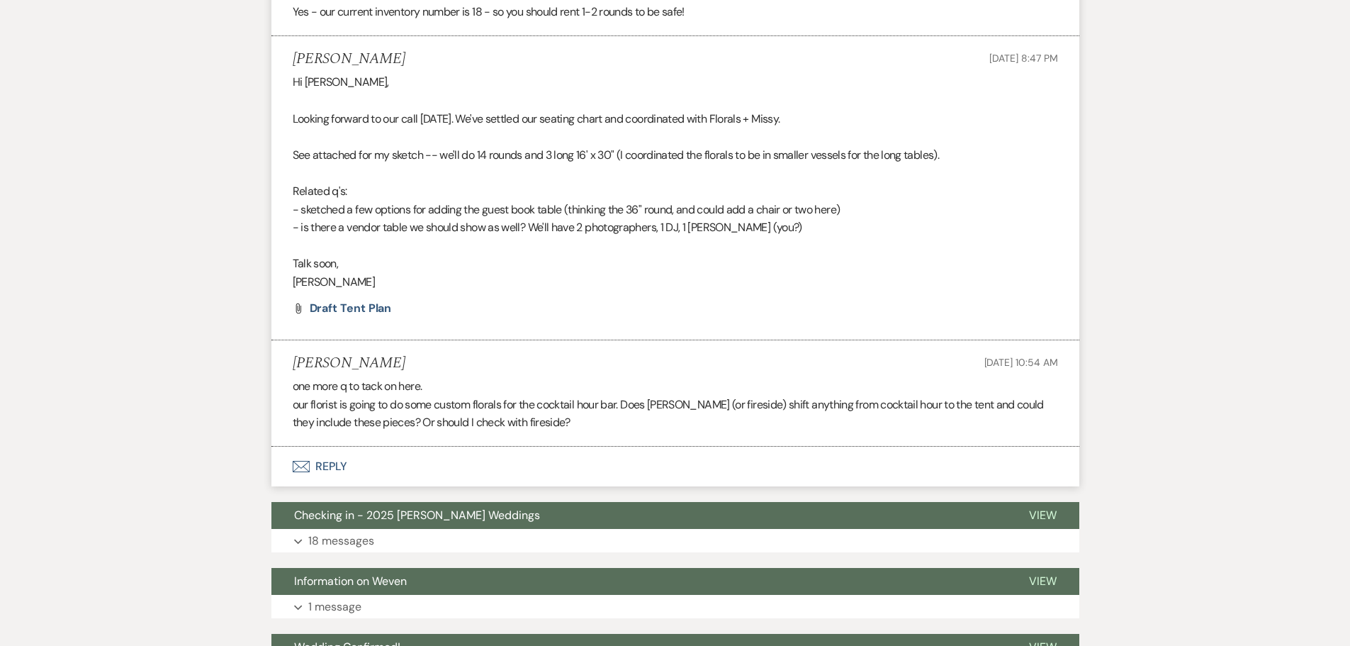
scroll to position [1805, 0]
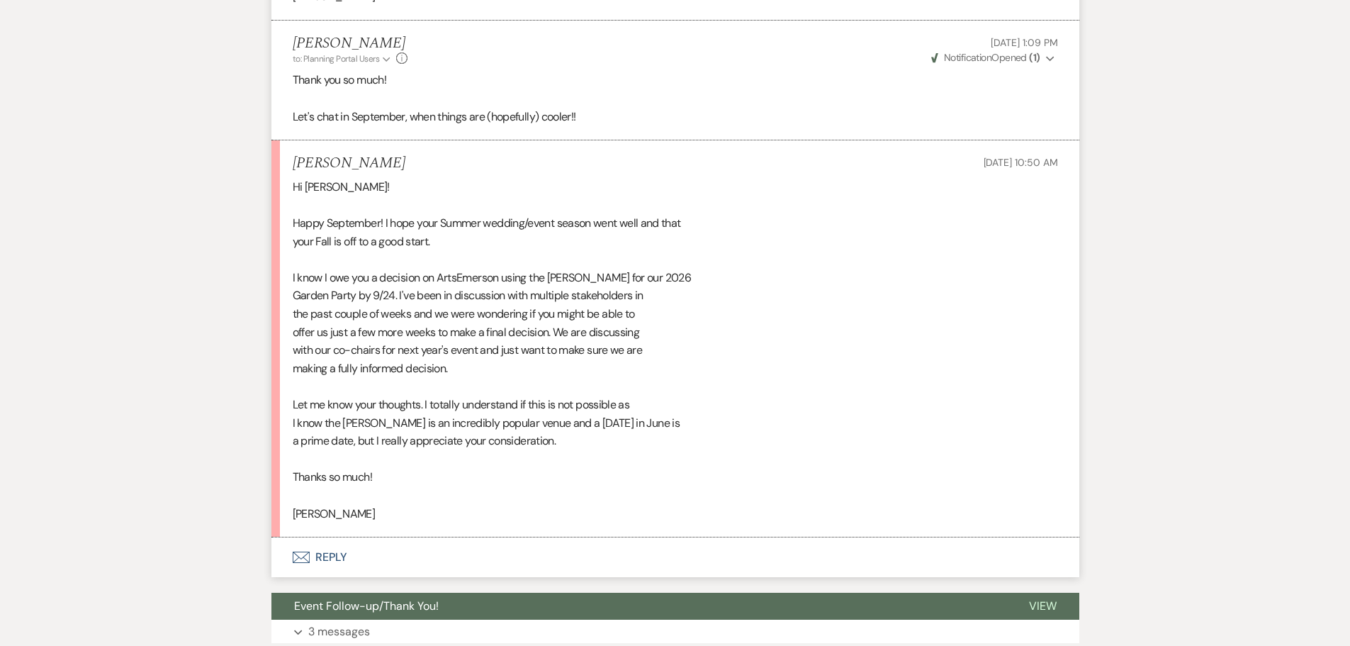
scroll to position [1451, 0]
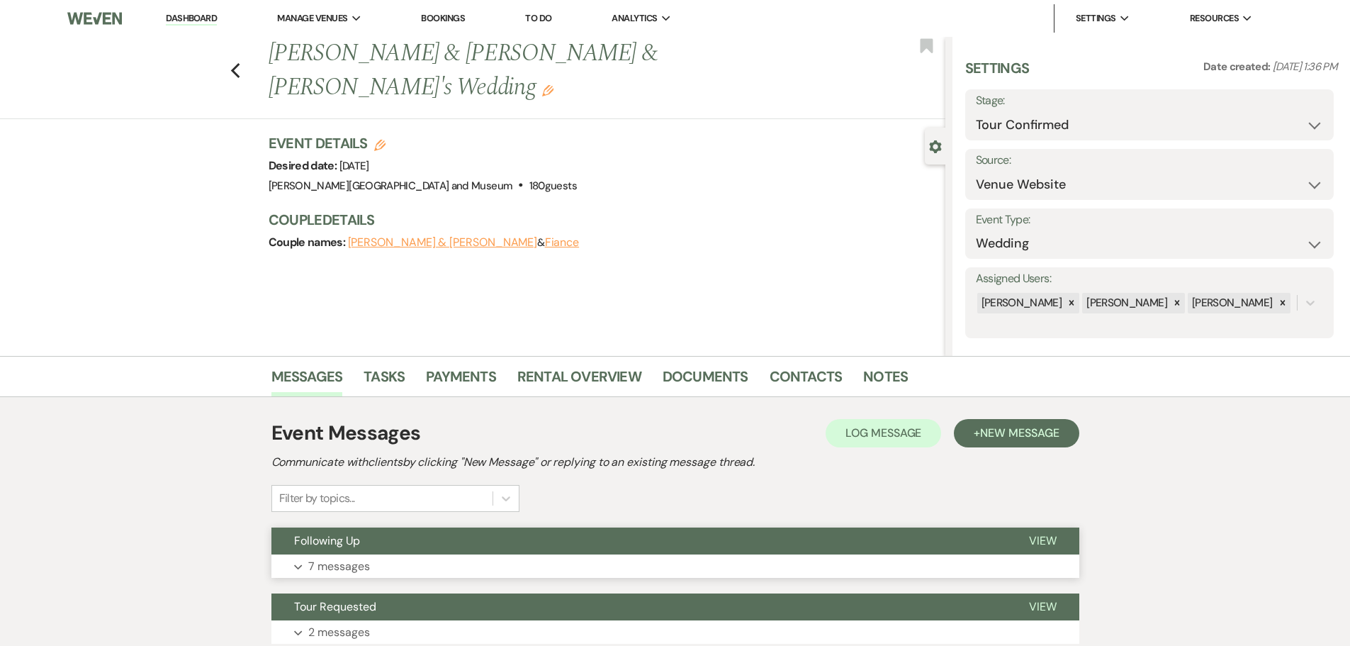
click at [379, 559] on button "Expand 7 messages" at bounding box center [675, 566] width 808 height 24
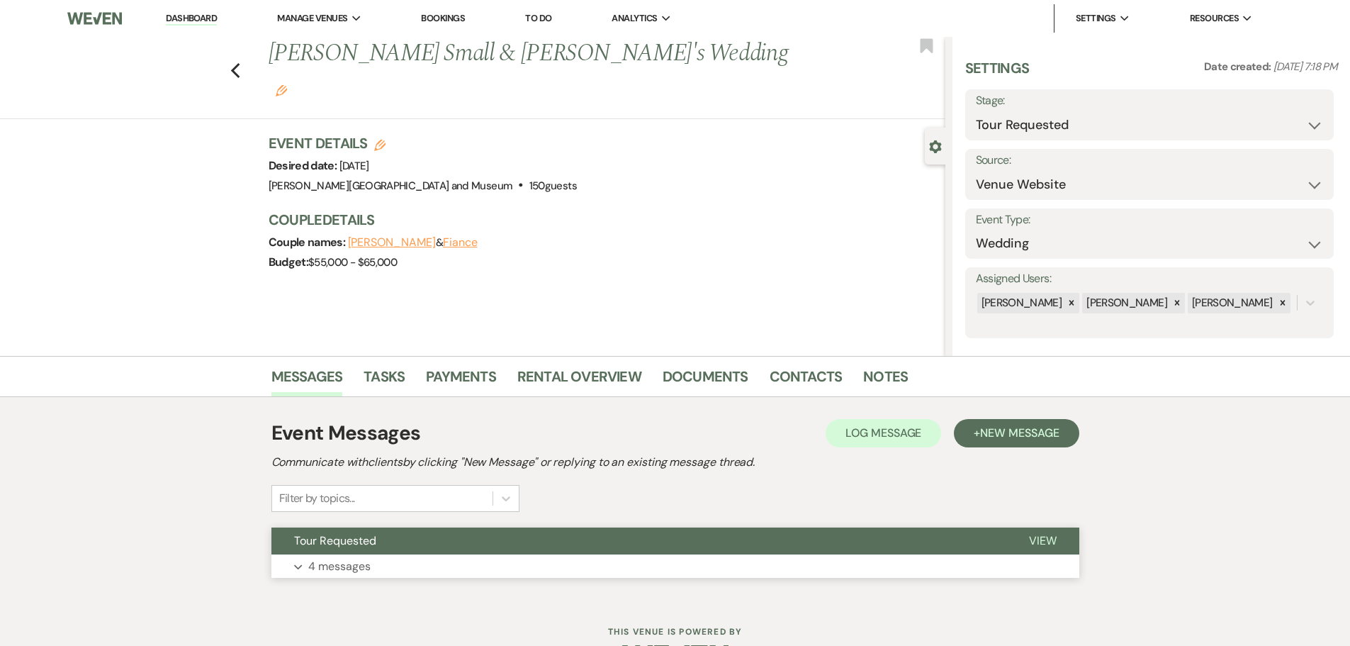
click at [427, 563] on button "Expand 4 messages" at bounding box center [675, 566] width 808 height 24
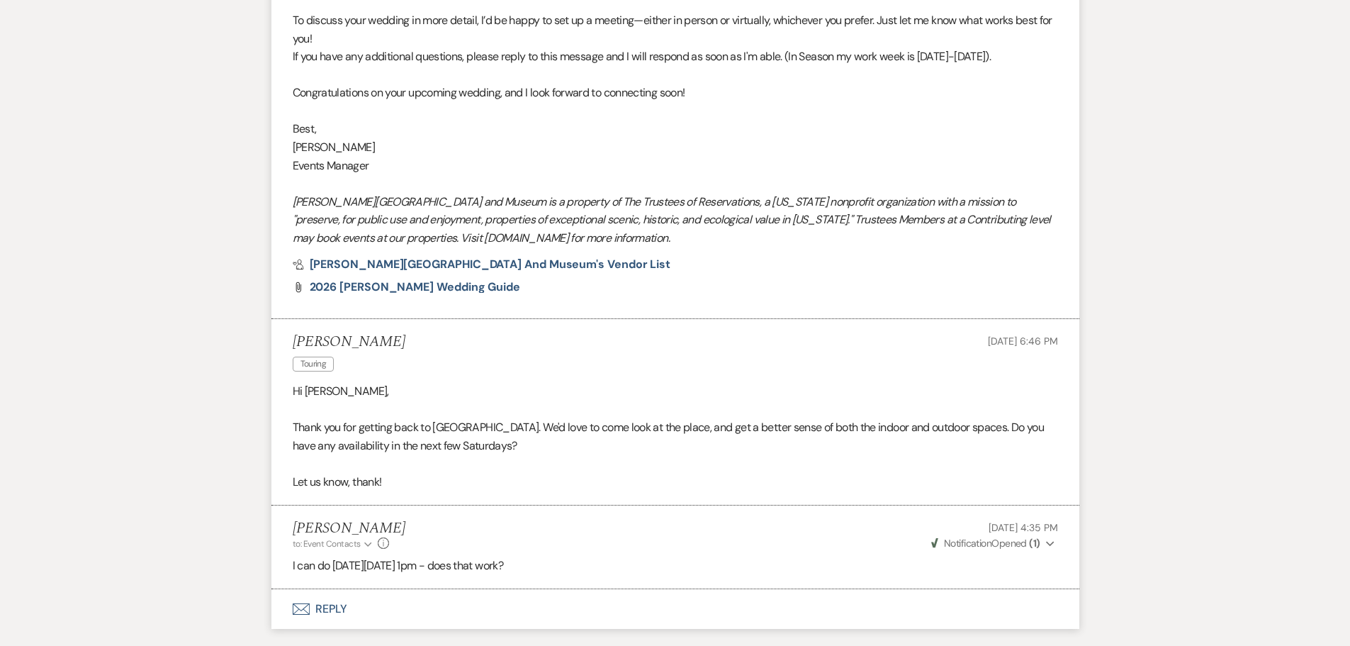
scroll to position [1358, 0]
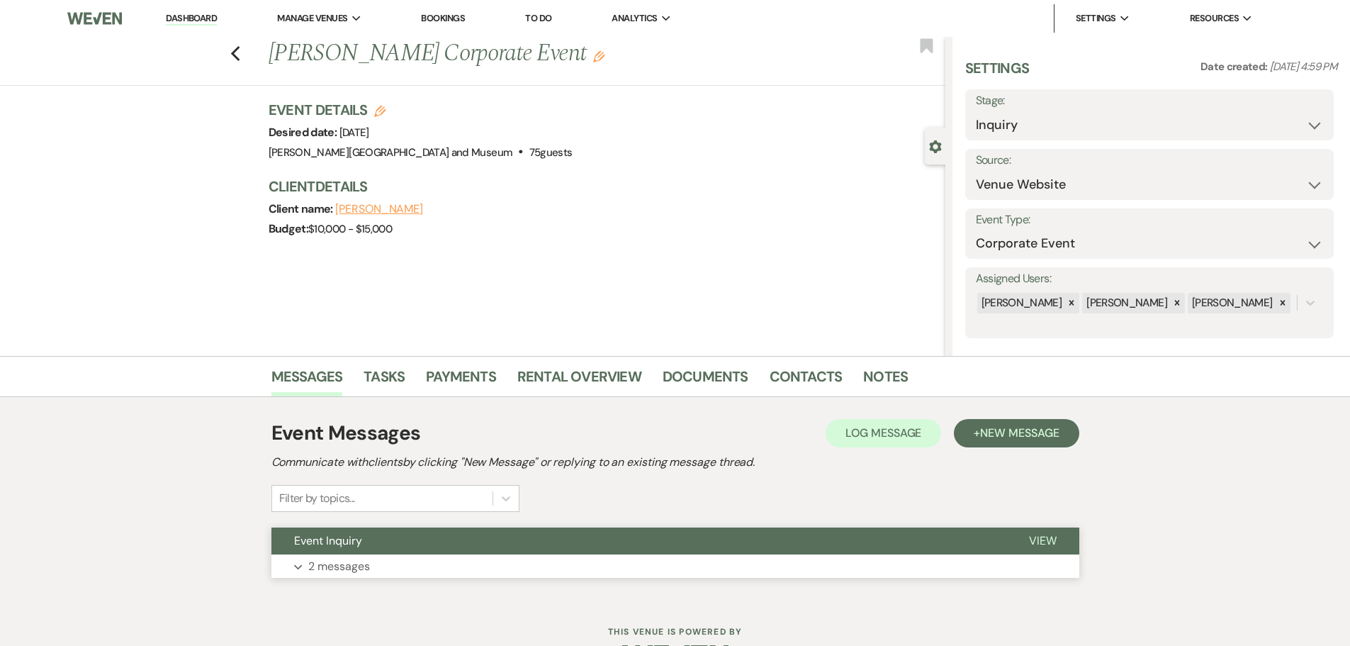
click at [353, 559] on p "2 messages" at bounding box center [339, 566] width 62 height 18
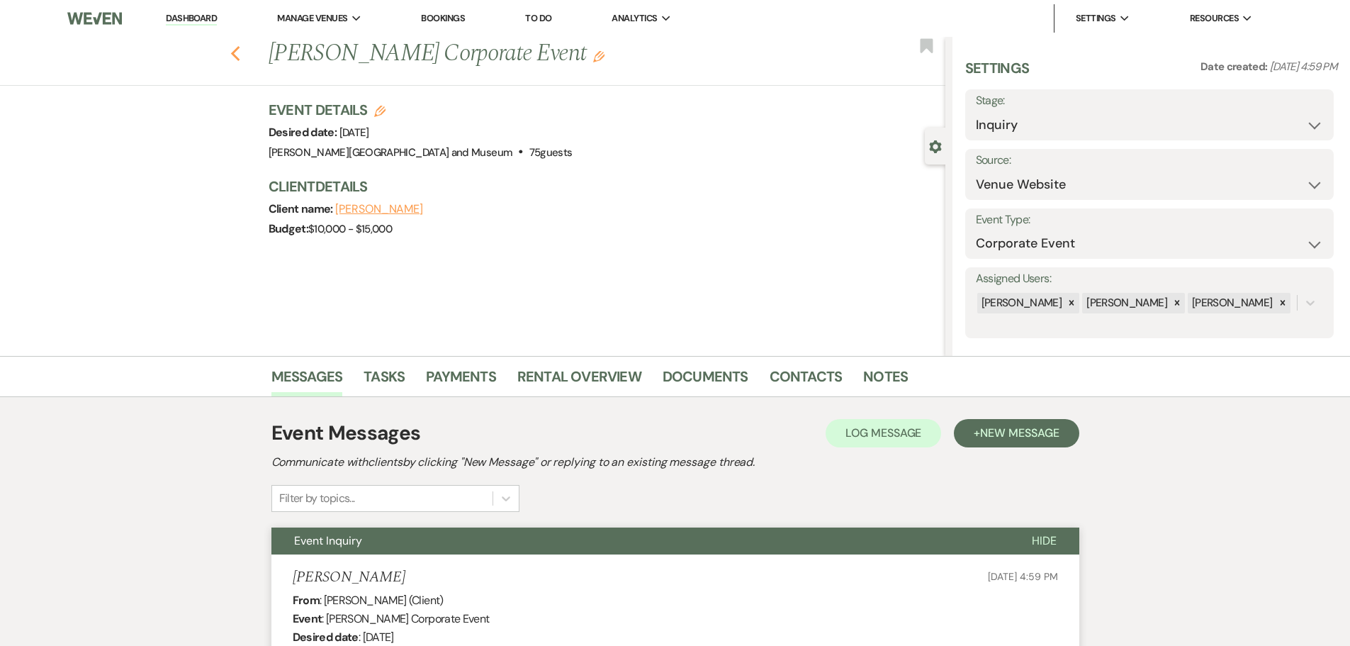
click at [241, 55] on icon "Previous" at bounding box center [235, 53] width 11 height 17
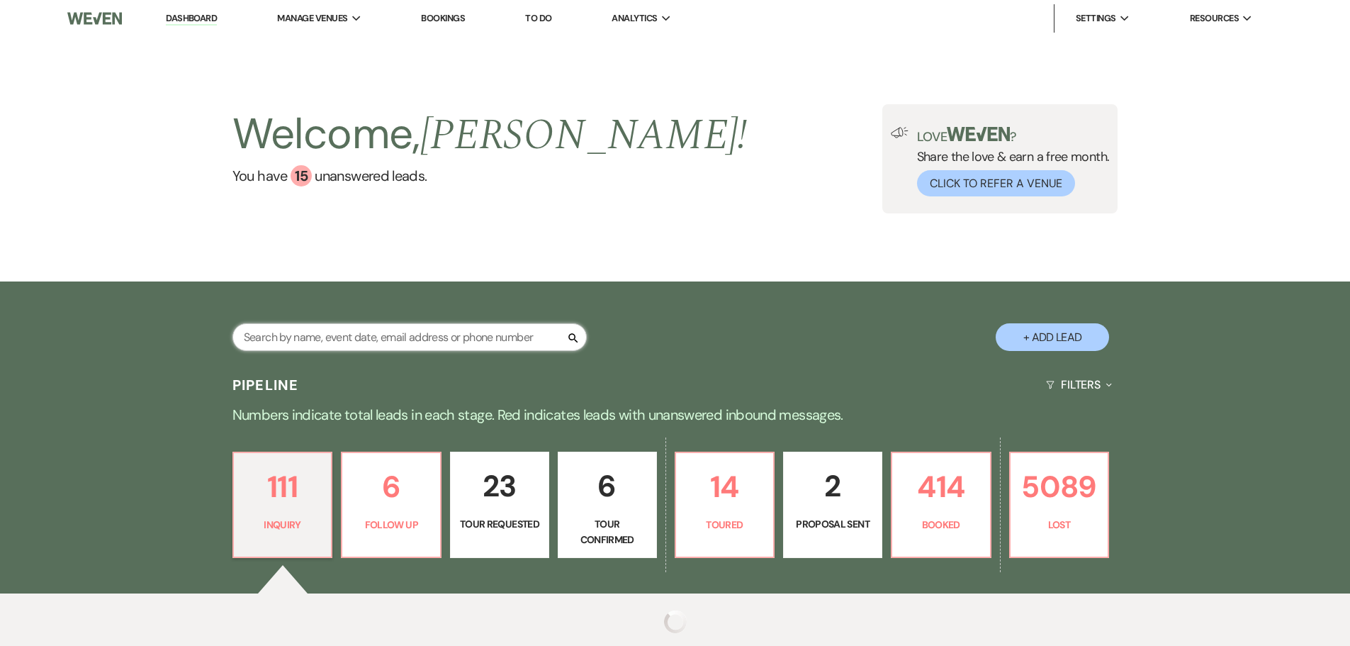
click at [304, 338] on input "text" at bounding box center [409, 337] width 354 height 28
type input "preston"
click at [279, 333] on input "preston" at bounding box center [409, 337] width 354 height 28
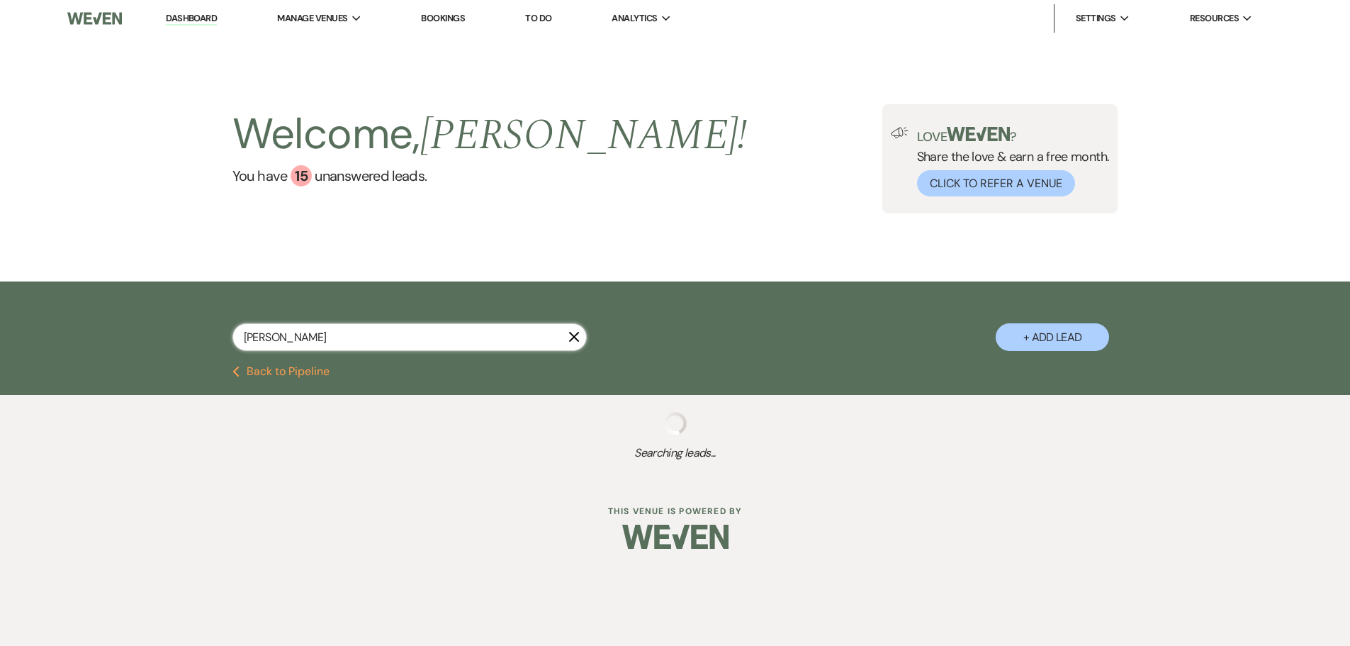
select select "8"
select select "7"
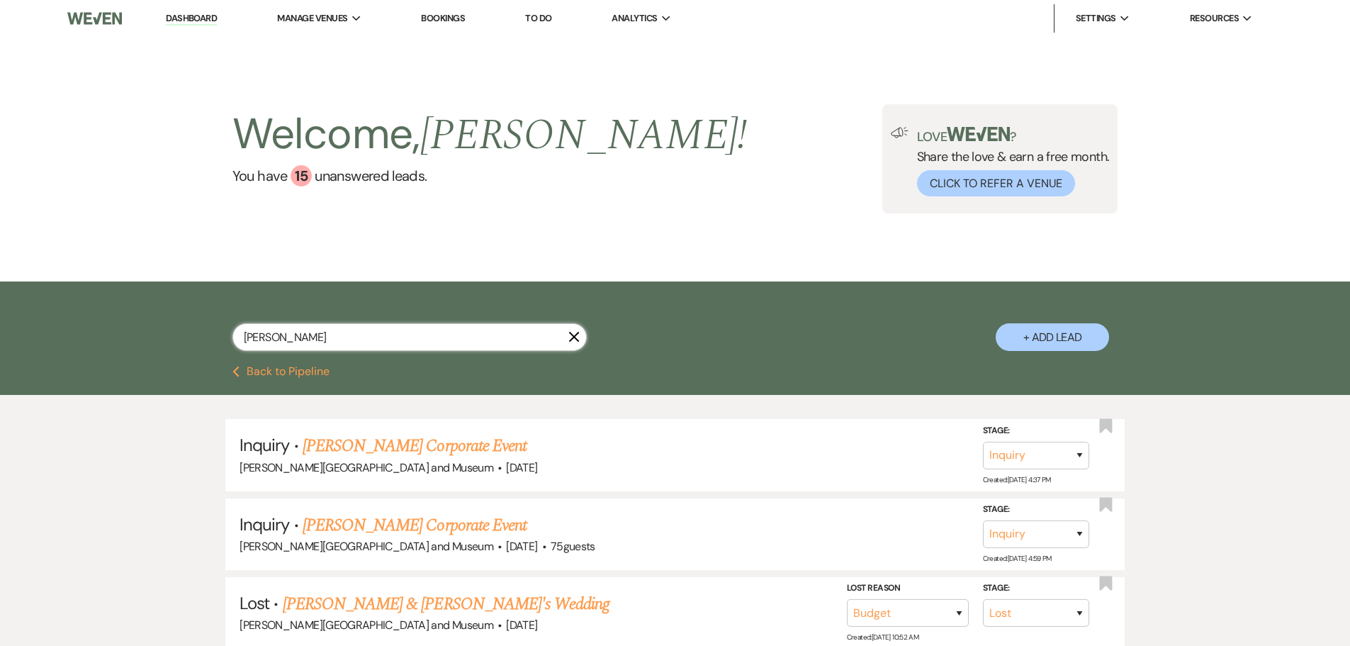
type input "preston"
click at [392, 447] on link "Preston Broderick's Corporate Event" at bounding box center [415, 446] width 224 height 26
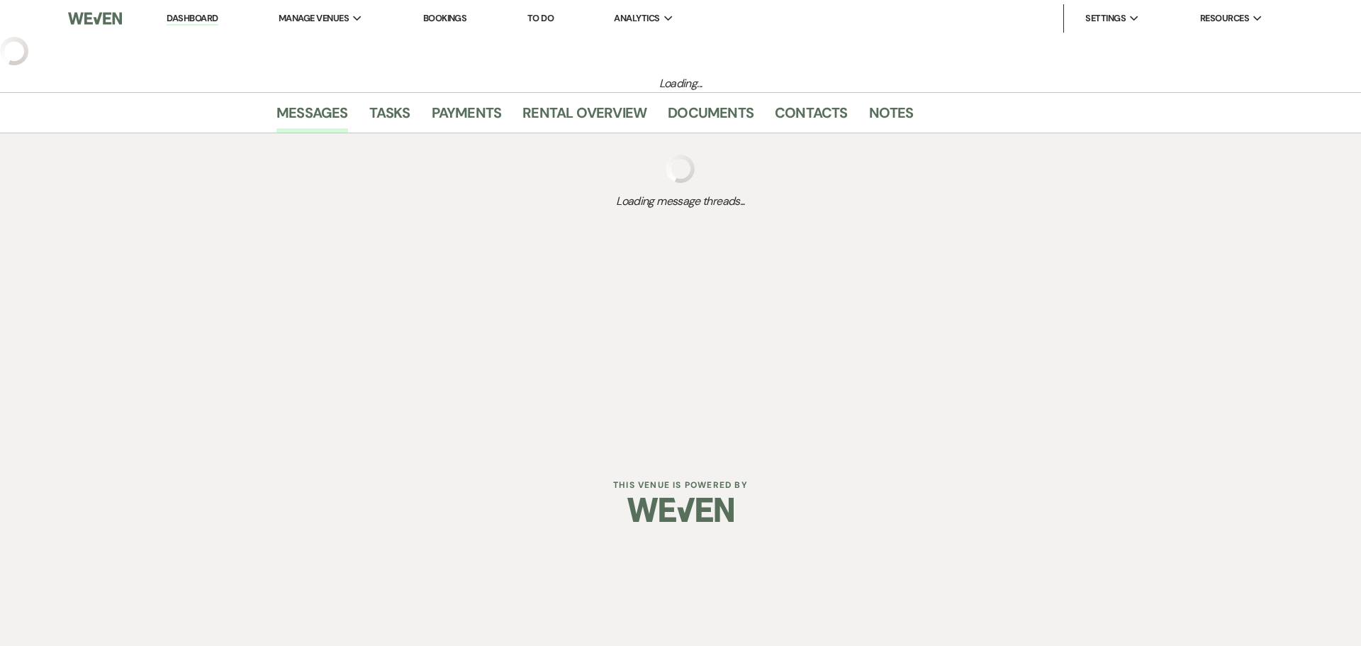
select select "5"
select select "9"
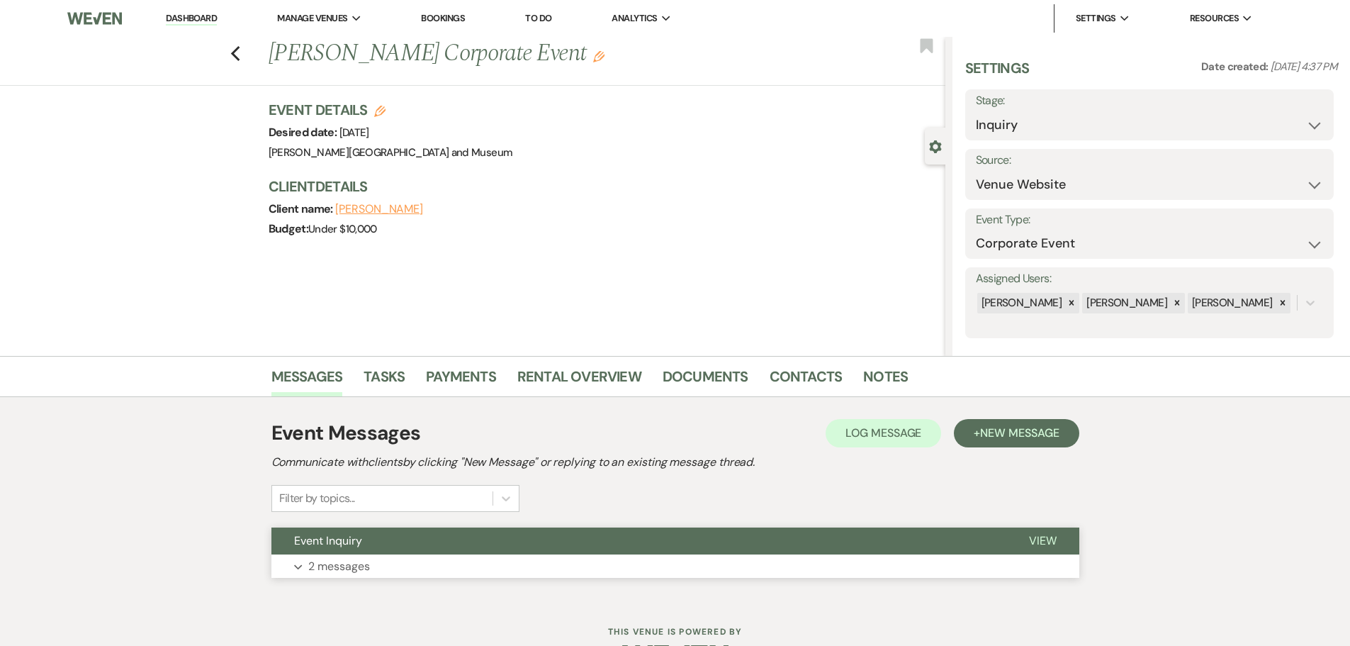
click at [368, 542] on button "Event Inquiry" at bounding box center [638, 540] width 735 height 27
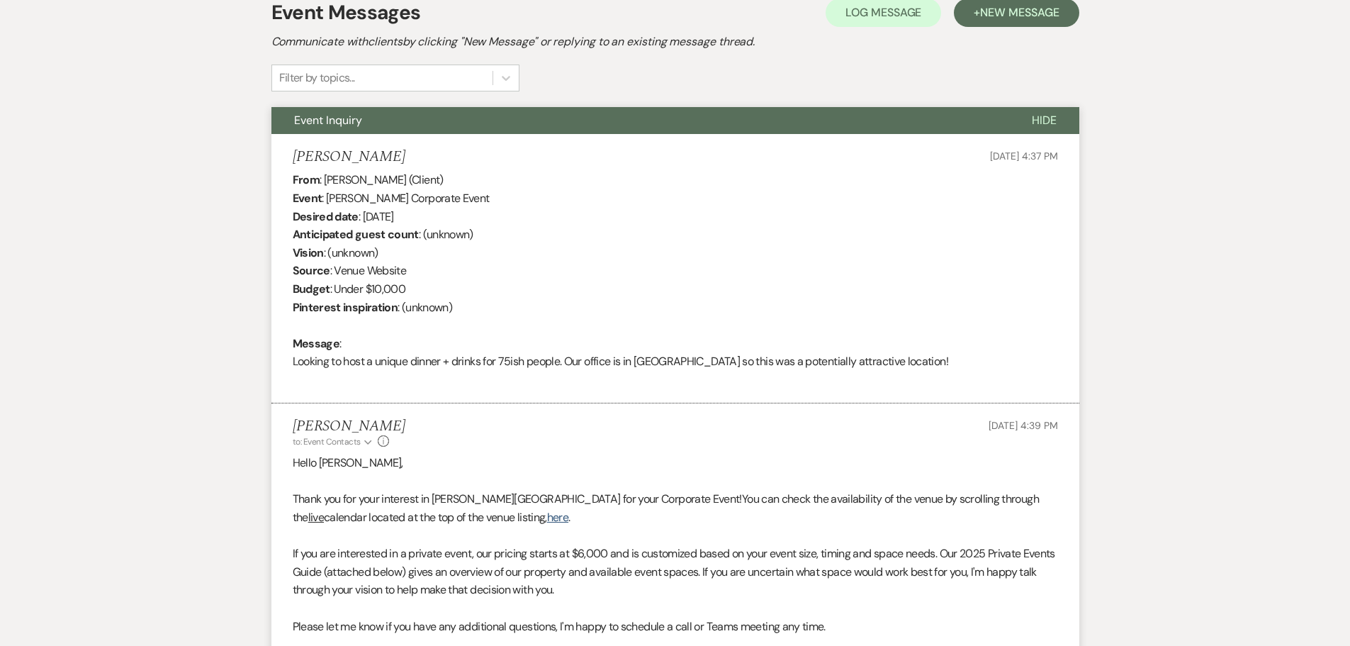
scroll to position [425, 0]
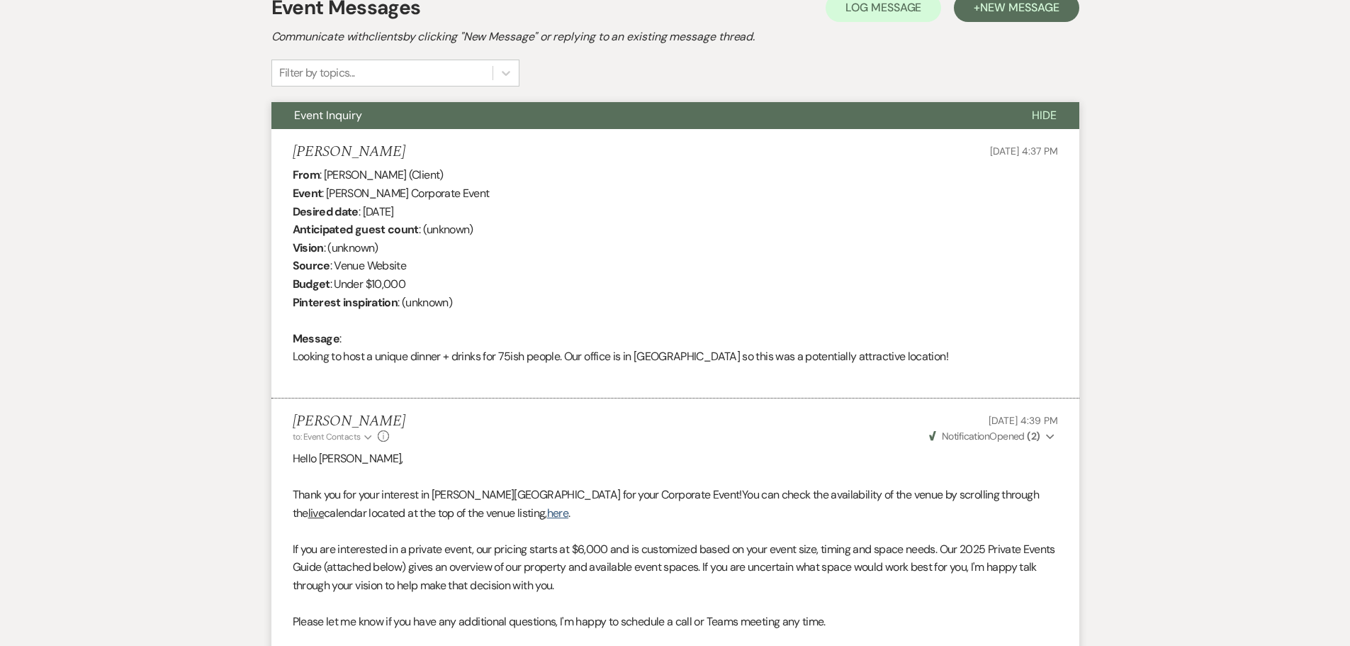
select select "8"
select select "7"
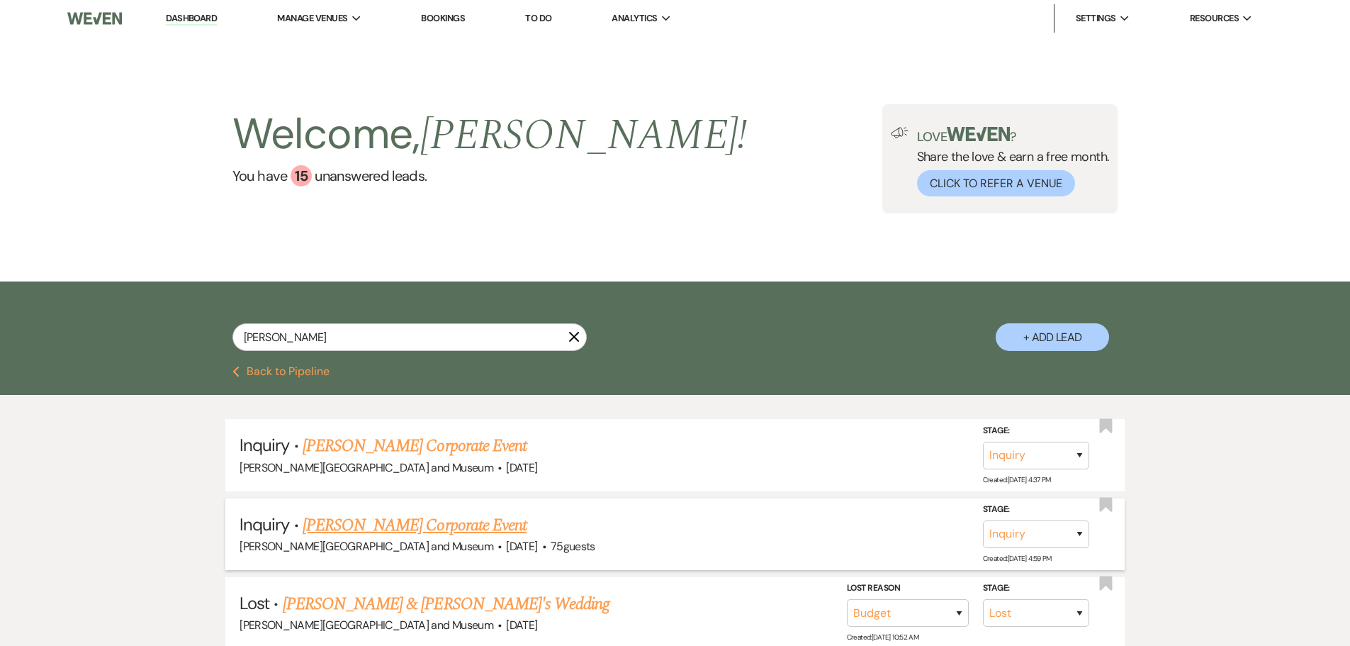
click at [372, 522] on link "Preston Broderick's Corporate Event" at bounding box center [415, 525] width 224 height 26
select select "5"
select select "9"
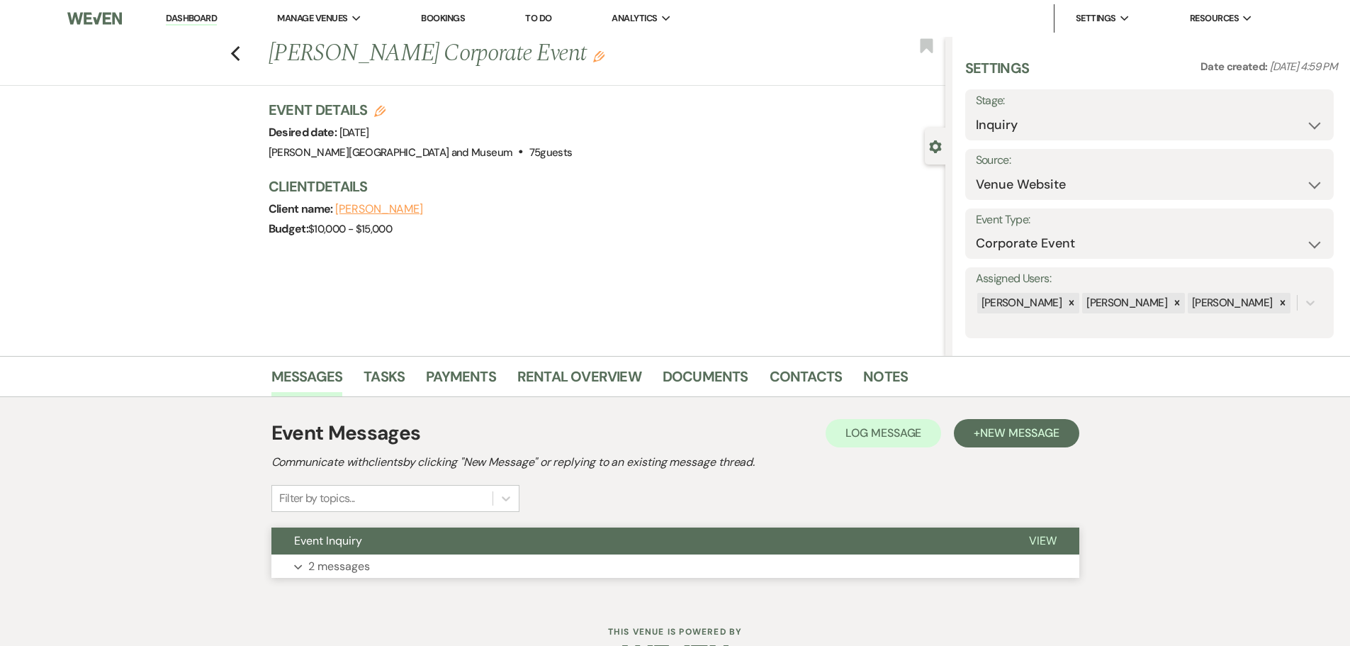
click at [361, 546] on span "Event Inquiry" at bounding box center [328, 540] width 68 height 15
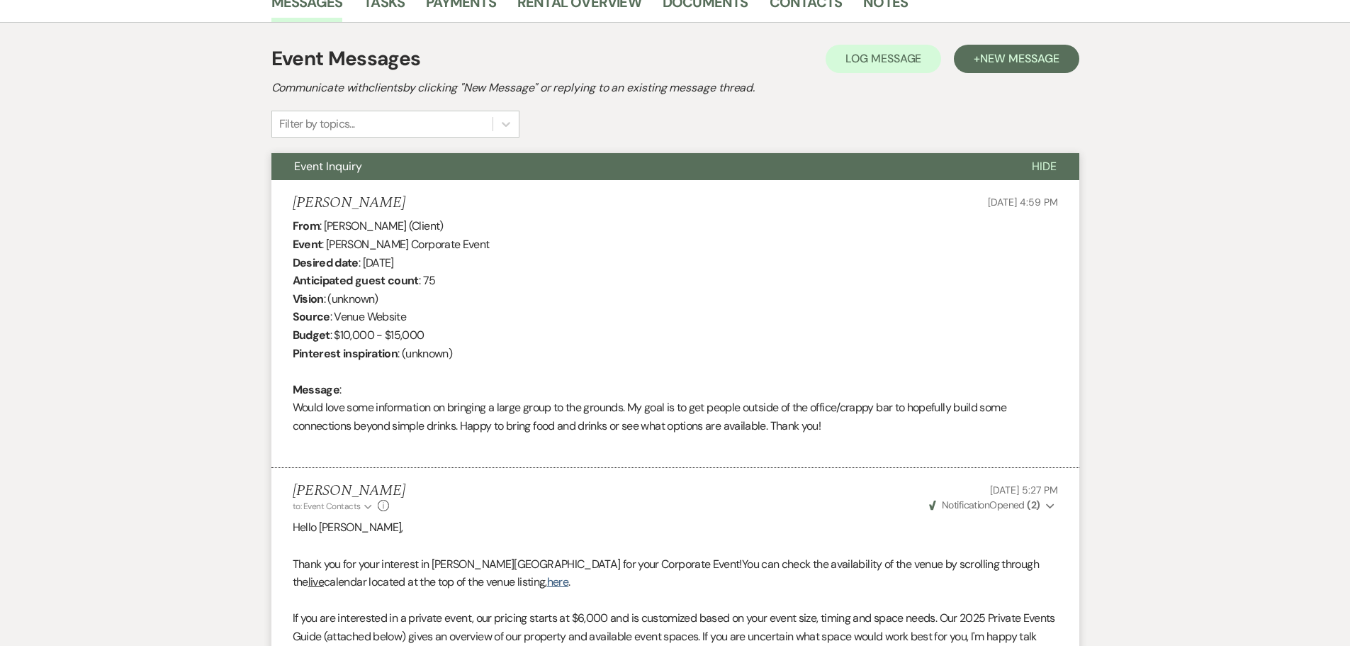
scroll to position [375, 0]
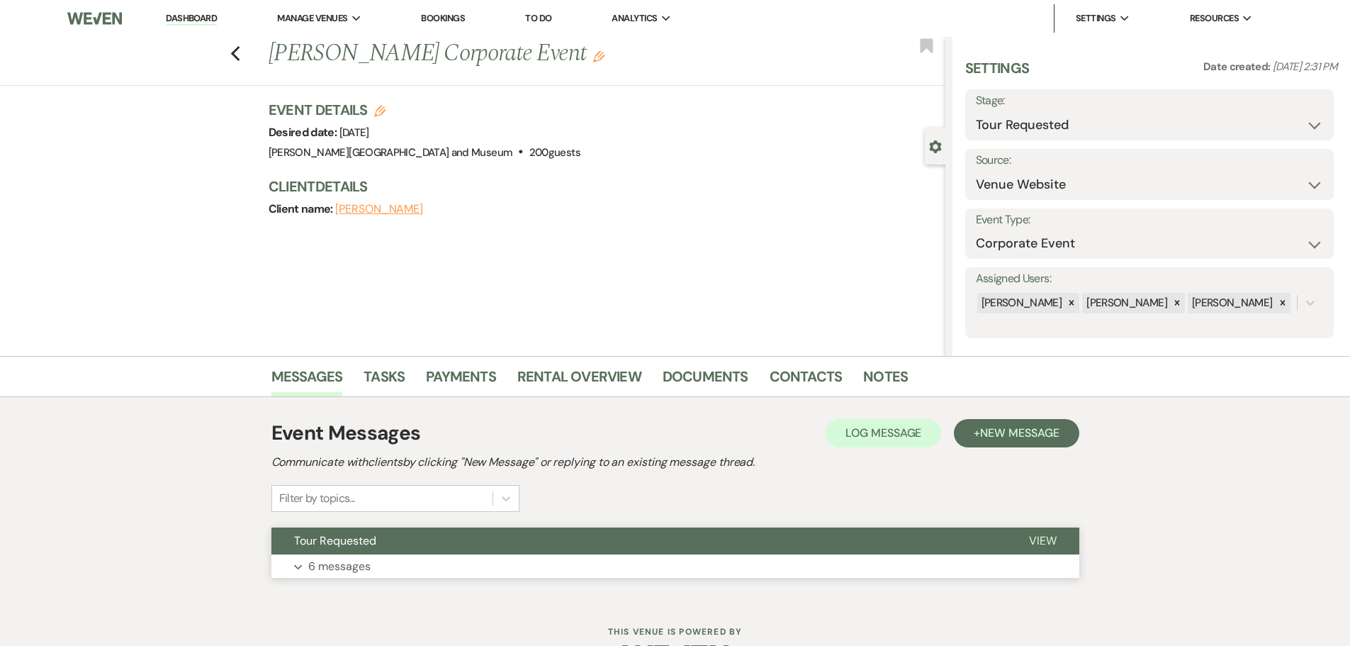
click at [393, 534] on button "Tour Requested" at bounding box center [638, 540] width 735 height 27
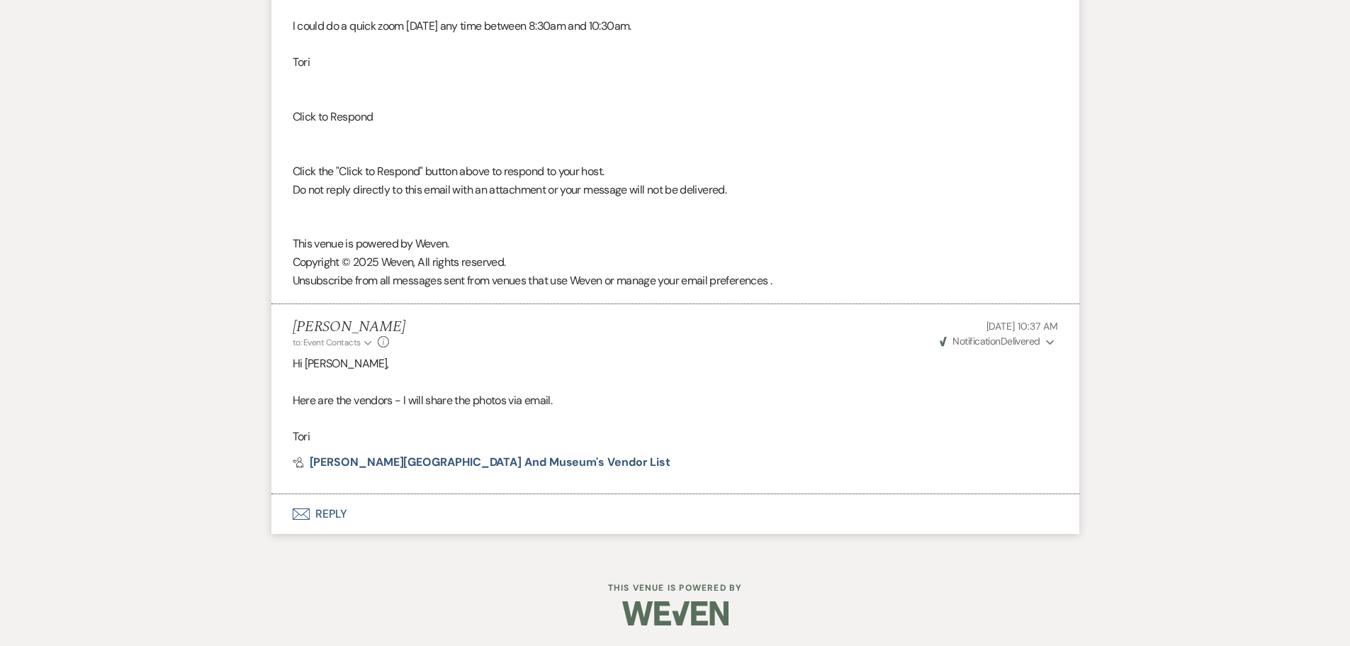
scroll to position [3275, 0]
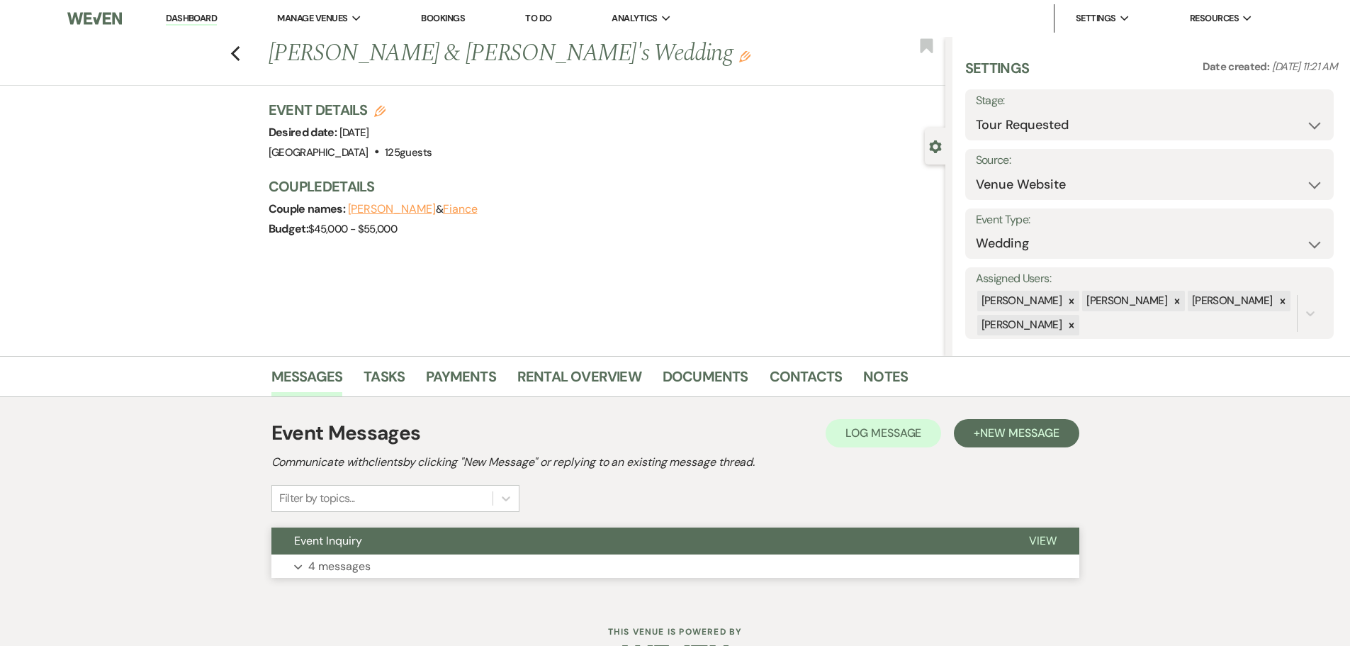
click at [391, 533] on button "Event Inquiry" at bounding box center [638, 540] width 735 height 27
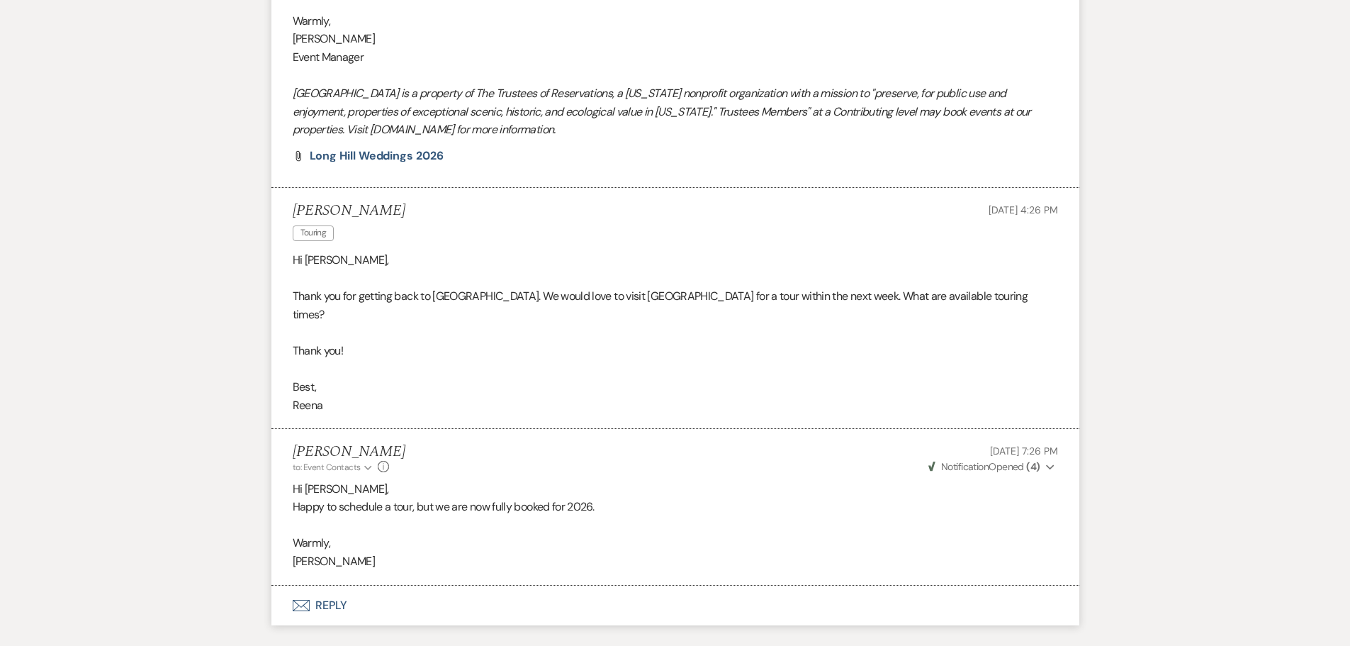
scroll to position [1481, 0]
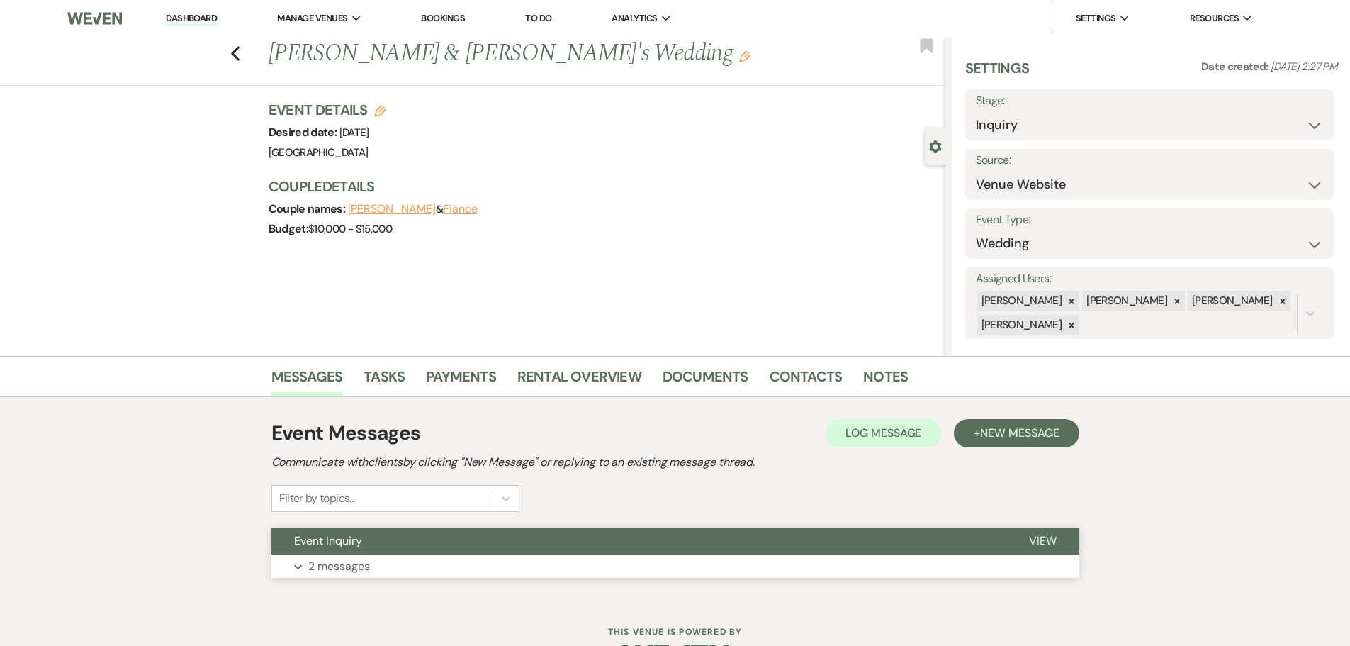
click at [471, 539] on button "Event Inquiry" at bounding box center [638, 540] width 735 height 27
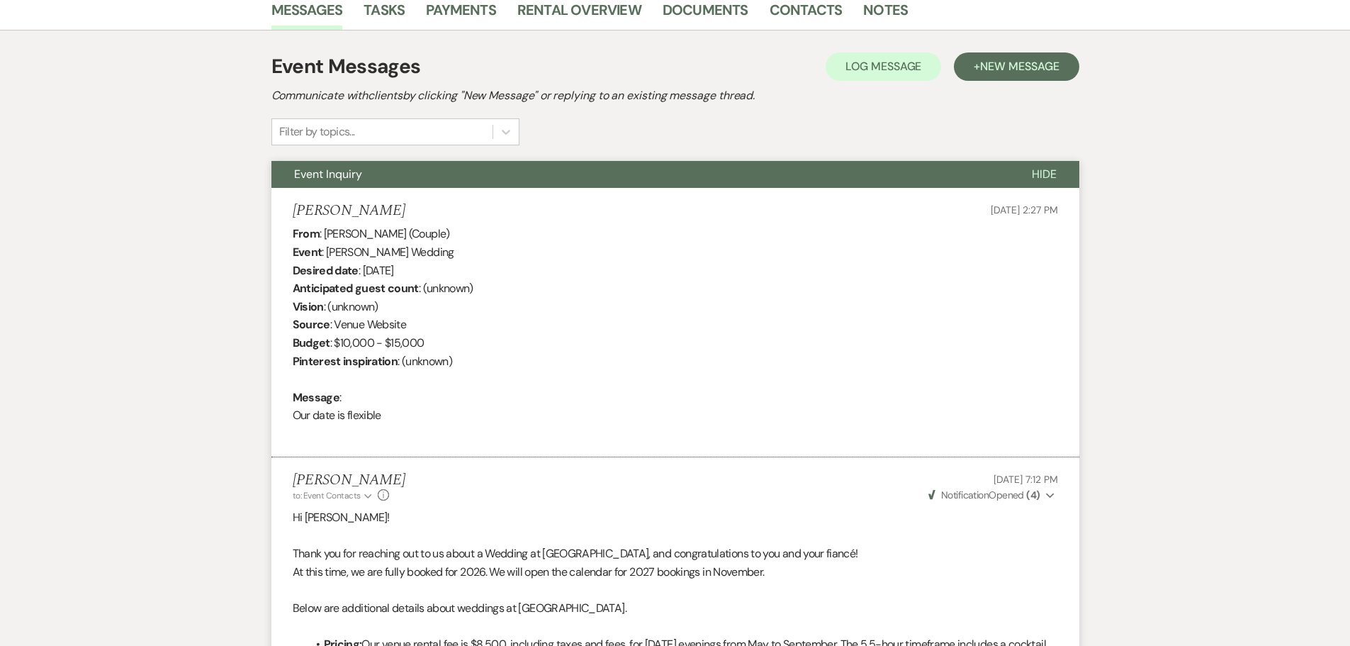
scroll to position [956, 0]
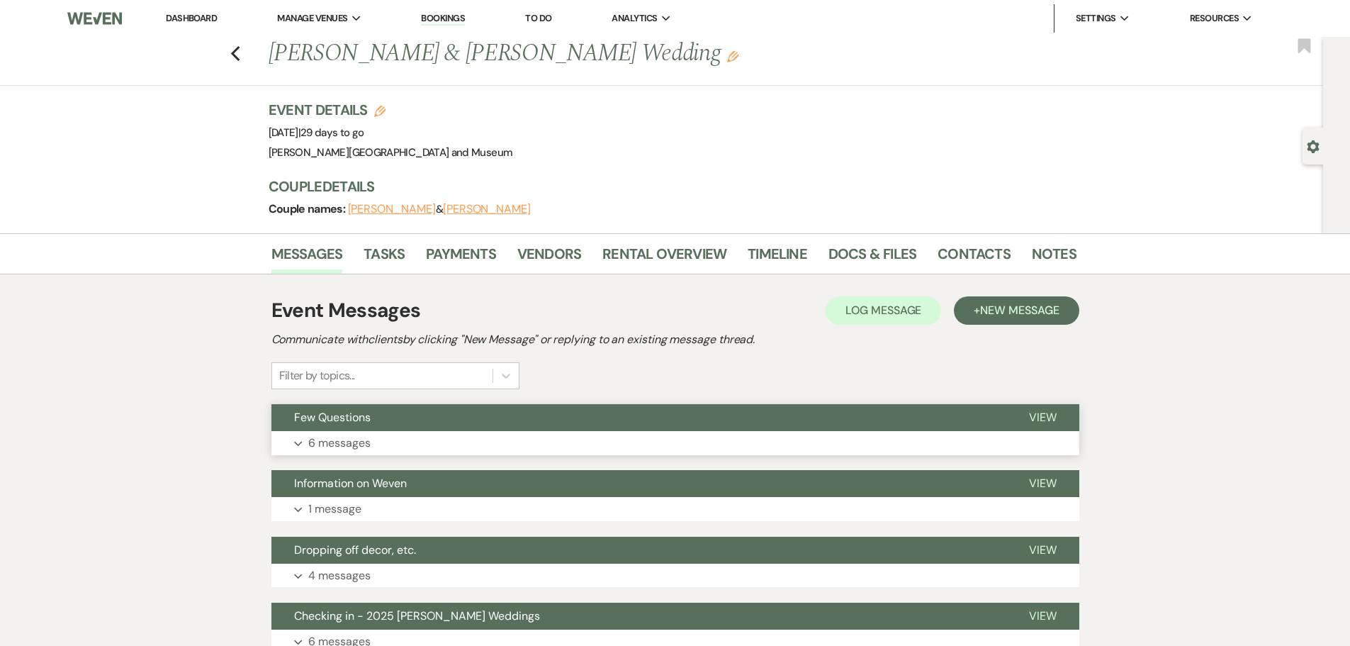
click at [510, 420] on button "Few Questions" at bounding box center [638, 417] width 735 height 27
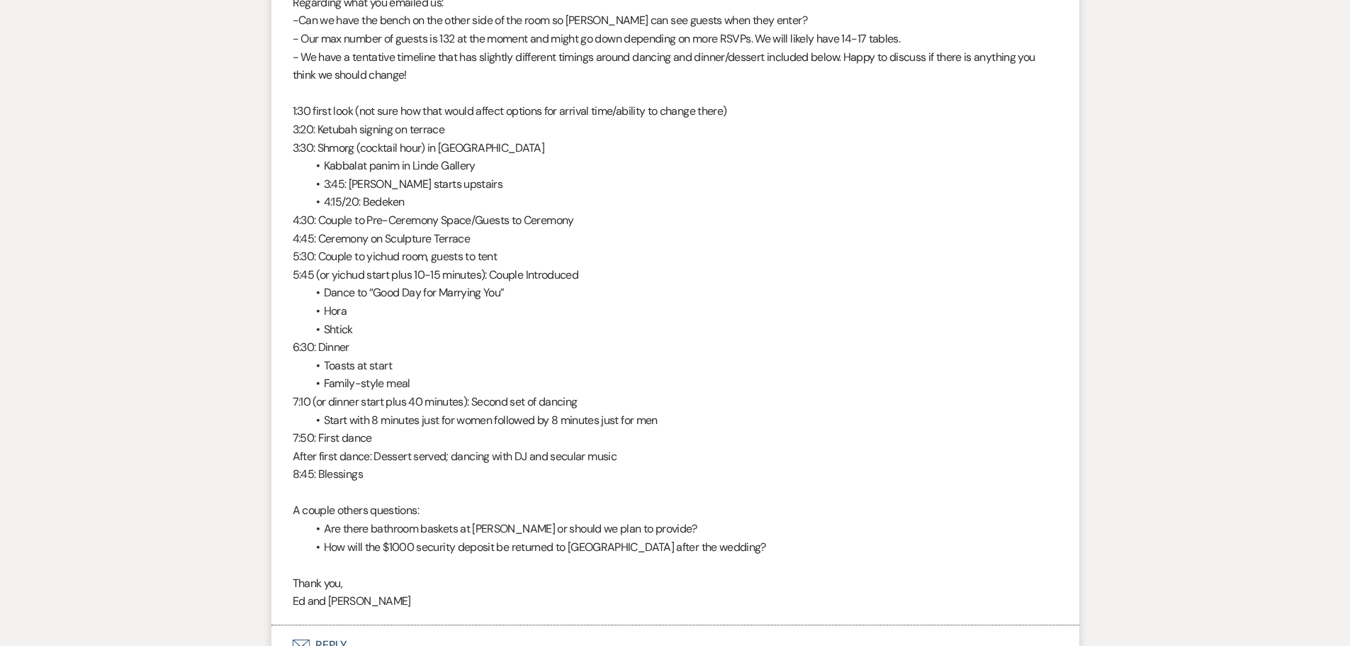
scroll to position [2055, 0]
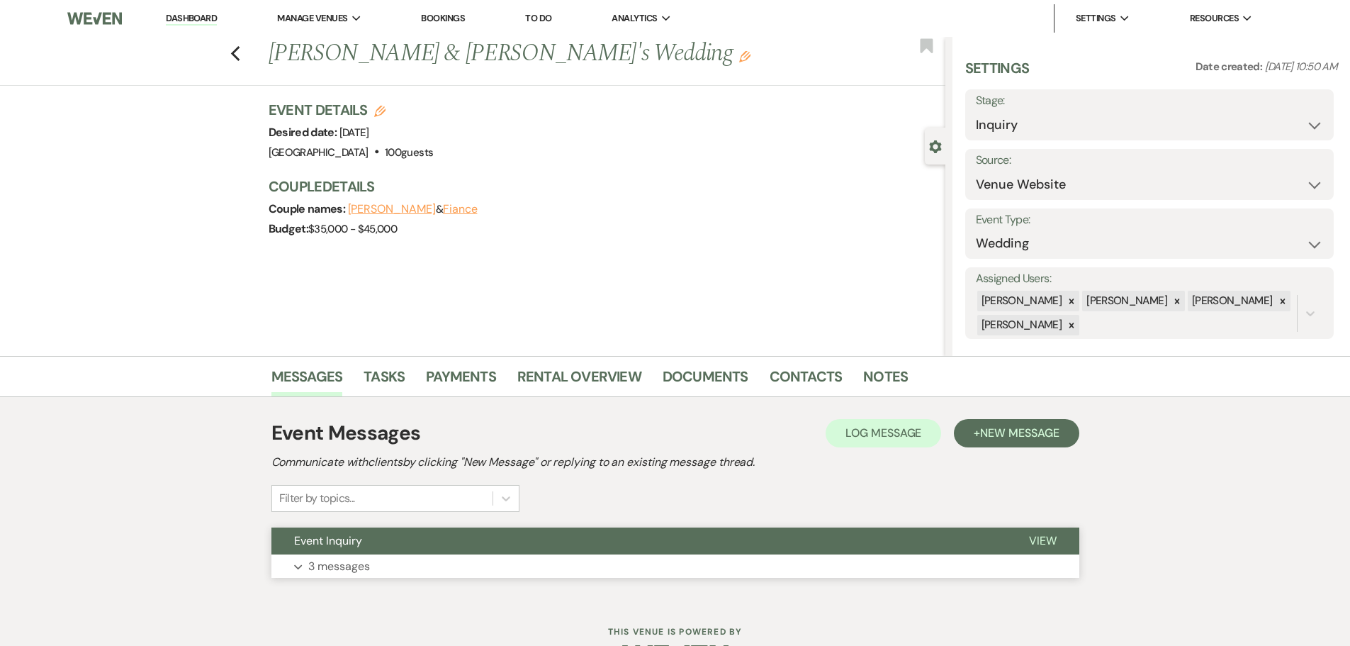
click at [383, 539] on button "Event Inquiry" at bounding box center [638, 540] width 735 height 27
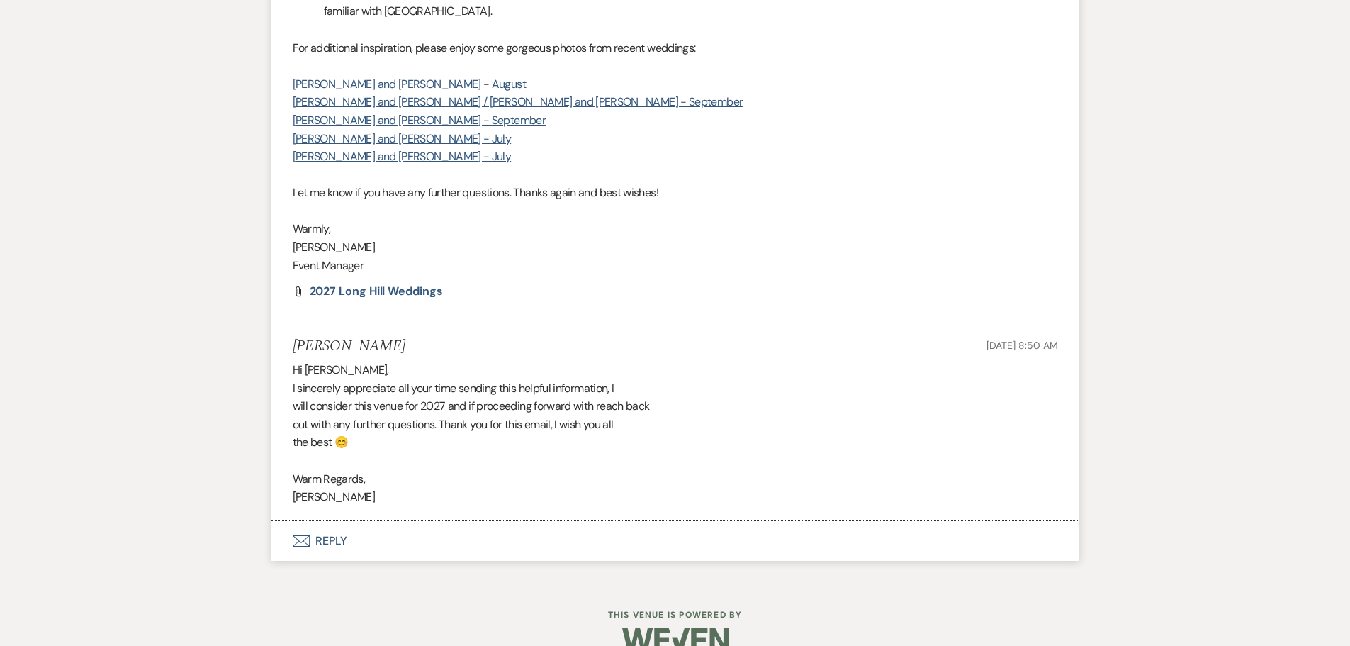
scroll to position [1164, 0]
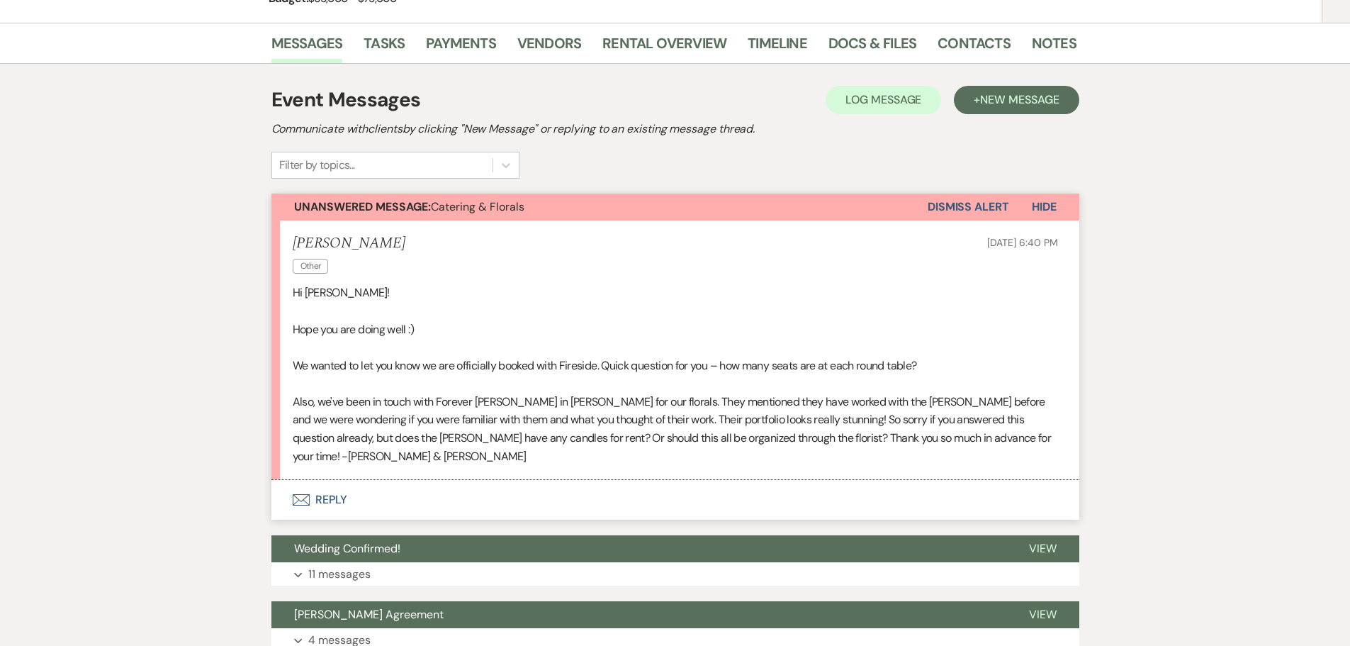
scroll to position [239, 0]
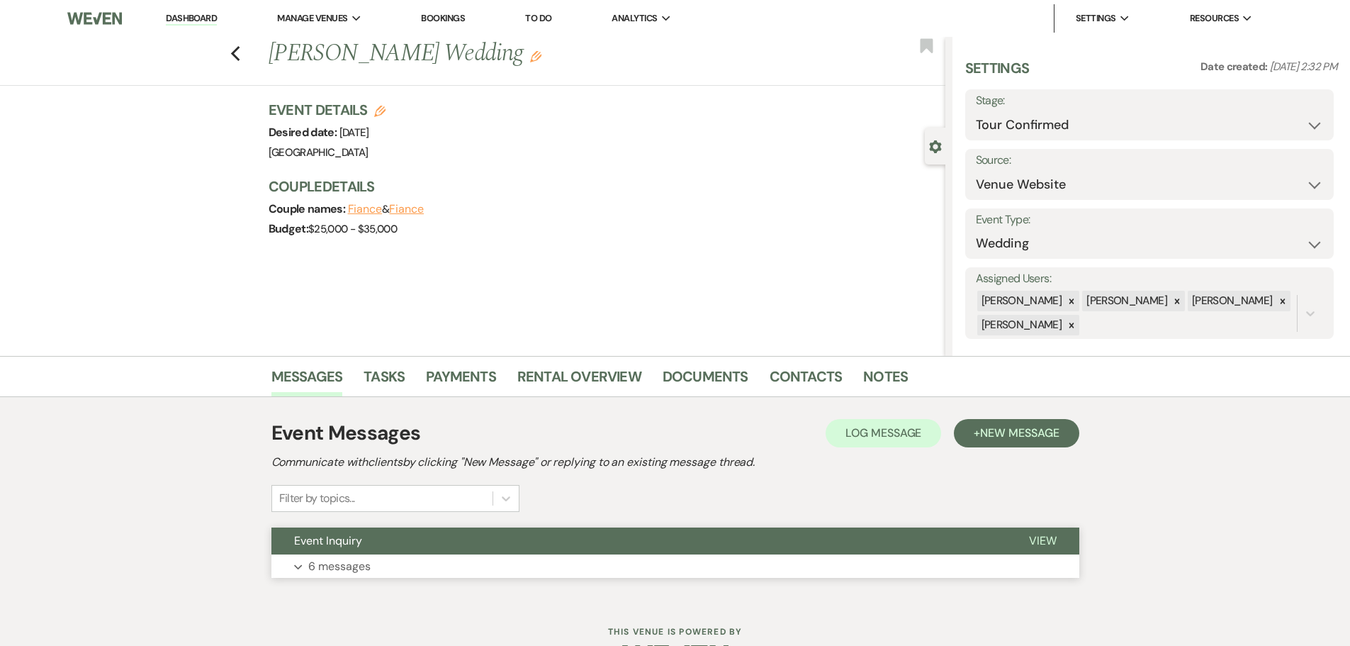
click at [344, 548] on button "Event Inquiry" at bounding box center [638, 540] width 735 height 27
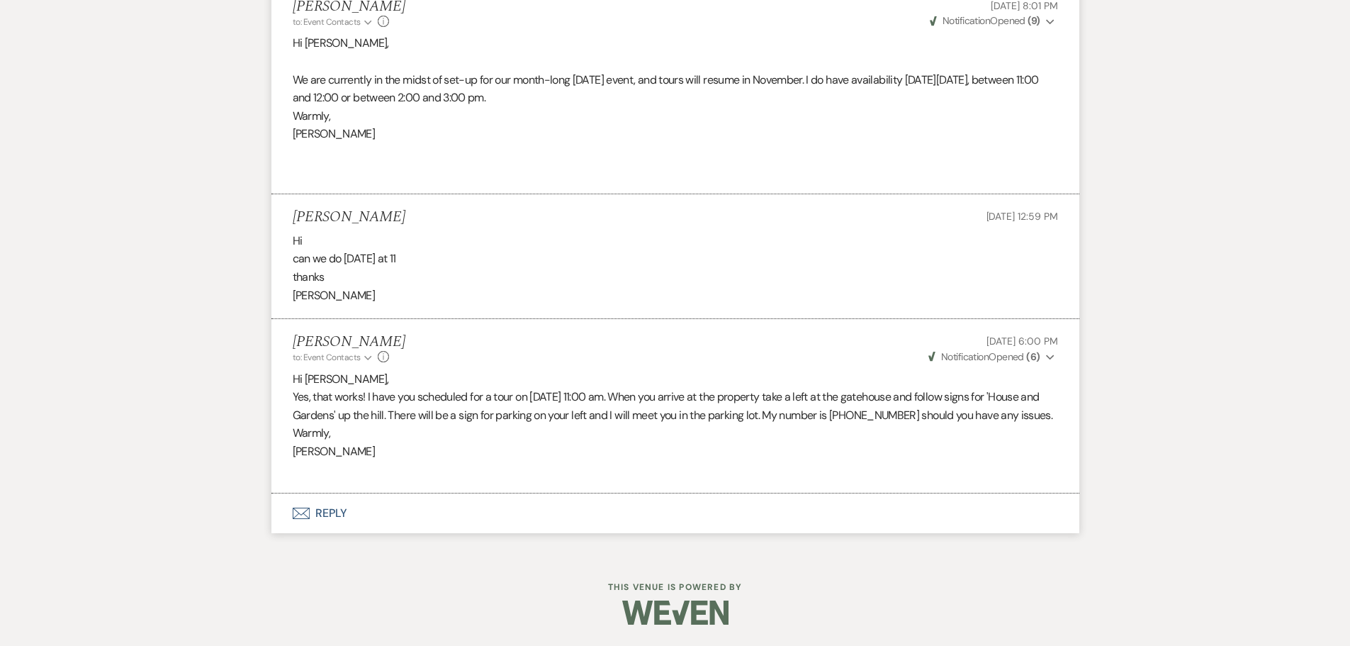
scroll to position [1754, 0]
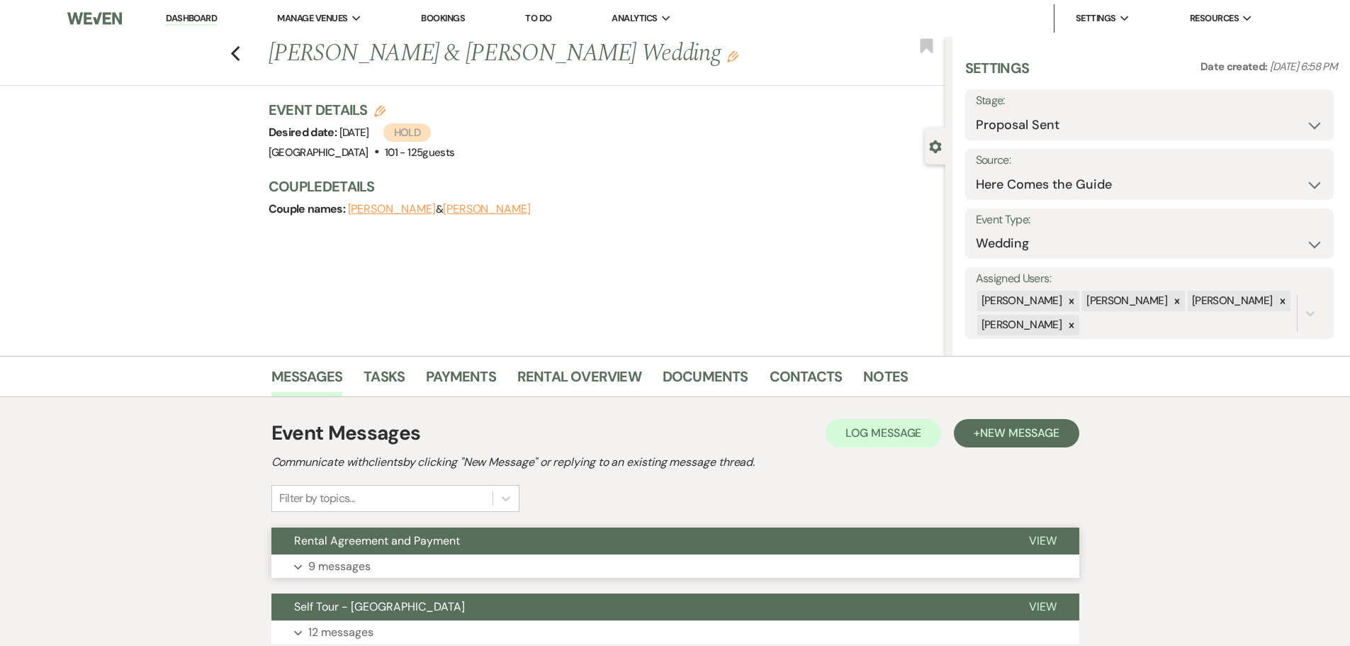
click at [442, 537] on span "Rental Agreement and Payment" at bounding box center [377, 540] width 166 height 15
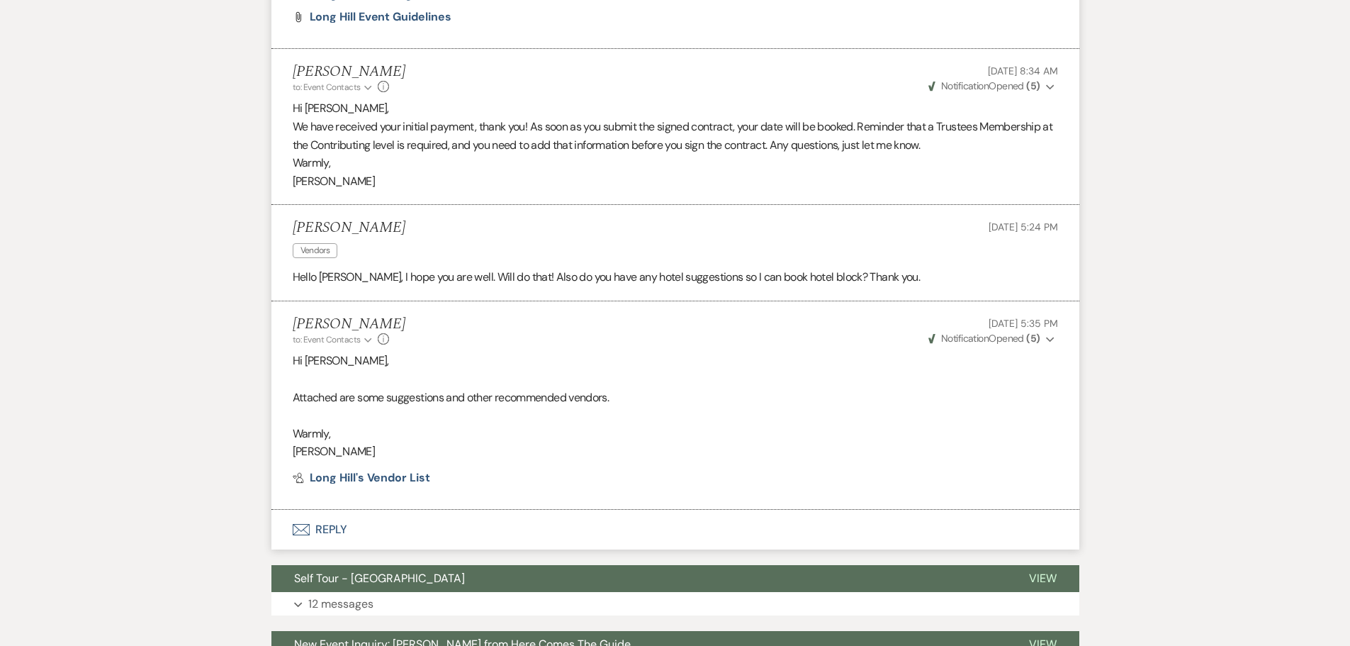
scroll to position [2042, 0]
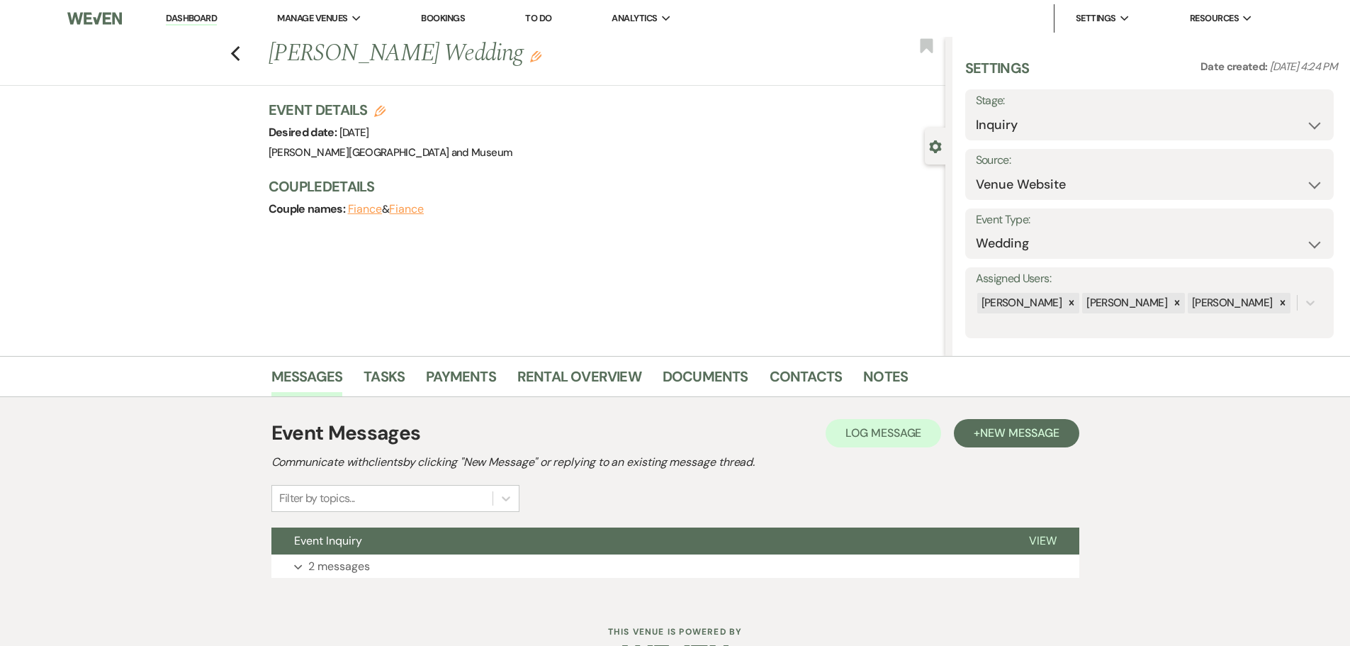
click at [476, 579] on div "Event Messages Log Log Message + New Message Communicate with clients by clicki…" at bounding box center [675, 498] width 808 height 174
click at [503, 536] on button "Event Inquiry" at bounding box center [638, 540] width 735 height 27
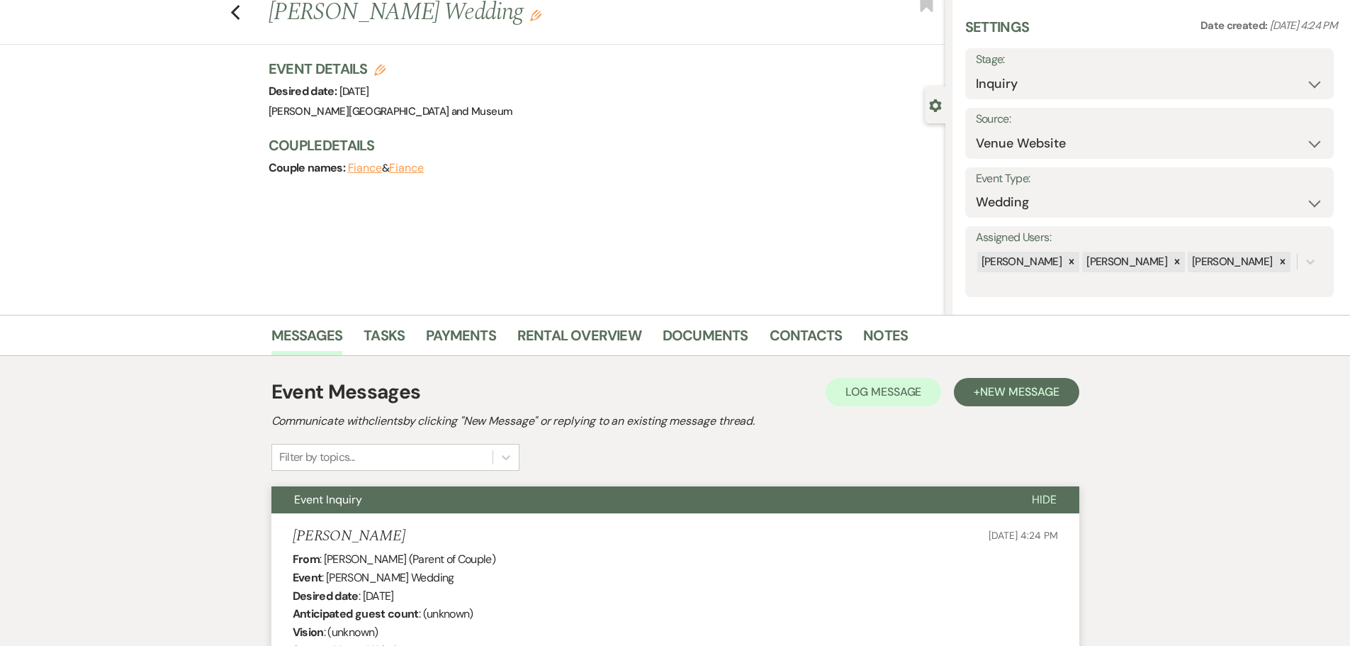
scroll to position [12, 0]
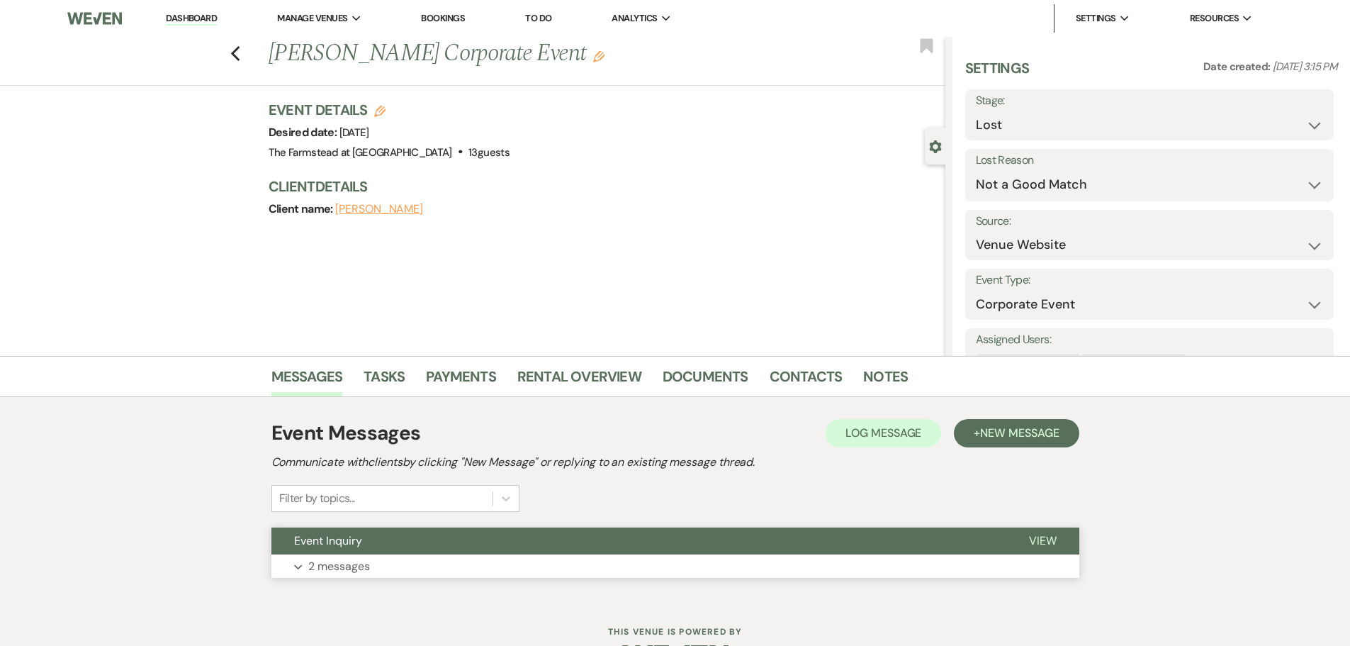
click at [495, 566] on button "Expand 2 messages" at bounding box center [675, 566] width 808 height 24
